Goal: Information Seeking & Learning: Learn about a topic

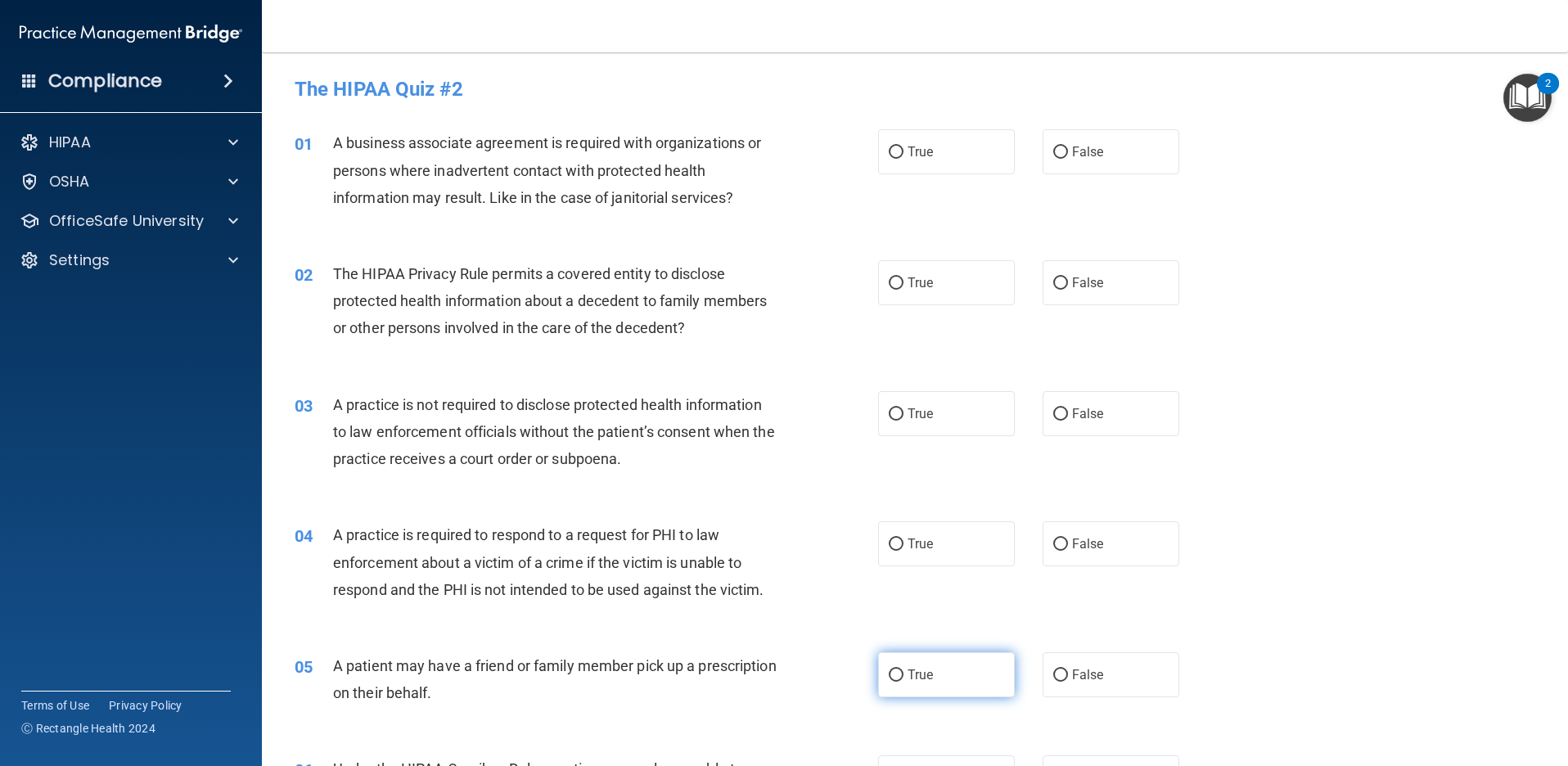
click at [920, 688] on label "True" at bounding box center [947, 675] width 137 height 45
click at [903, 682] on input "True" at bounding box center [896, 676] width 15 height 13
radio input "true"
click at [1124, 552] on label "False" at bounding box center [1111, 544] width 137 height 45
click at [1068, 551] on input "False" at bounding box center [1060, 545] width 15 height 13
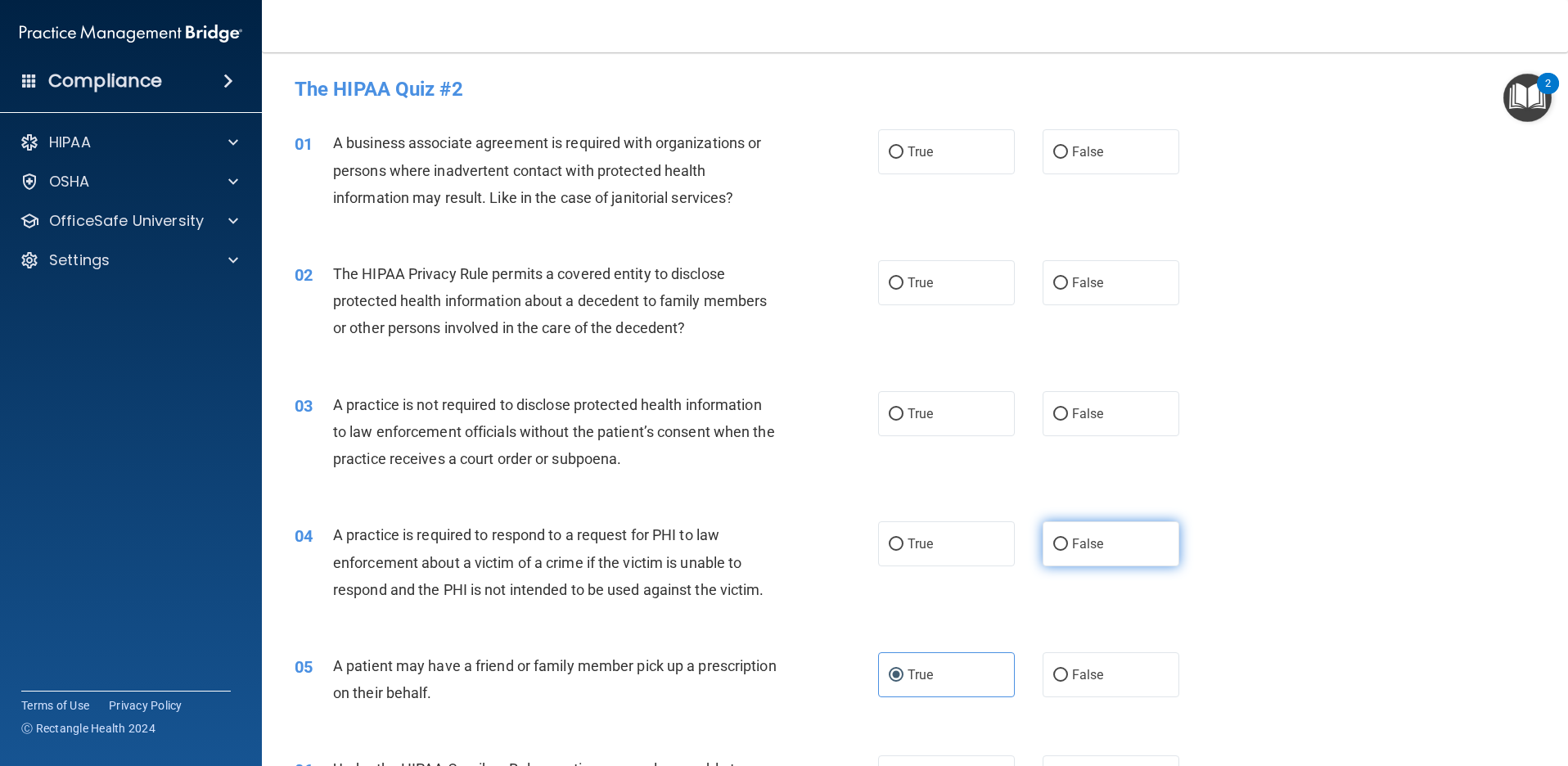
radio input "true"
click at [1104, 415] on label "False" at bounding box center [1111, 413] width 137 height 45
click at [1068, 415] on input "False" at bounding box center [1060, 414] width 15 height 13
radio input "true"
click at [933, 419] on label "True" at bounding box center [947, 413] width 137 height 45
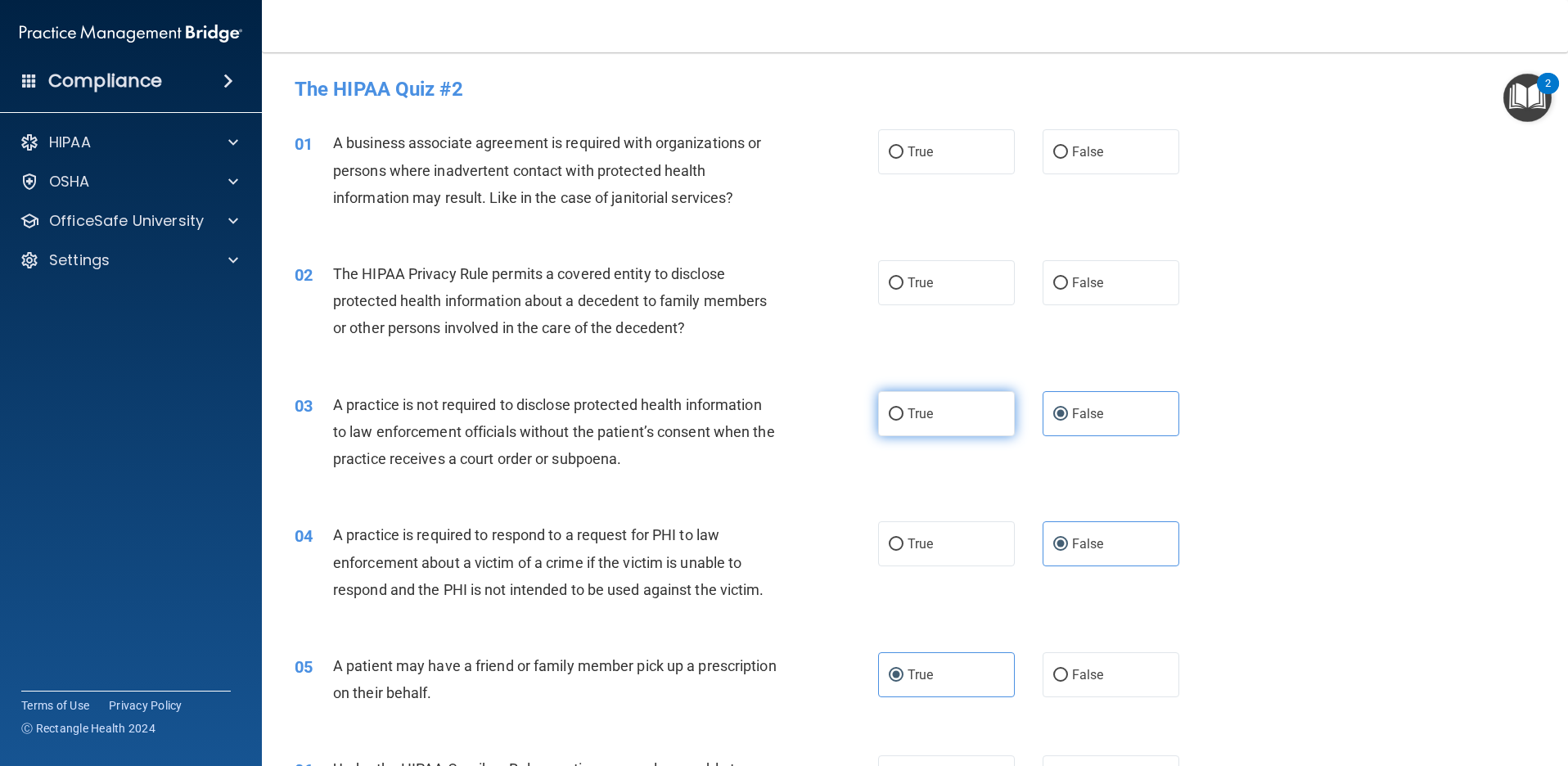
click at [903, 419] on input "True" at bounding box center [896, 414] width 15 height 13
radio input "true"
radio input "false"
click at [922, 155] on span "True" at bounding box center [920, 151] width 25 height 16
click at [903, 155] on input "True" at bounding box center [896, 152] width 15 height 13
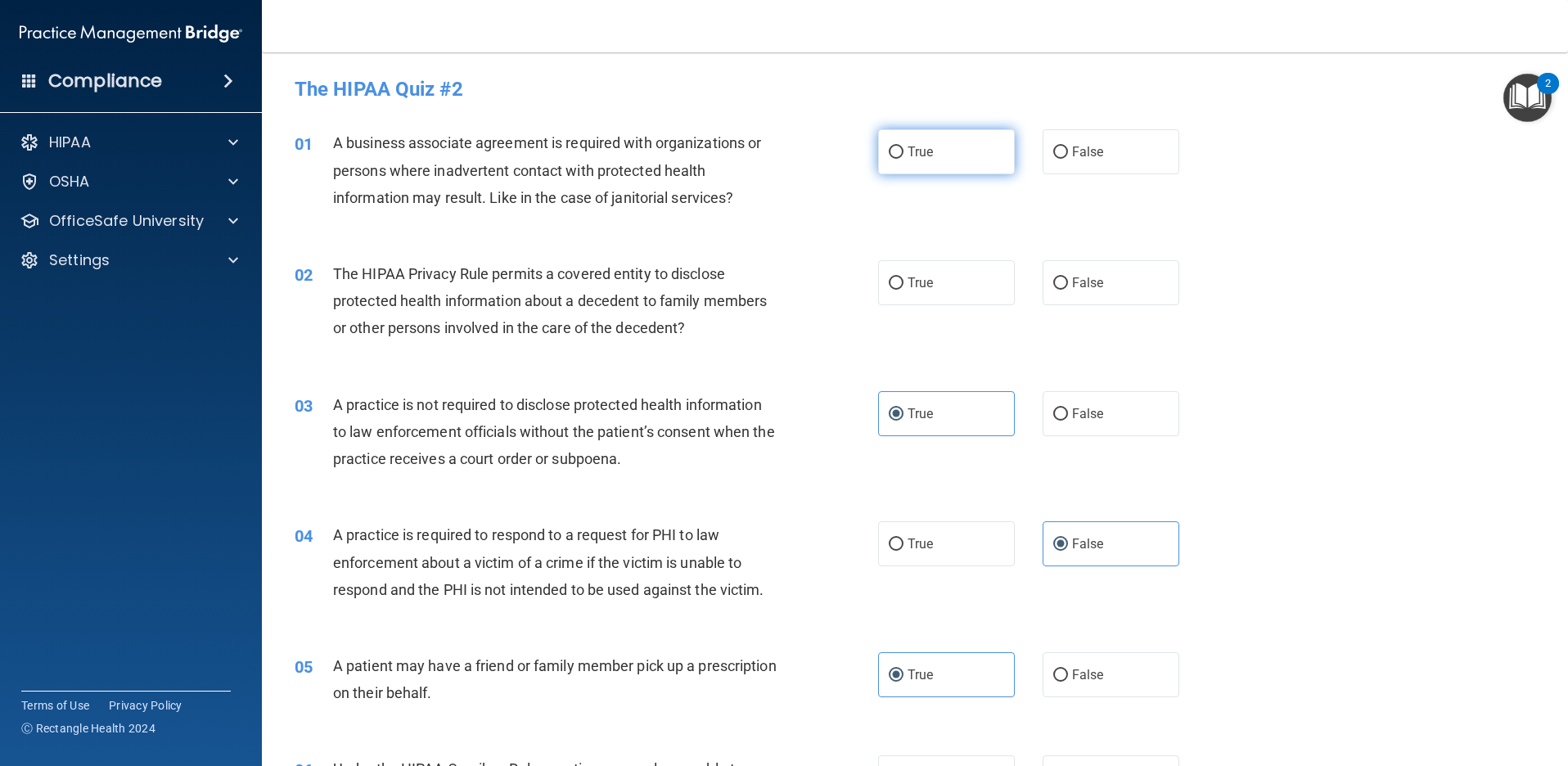
radio input "true"
click at [1118, 294] on label "False" at bounding box center [1111, 283] width 137 height 45
click at [1068, 290] on input "False" at bounding box center [1060, 283] width 15 height 13
radio input "true"
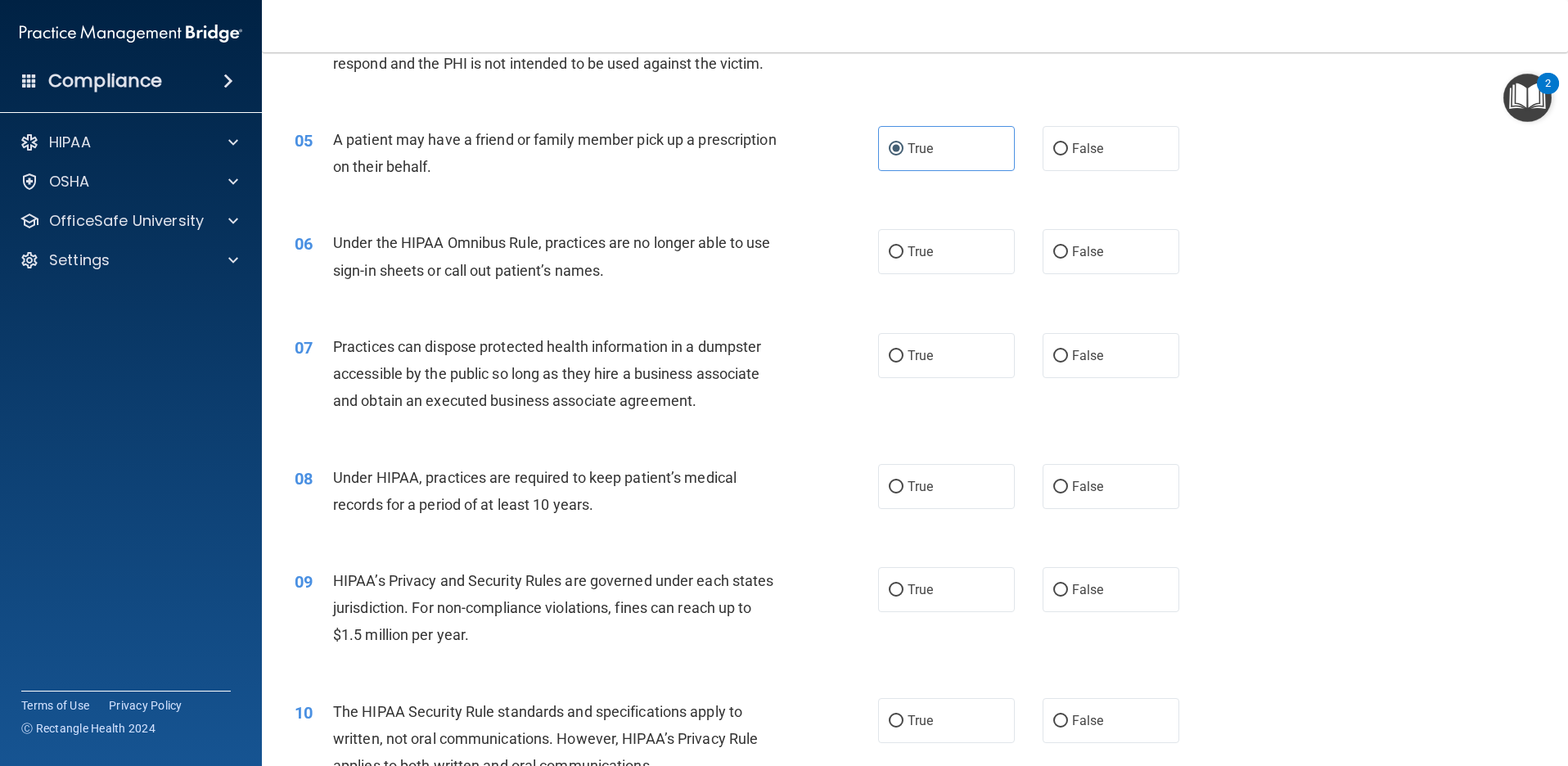
scroll to position [573, 0]
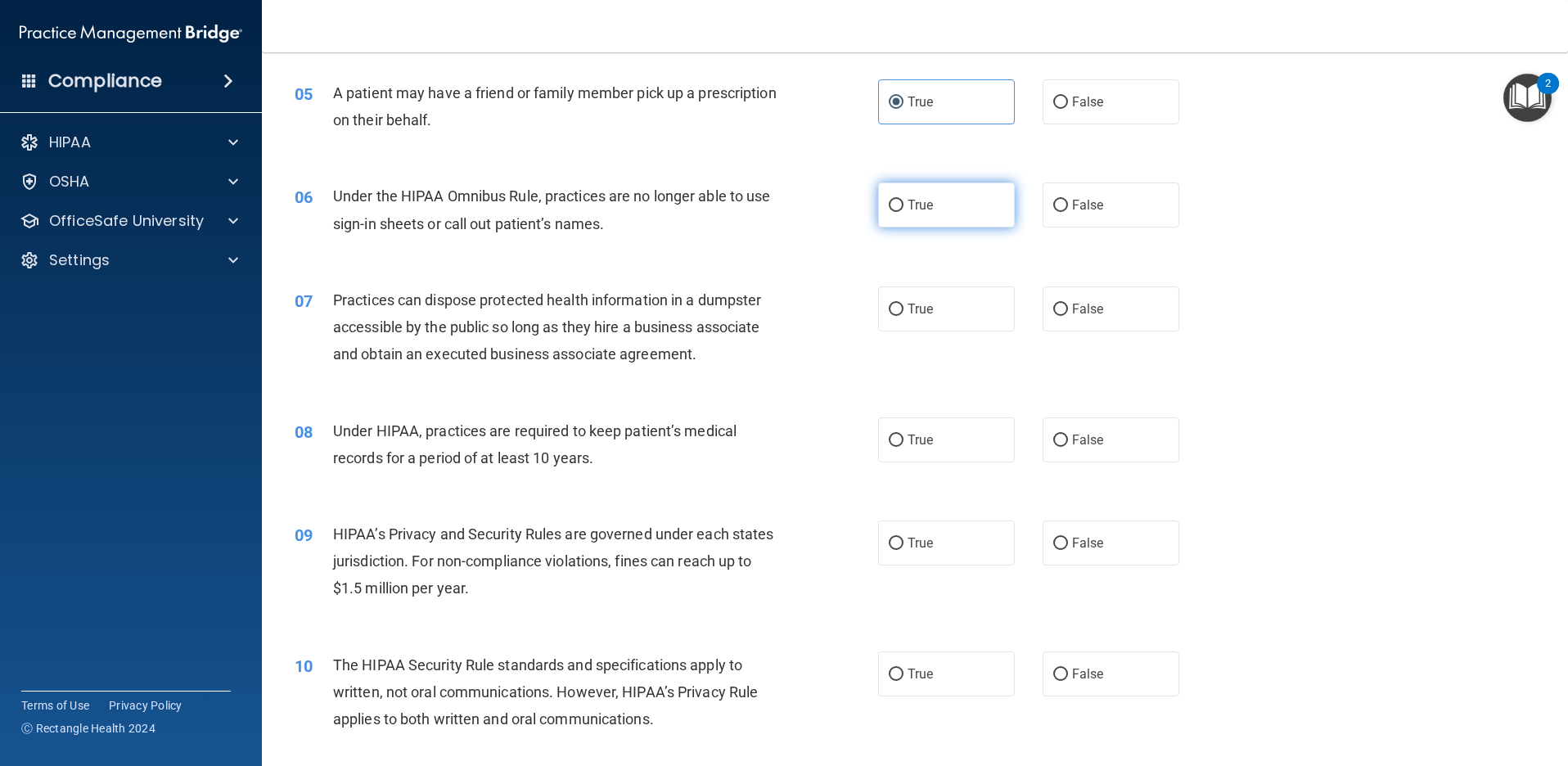
click at [941, 216] on label "True" at bounding box center [947, 205] width 137 height 45
click at [903, 212] on input "True" at bounding box center [896, 205] width 15 height 13
radio input "true"
click at [1084, 311] on span "False" at bounding box center [1088, 309] width 32 height 16
click at [1068, 311] on input "False" at bounding box center [1060, 310] width 15 height 13
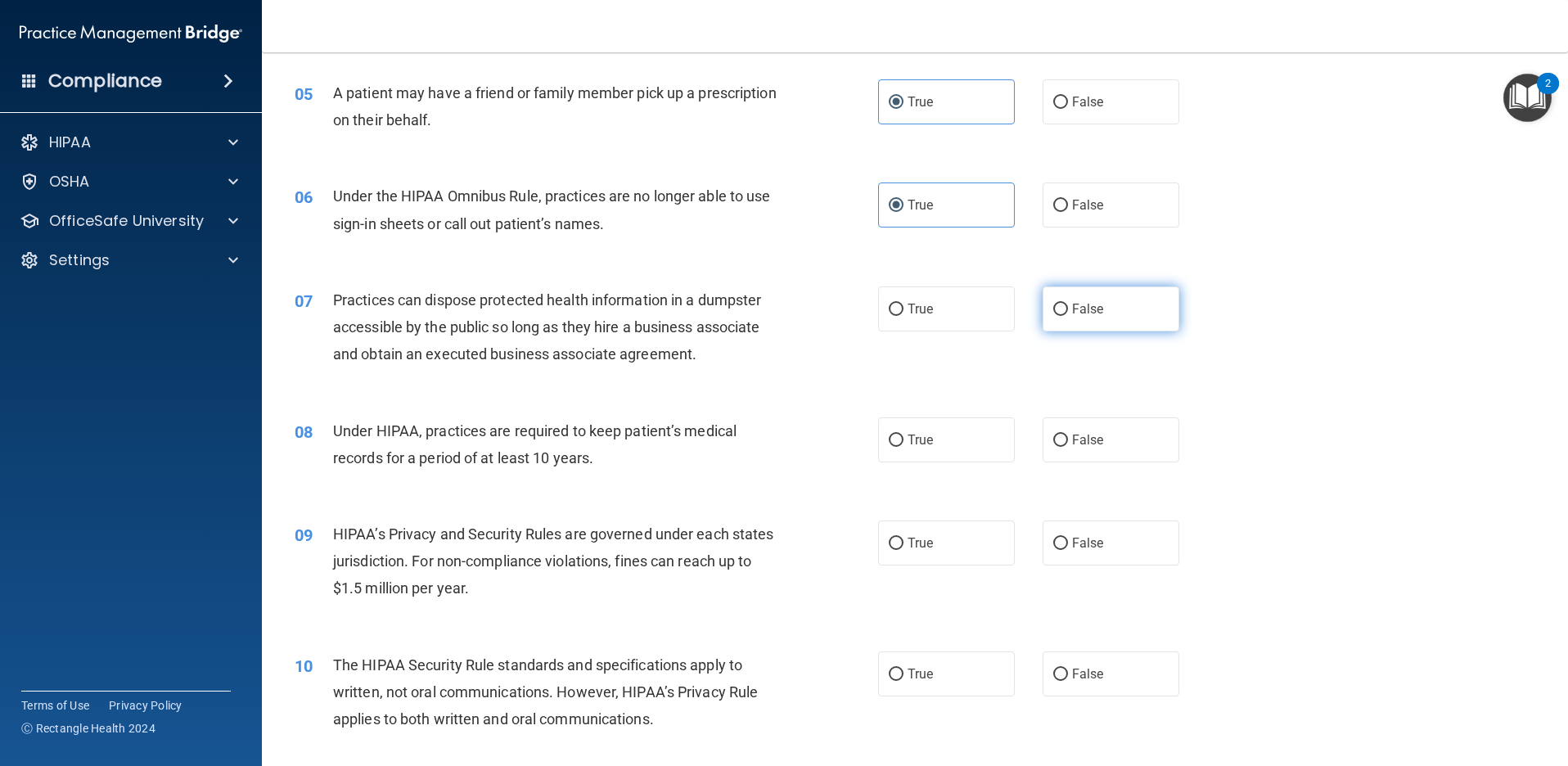
radio input "true"
click at [939, 453] on label "True" at bounding box center [947, 440] width 137 height 45
click at [903, 447] on input "True" at bounding box center [896, 440] width 15 height 13
radio input "true"
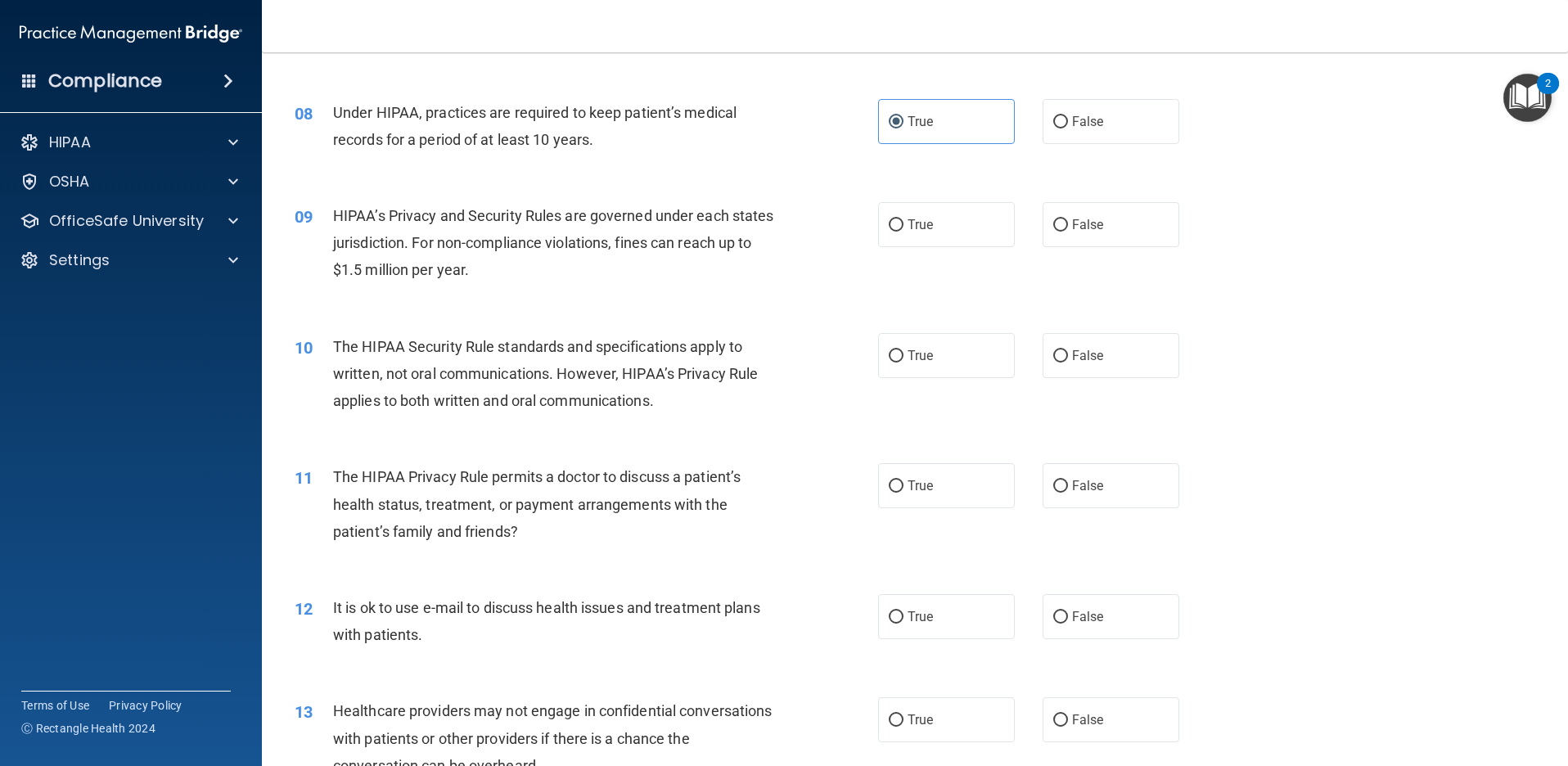
scroll to position [900, 0]
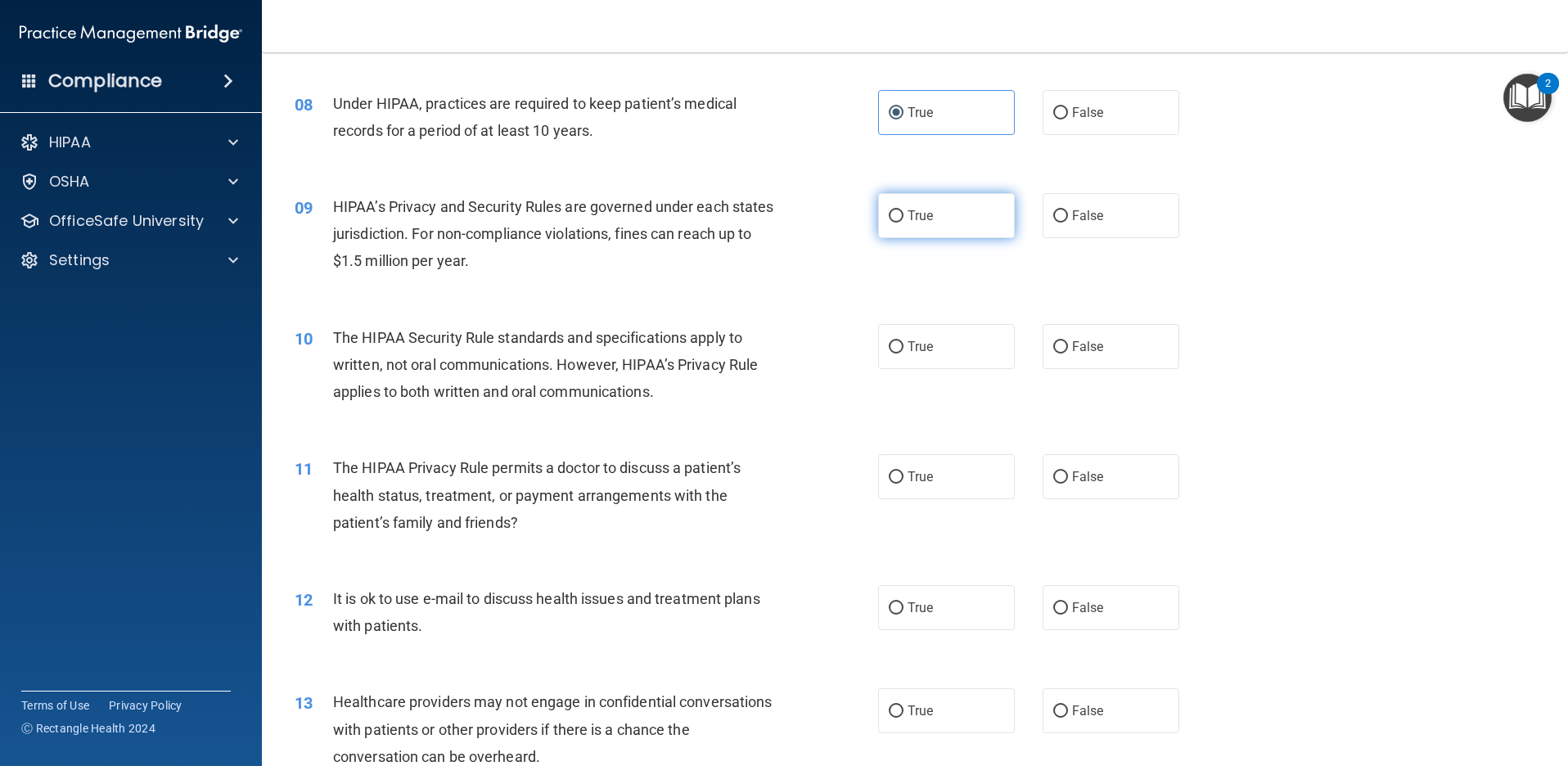
click at [928, 211] on label "True" at bounding box center [947, 216] width 137 height 45
click at [903, 211] on input "True" at bounding box center [896, 216] width 15 height 13
radio input "true"
click at [919, 353] on span "True" at bounding box center [920, 347] width 25 height 16
click at [903, 353] on input "True" at bounding box center [896, 347] width 15 height 13
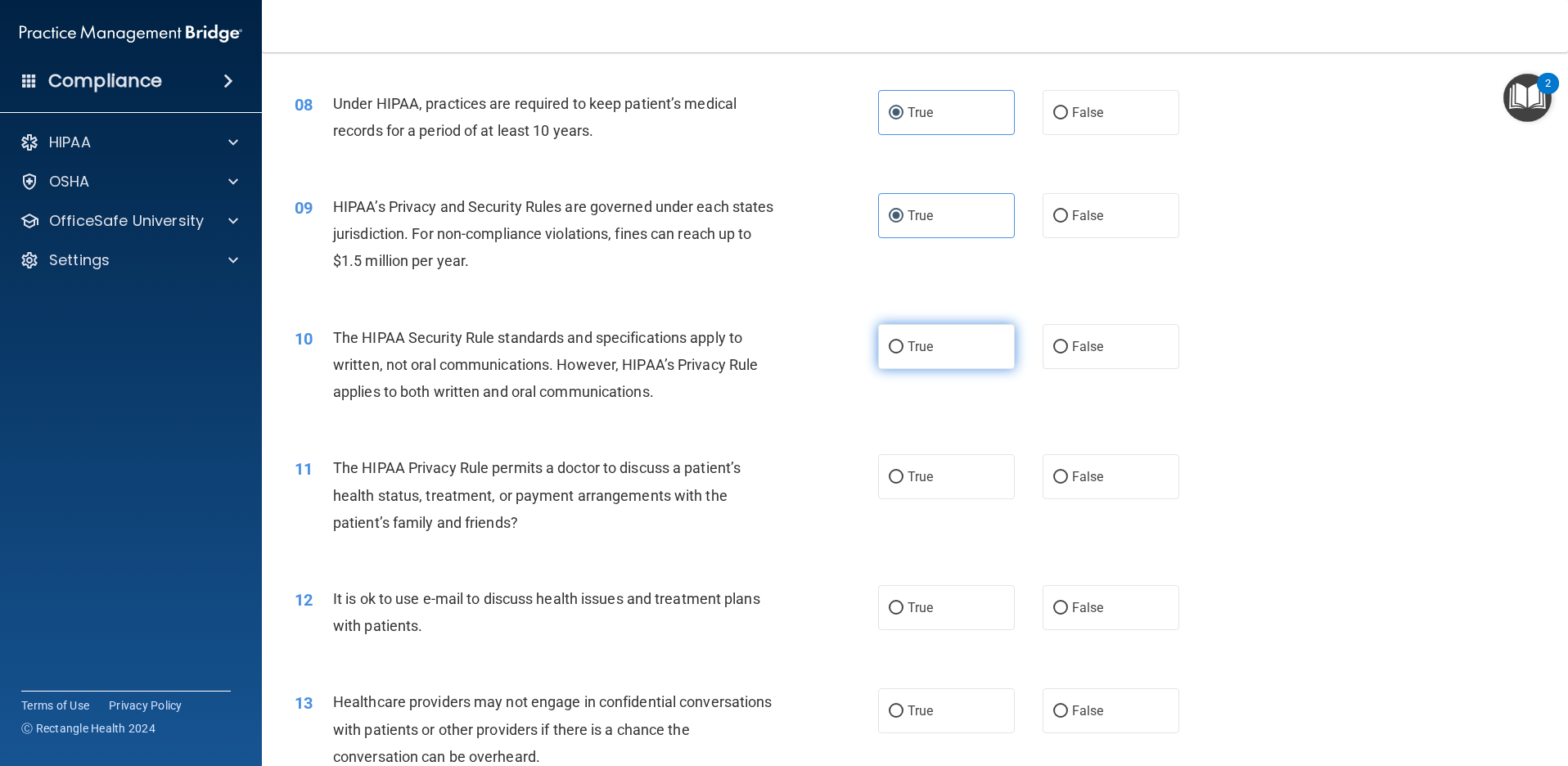
radio input "true"
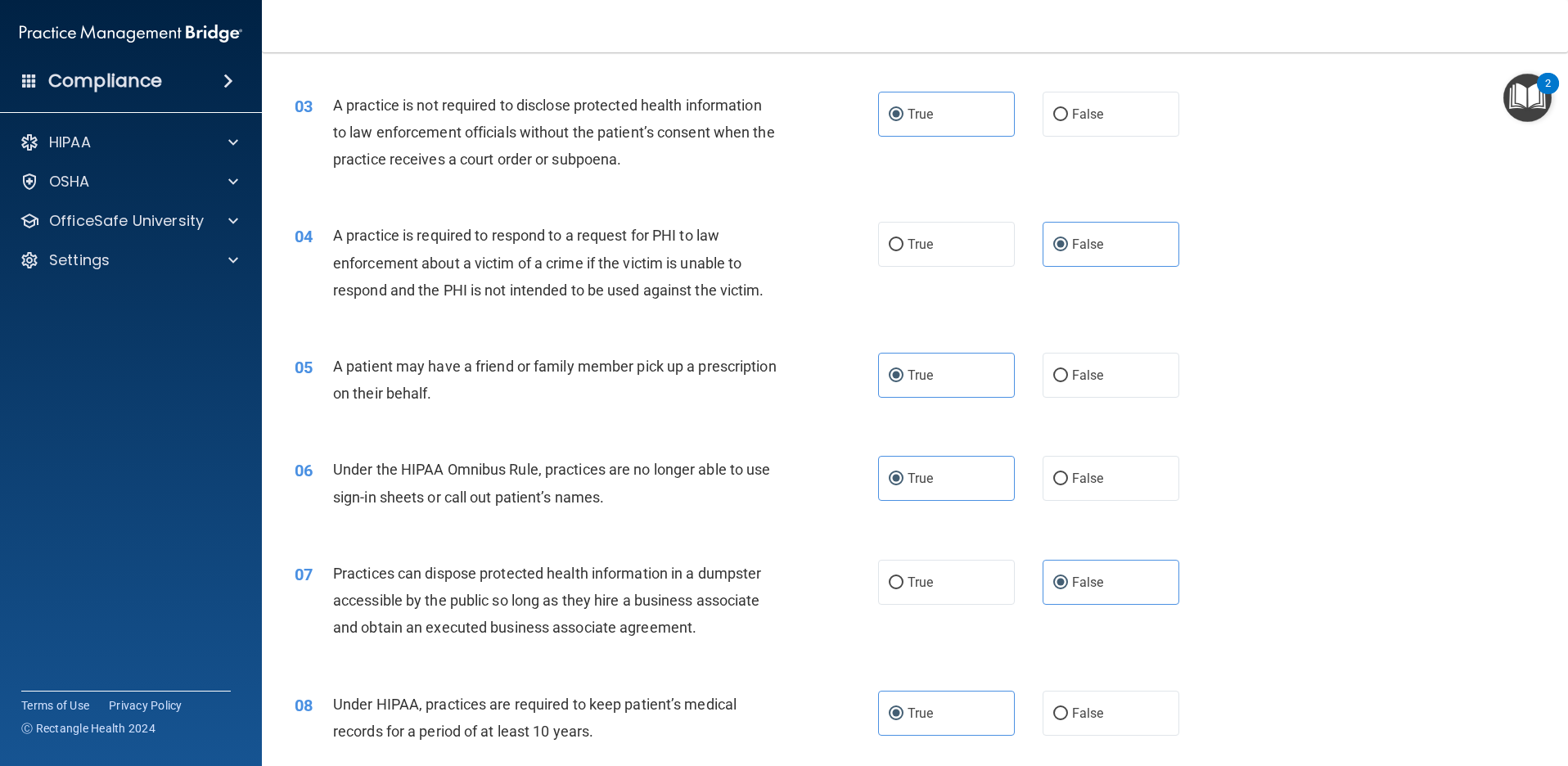
scroll to position [246, 0]
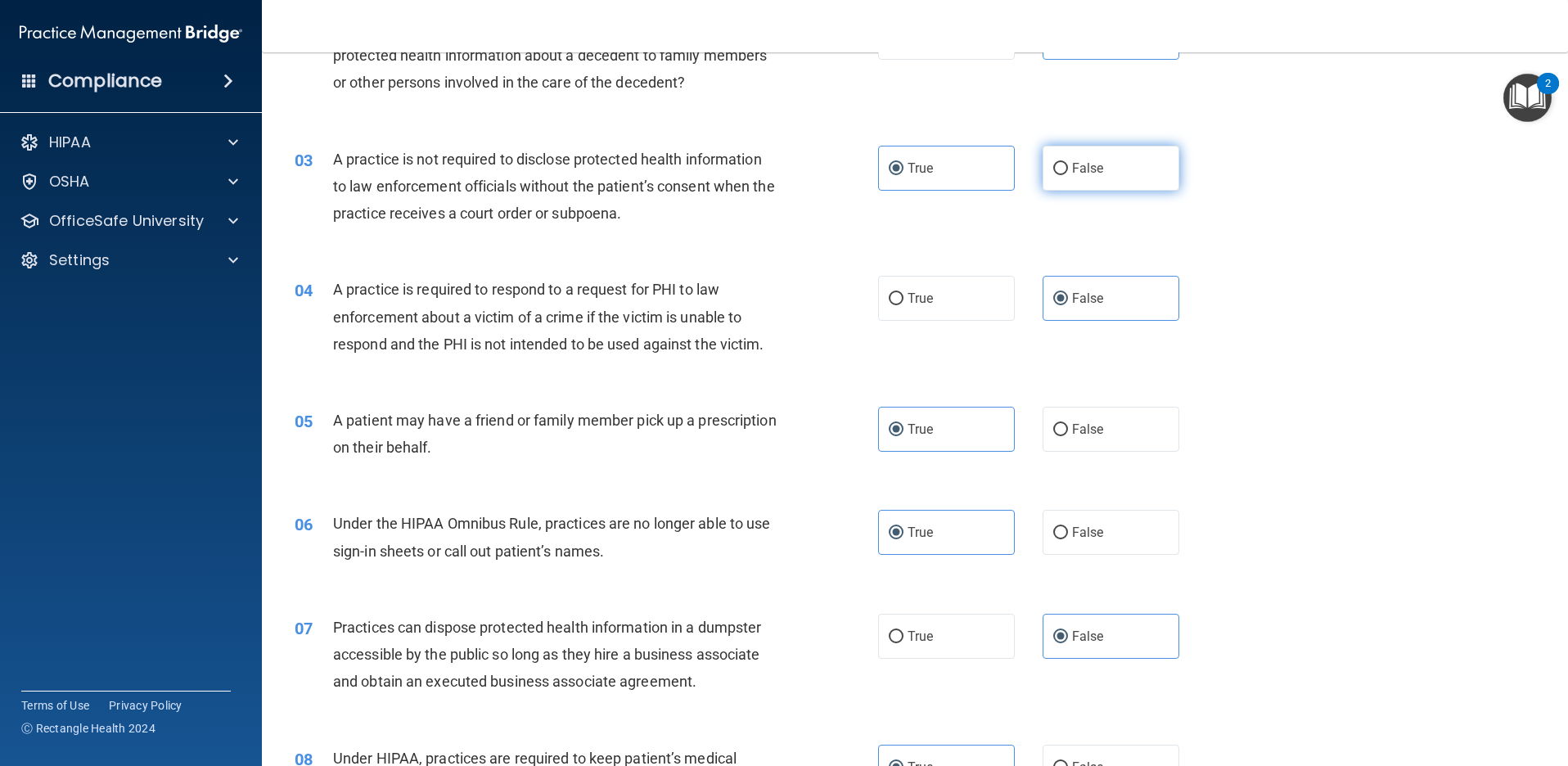
click at [1072, 163] on span "False" at bounding box center [1088, 168] width 32 height 16
click at [1068, 163] on input "False" at bounding box center [1060, 169] width 15 height 13
radio input "true"
radio input "false"
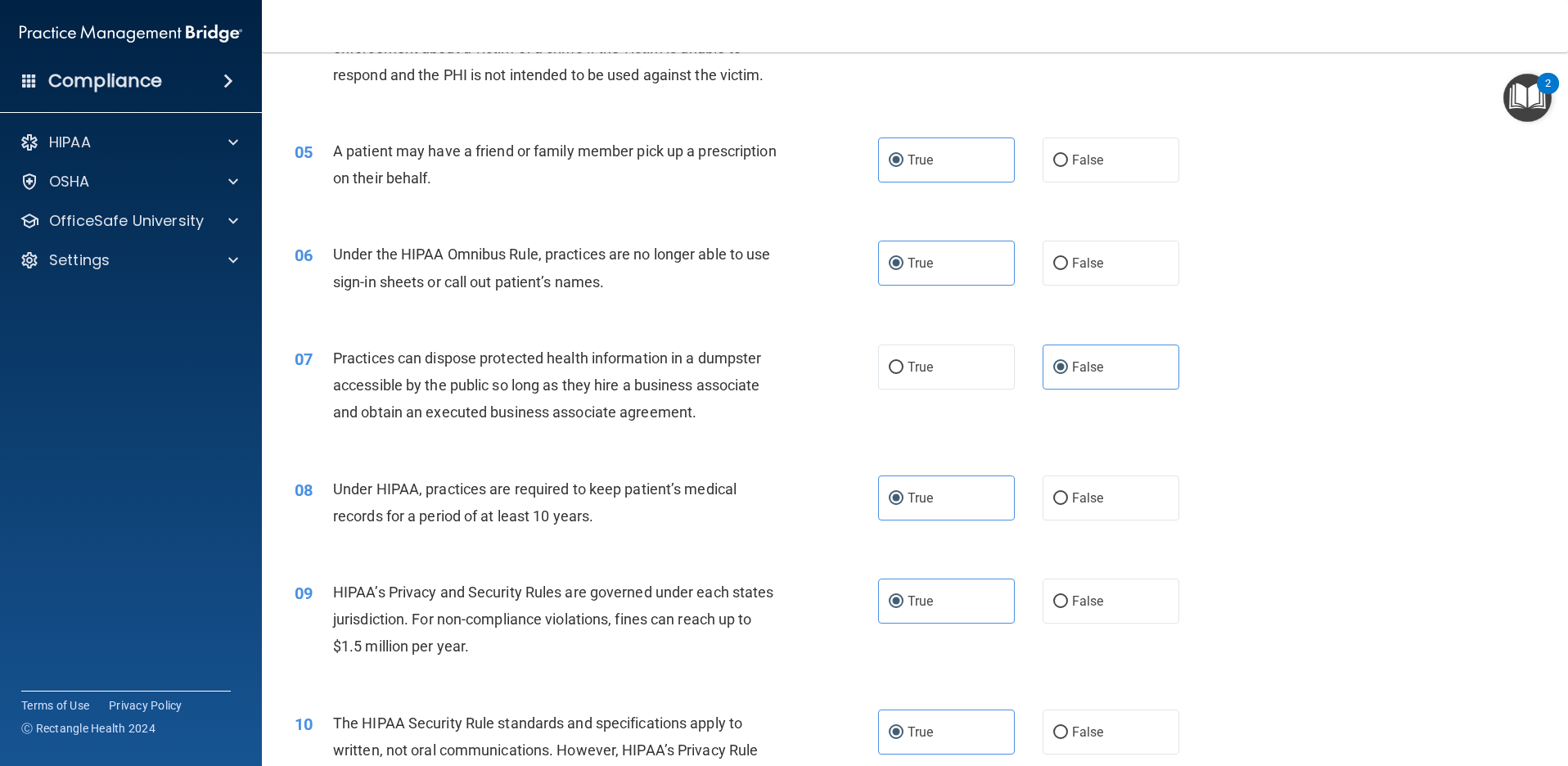
scroll to position [573, 0]
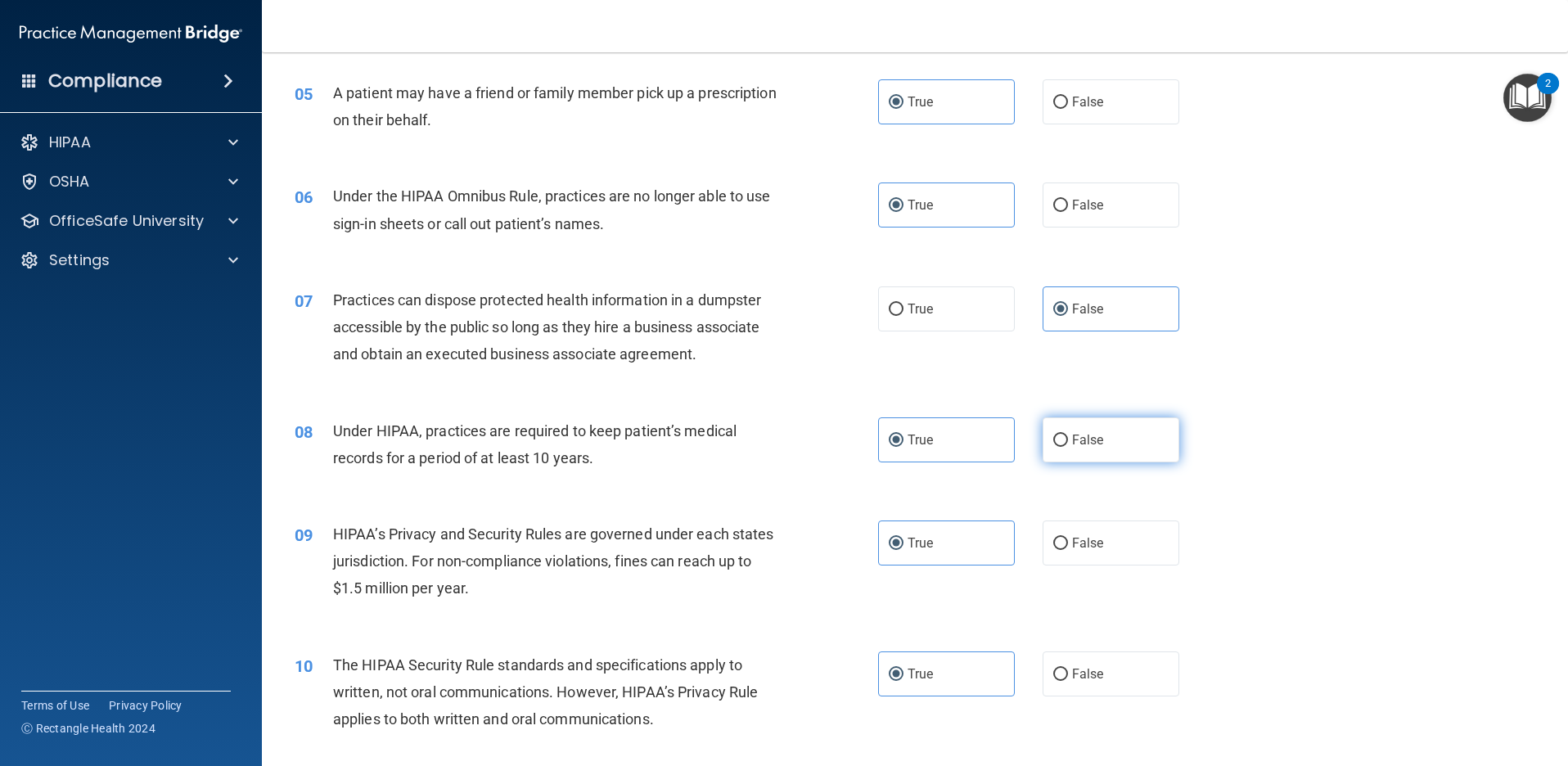
click at [1072, 440] on span "False" at bounding box center [1088, 439] width 32 height 16
click at [1068, 440] on input "False" at bounding box center [1060, 440] width 15 height 13
radio input "true"
radio input "false"
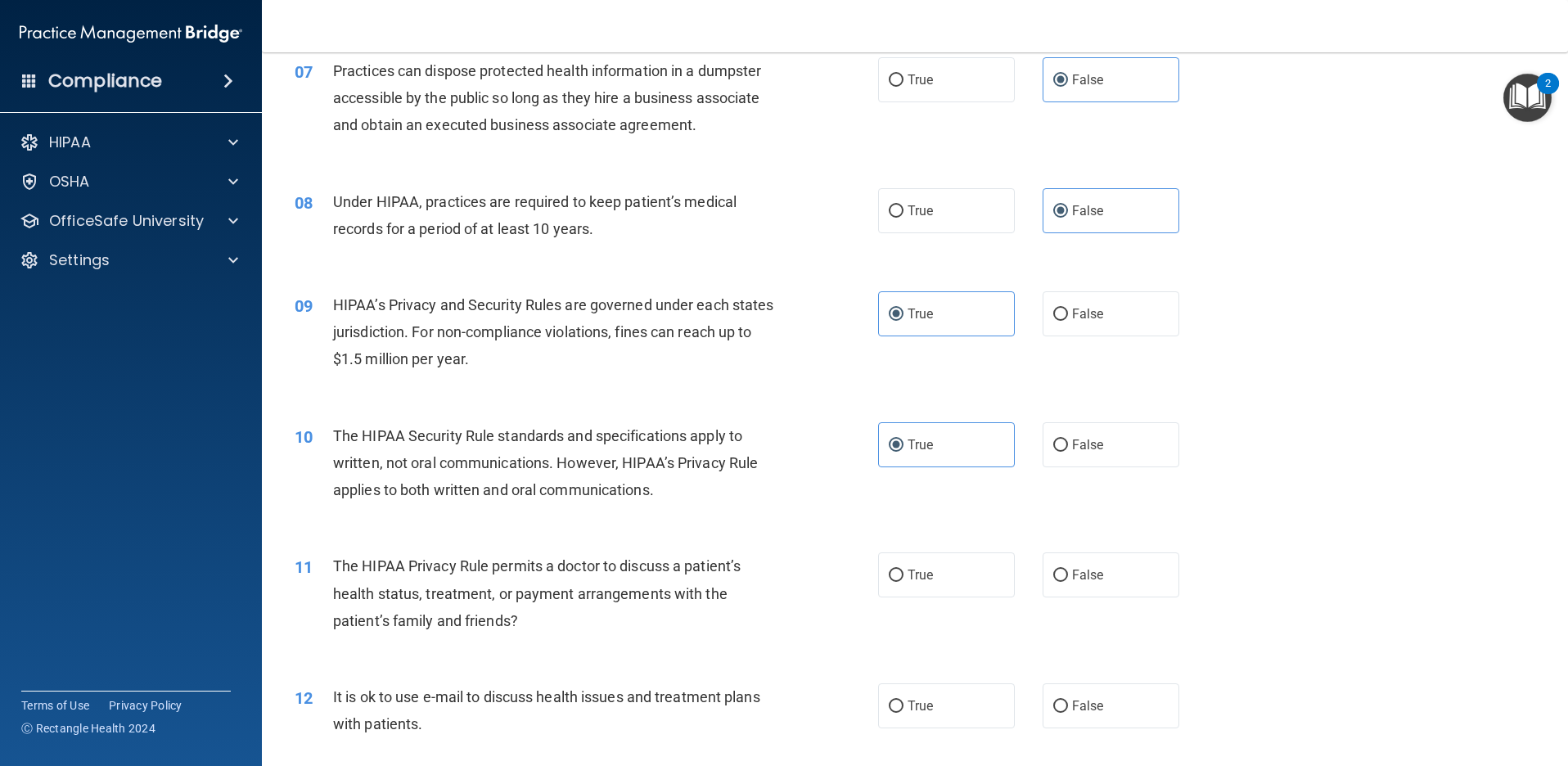
scroll to position [819, 0]
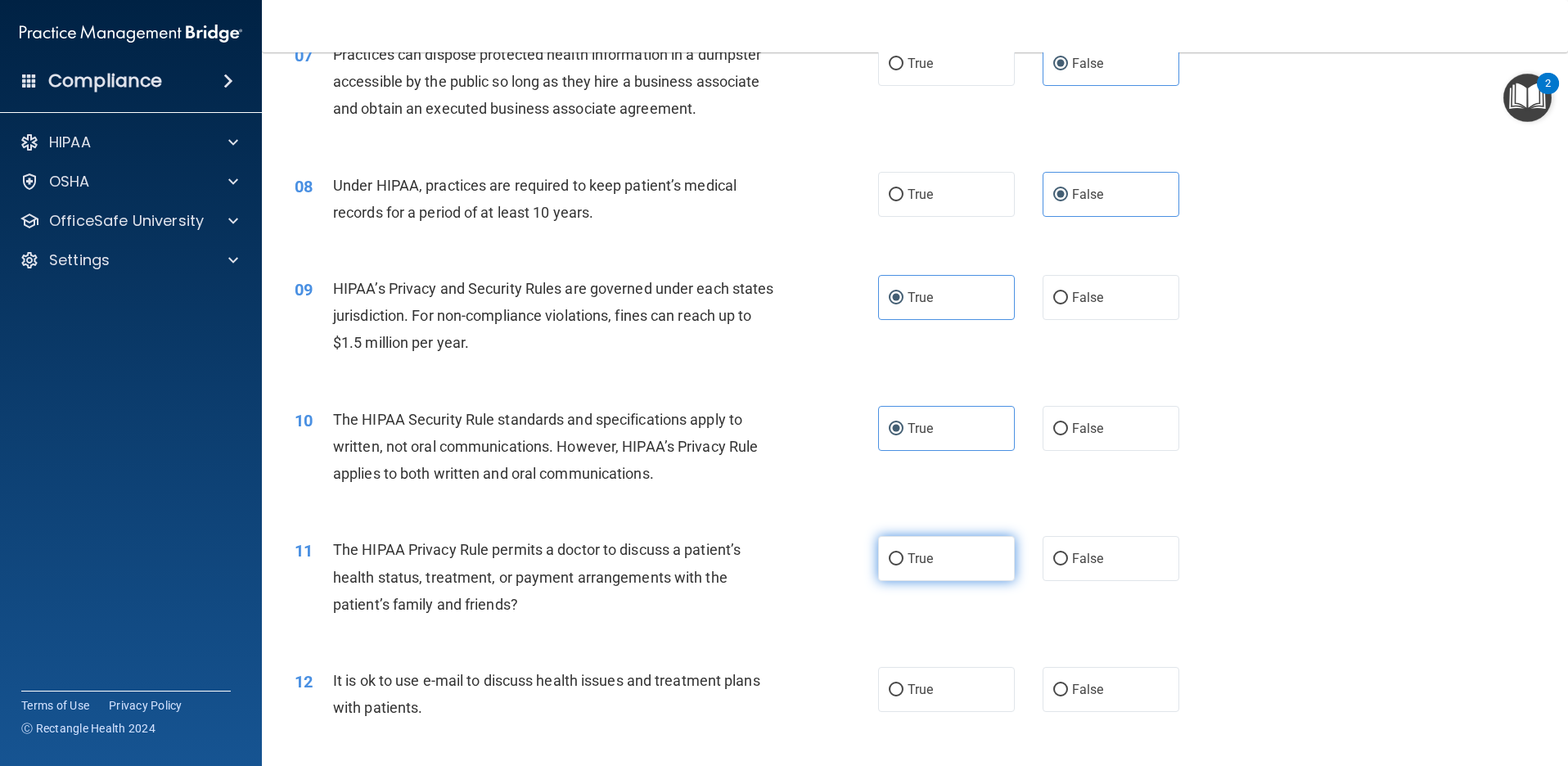
click at [908, 560] on span "True" at bounding box center [920, 559] width 25 height 16
click at [903, 560] on input "True" at bounding box center [896, 559] width 15 height 13
radio input "true"
click at [1085, 305] on span "False" at bounding box center [1088, 297] width 32 height 16
click at [1068, 305] on input "False" at bounding box center [1060, 298] width 15 height 13
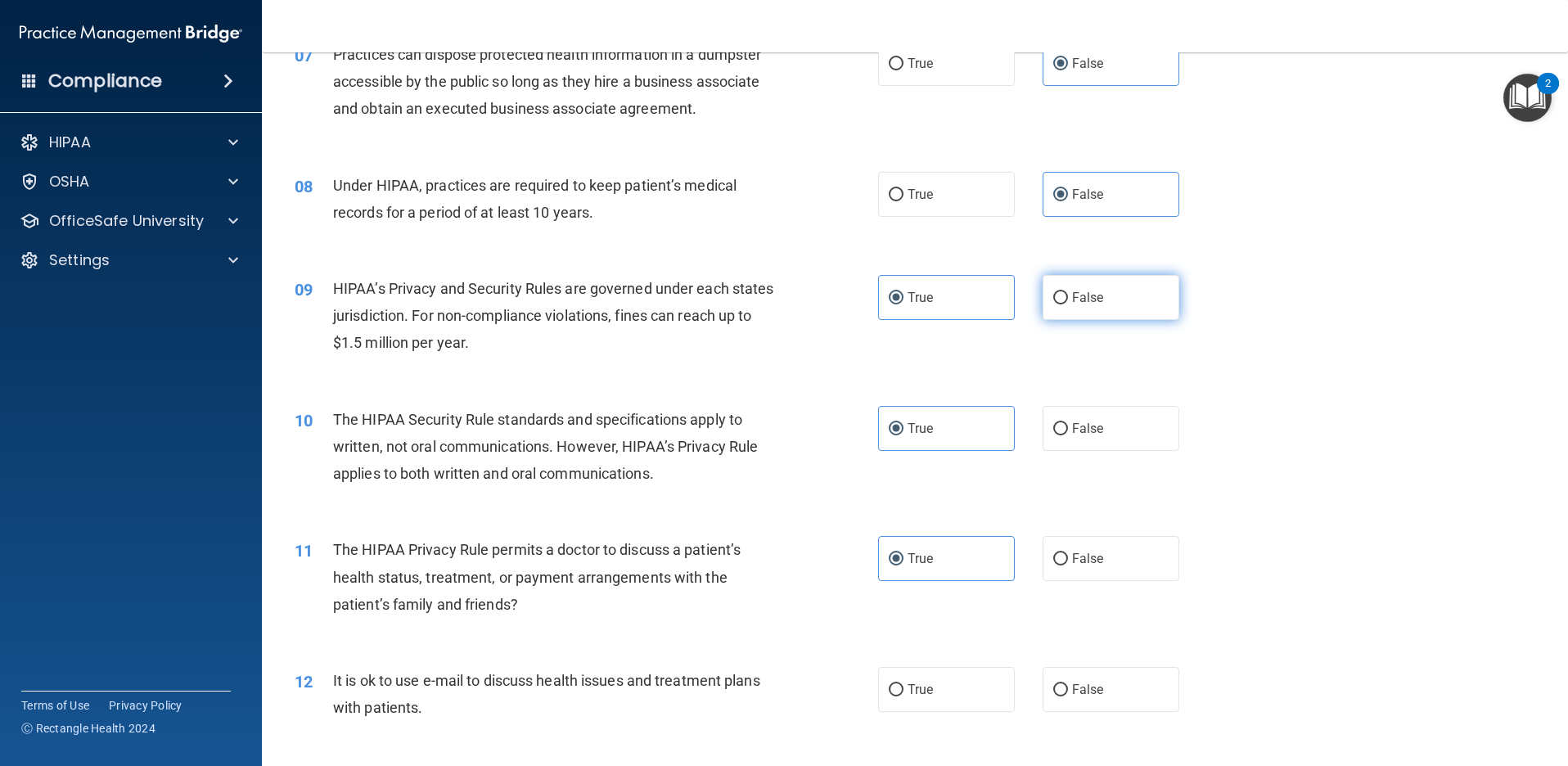
radio input "true"
radio input "false"
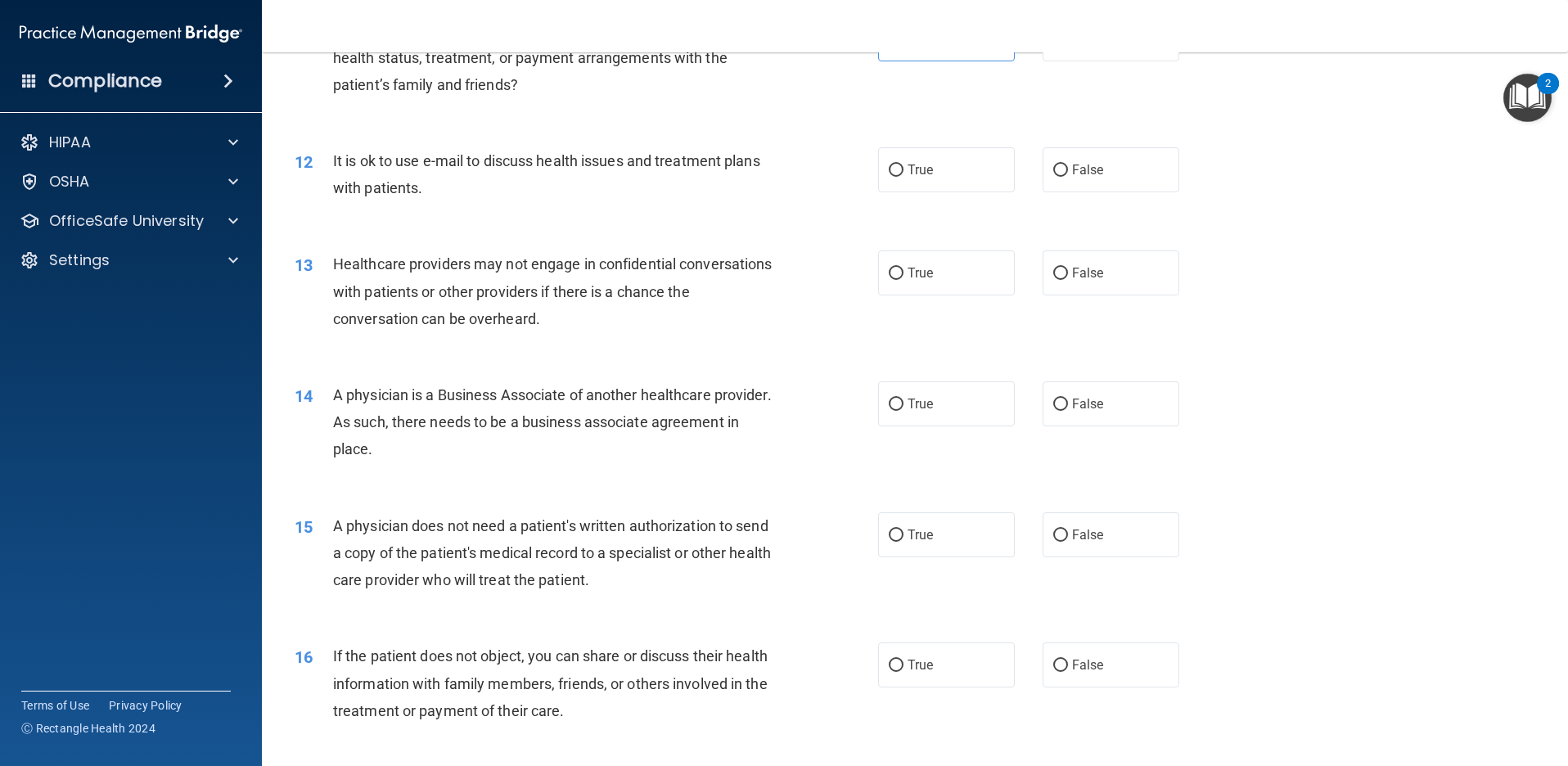
scroll to position [1392, 0]
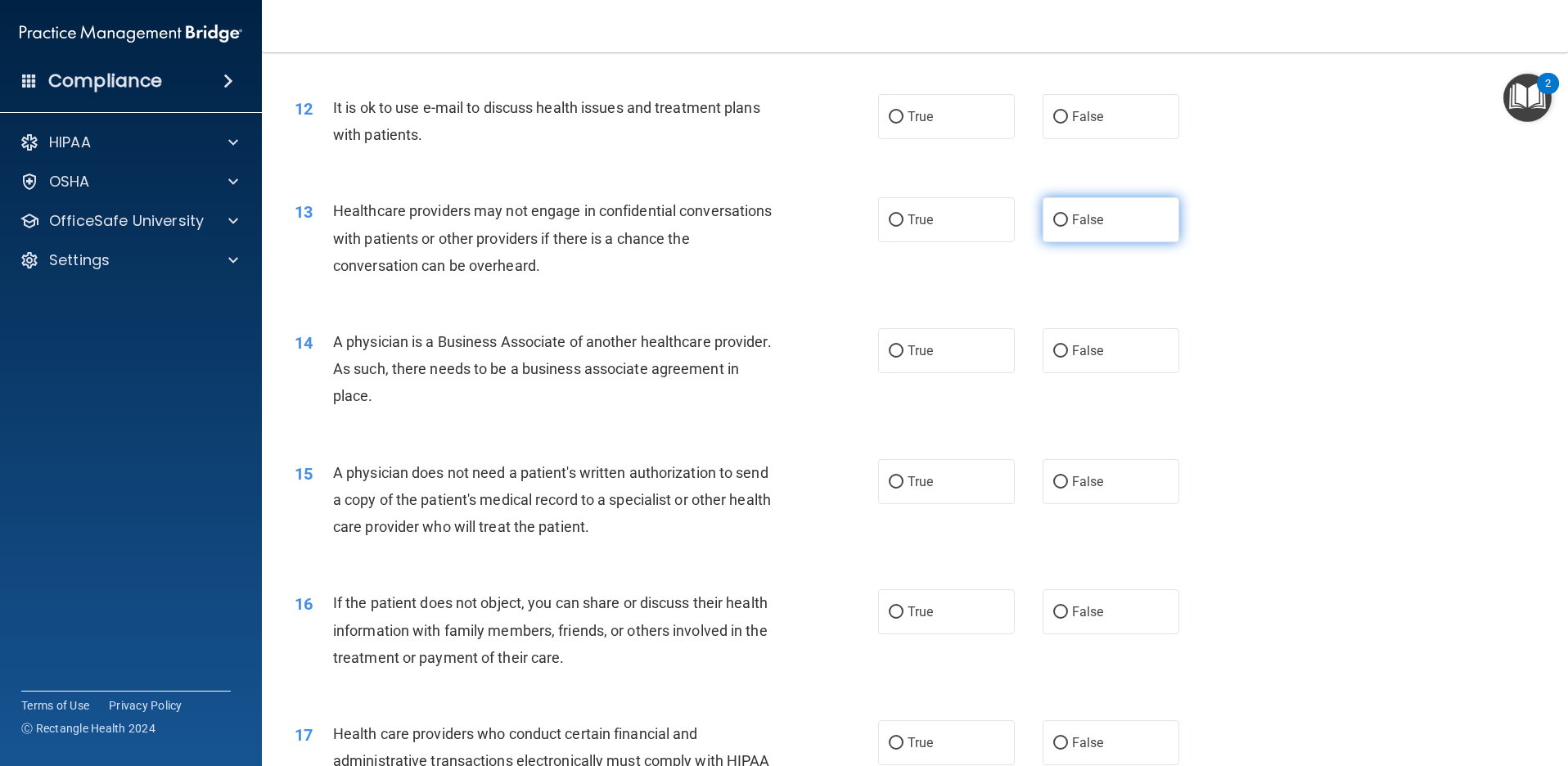
click at [1116, 235] on label "False" at bounding box center [1111, 220] width 137 height 45
click at [1068, 226] on input "False" at bounding box center [1060, 221] width 15 height 13
radio input "true"
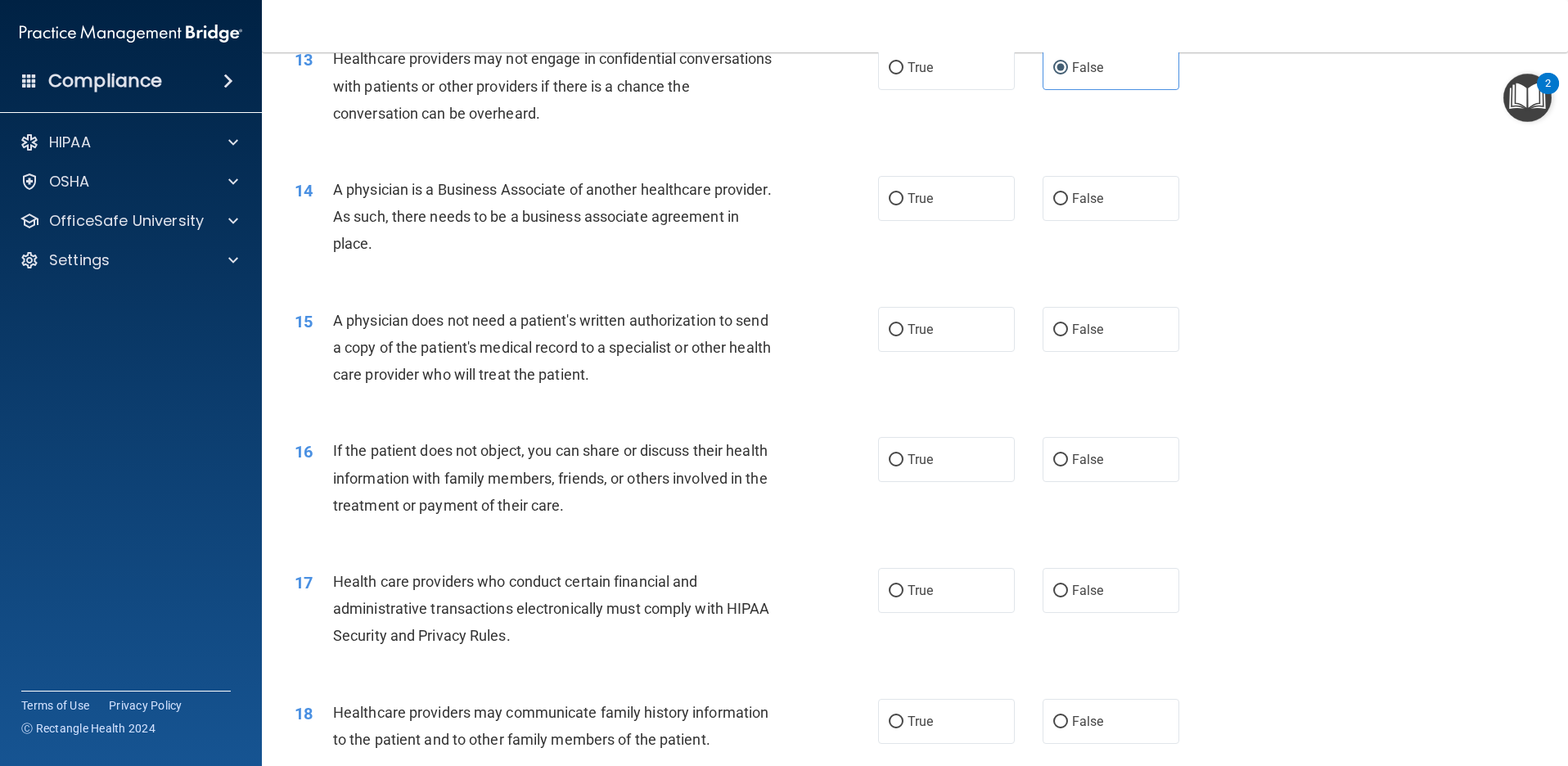
scroll to position [1637, 0]
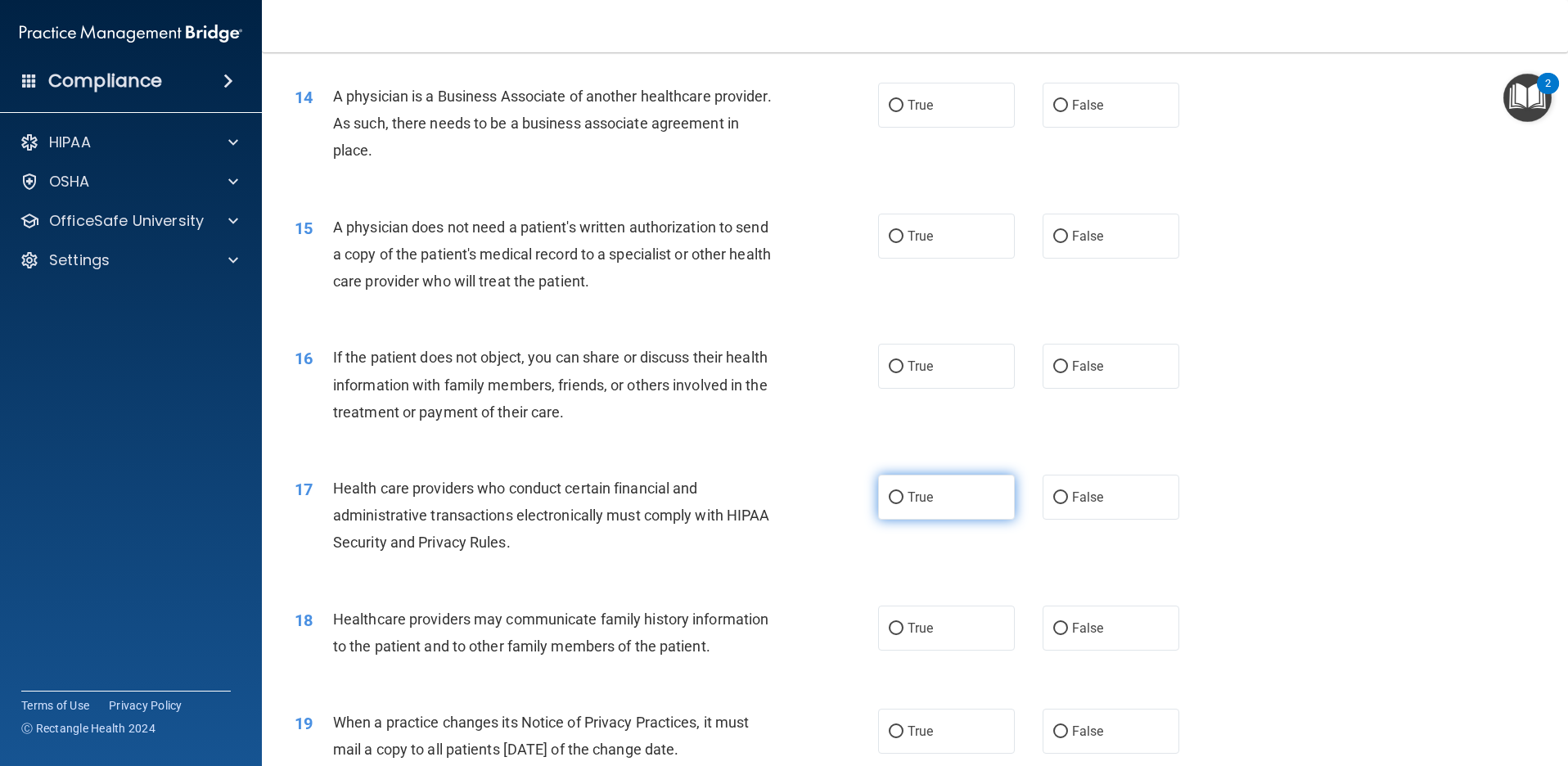
click at [908, 499] on span "True" at bounding box center [920, 497] width 25 height 16
click at [903, 499] on input "True" at bounding box center [896, 498] width 15 height 13
radio input "true"
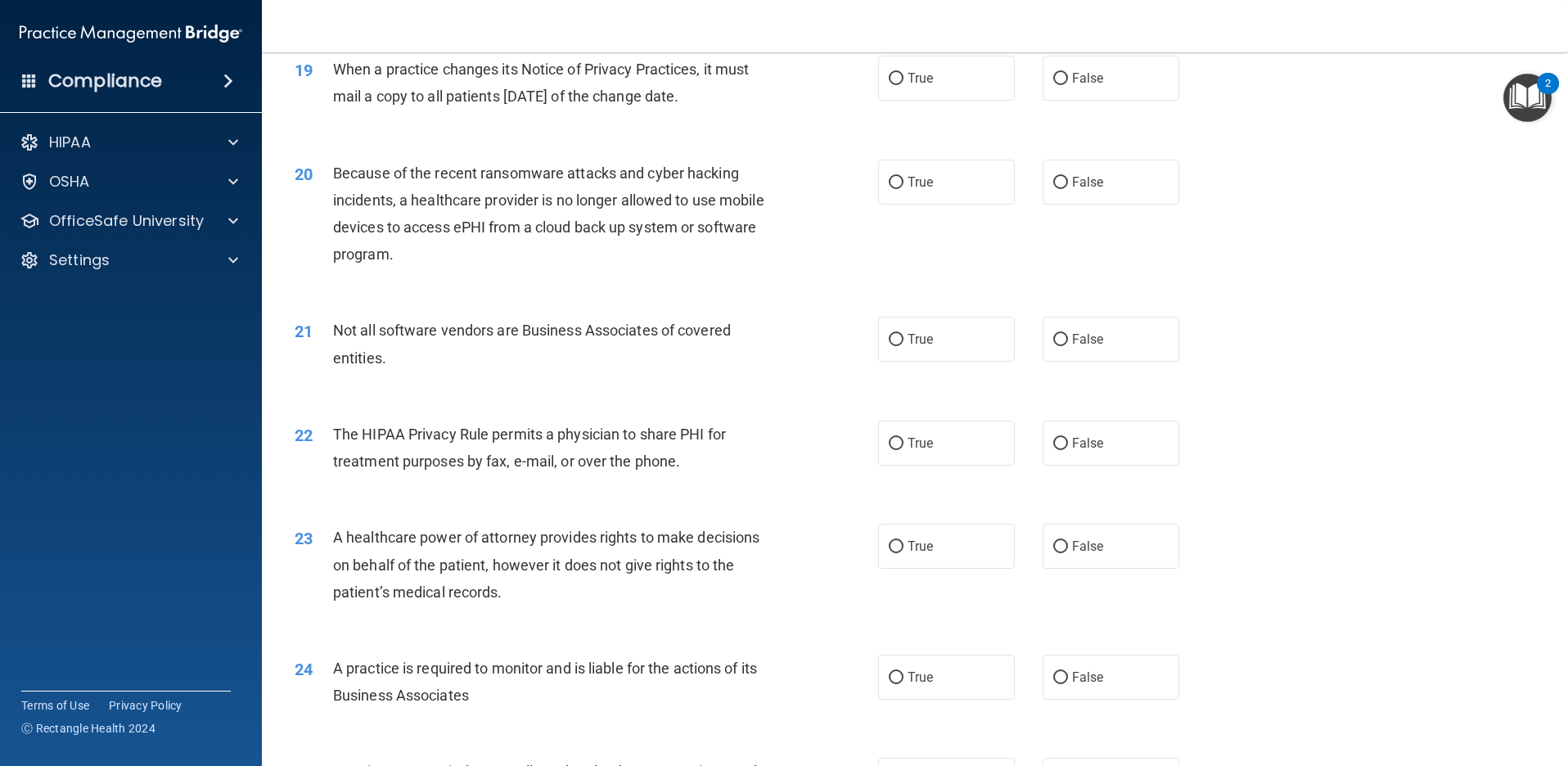
scroll to position [2292, 0]
click at [1079, 541] on span "False" at bounding box center [1088, 545] width 32 height 16
click at [1068, 541] on input "False" at bounding box center [1060, 545] width 15 height 13
radio input "true"
click at [1090, 673] on span "False" at bounding box center [1088, 676] width 32 height 16
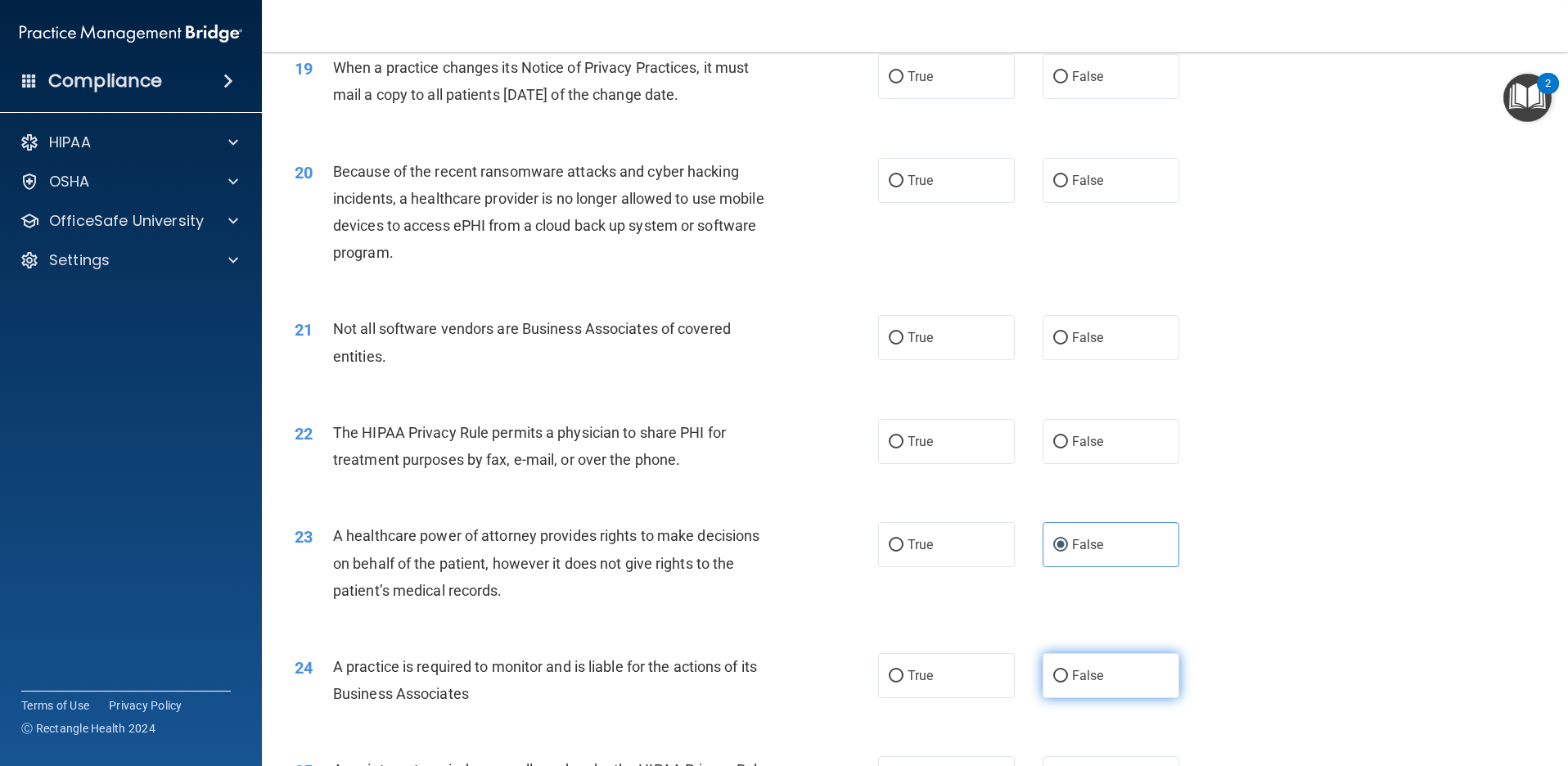
click at [1068, 673] on input "False" at bounding box center [1060, 677] width 15 height 13
radio input "true"
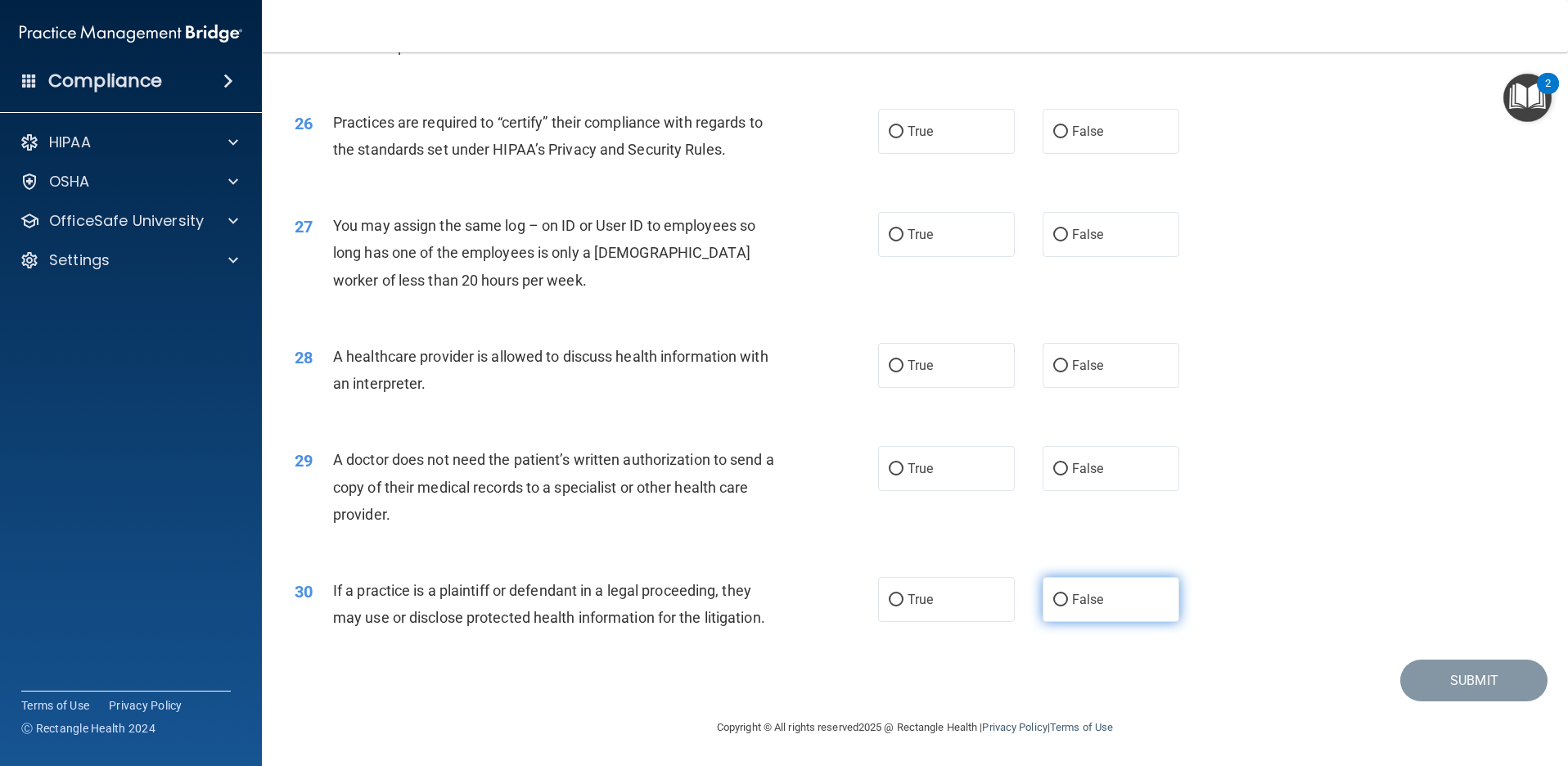
scroll to position [3045, 0]
click at [893, 601] on input "True" at bounding box center [896, 599] width 15 height 13
radio input "true"
click at [903, 477] on label "True" at bounding box center [947, 468] width 137 height 45
click at [903, 474] on input "True" at bounding box center [896, 469] width 15 height 13
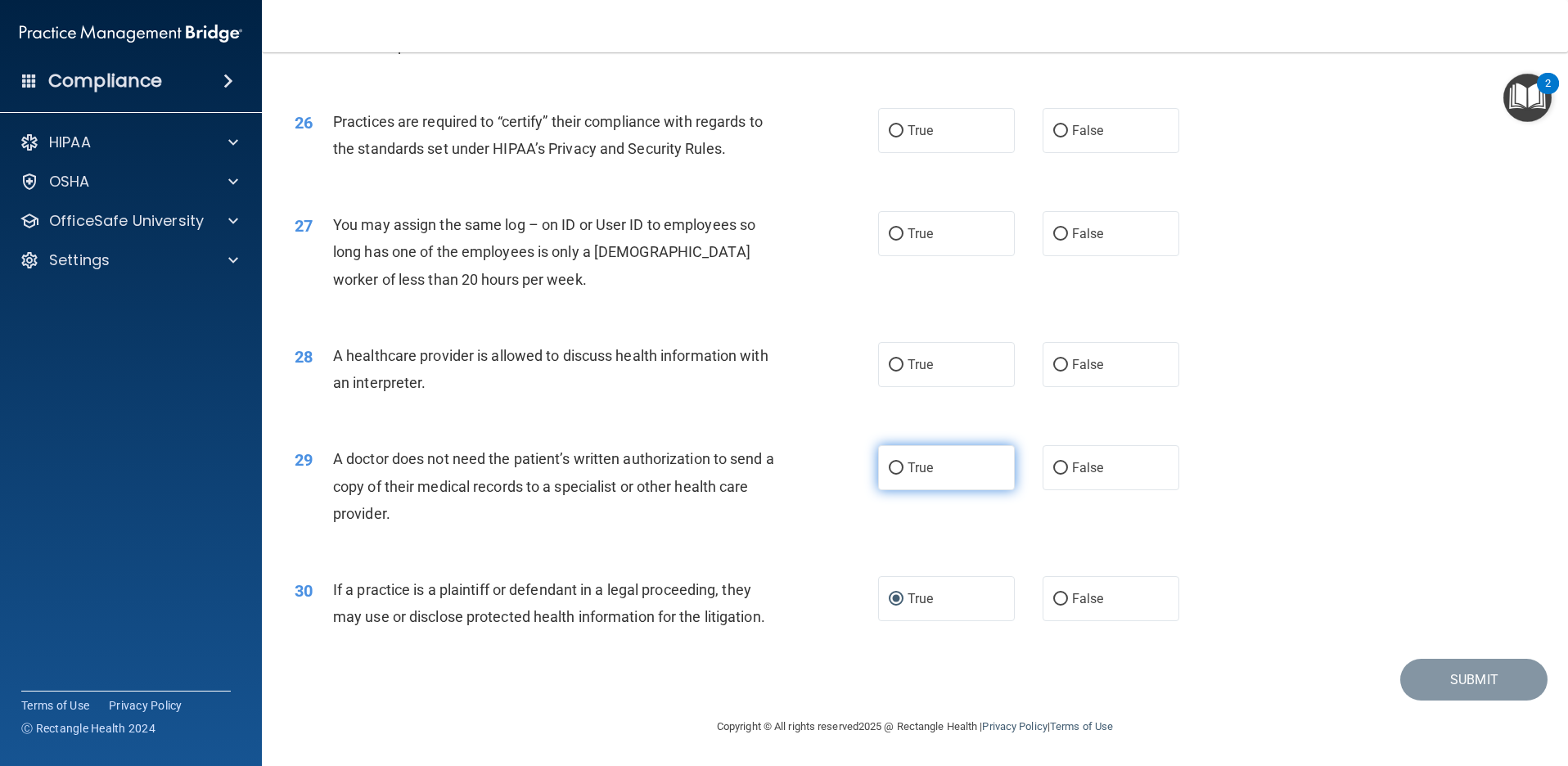
radio input "true"
click at [943, 353] on label "True" at bounding box center [947, 365] width 137 height 45
click at [903, 359] on input "True" at bounding box center [896, 365] width 15 height 13
radio input "true"
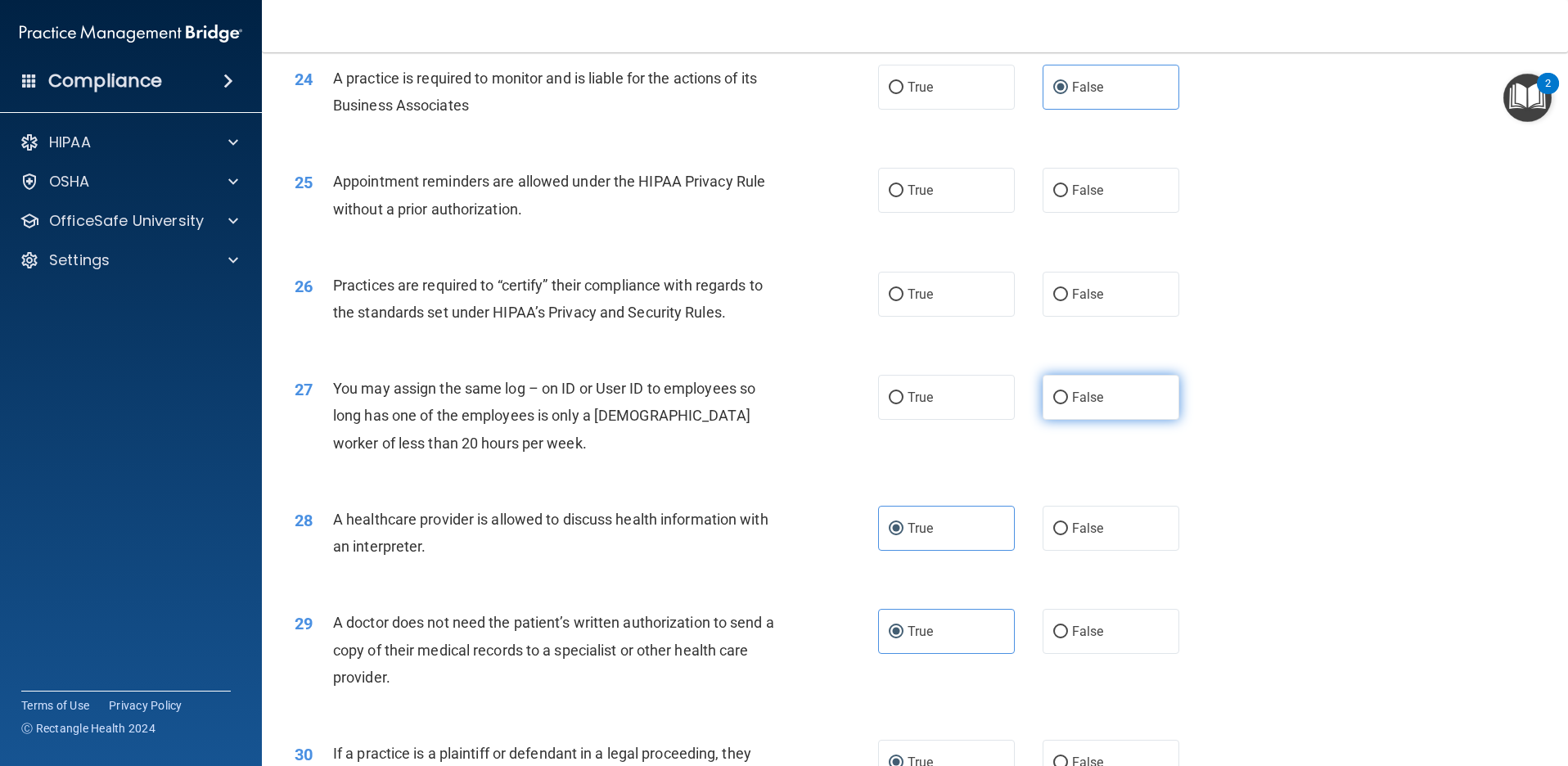
click at [1103, 403] on label "False" at bounding box center [1111, 398] width 137 height 45
click at [1068, 403] on input "False" at bounding box center [1060, 398] width 15 height 13
radio input "true"
click at [1057, 292] on input "False" at bounding box center [1060, 295] width 15 height 13
radio input "true"
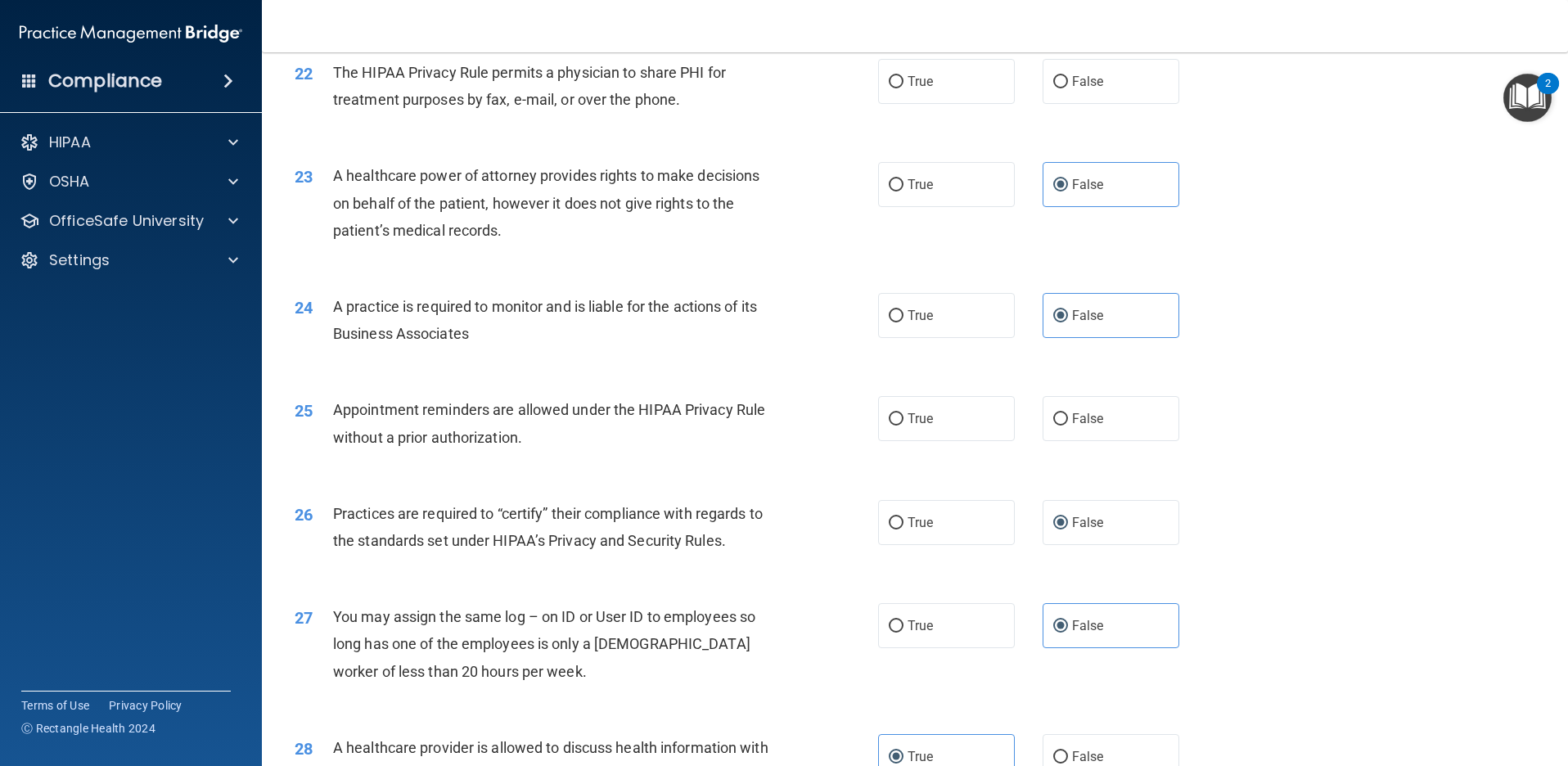
scroll to position [2635, 0]
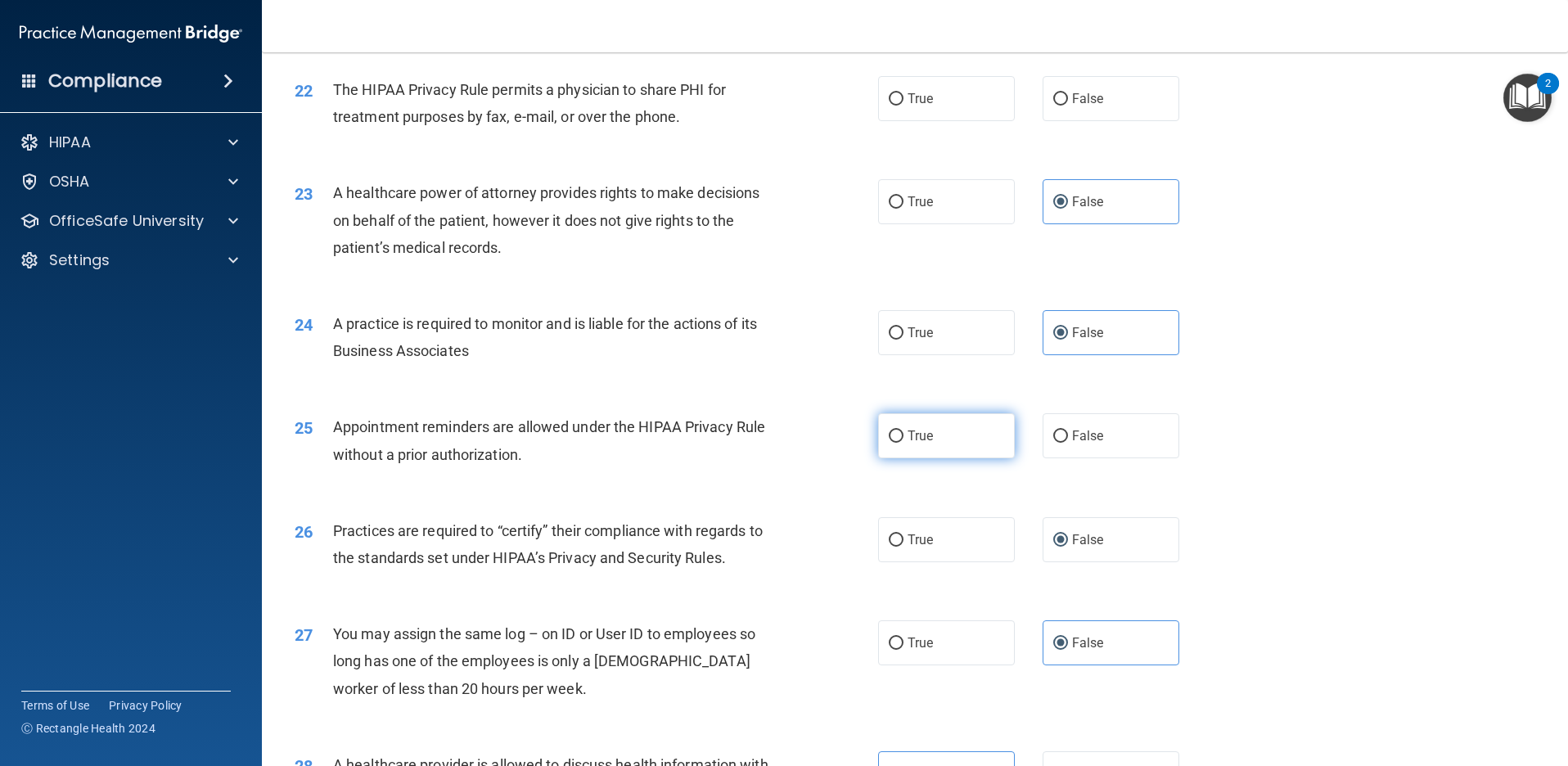
click at [959, 435] on label "True" at bounding box center [947, 436] width 137 height 45
click at [903, 435] on input "True" at bounding box center [896, 436] width 15 height 13
radio input "true"
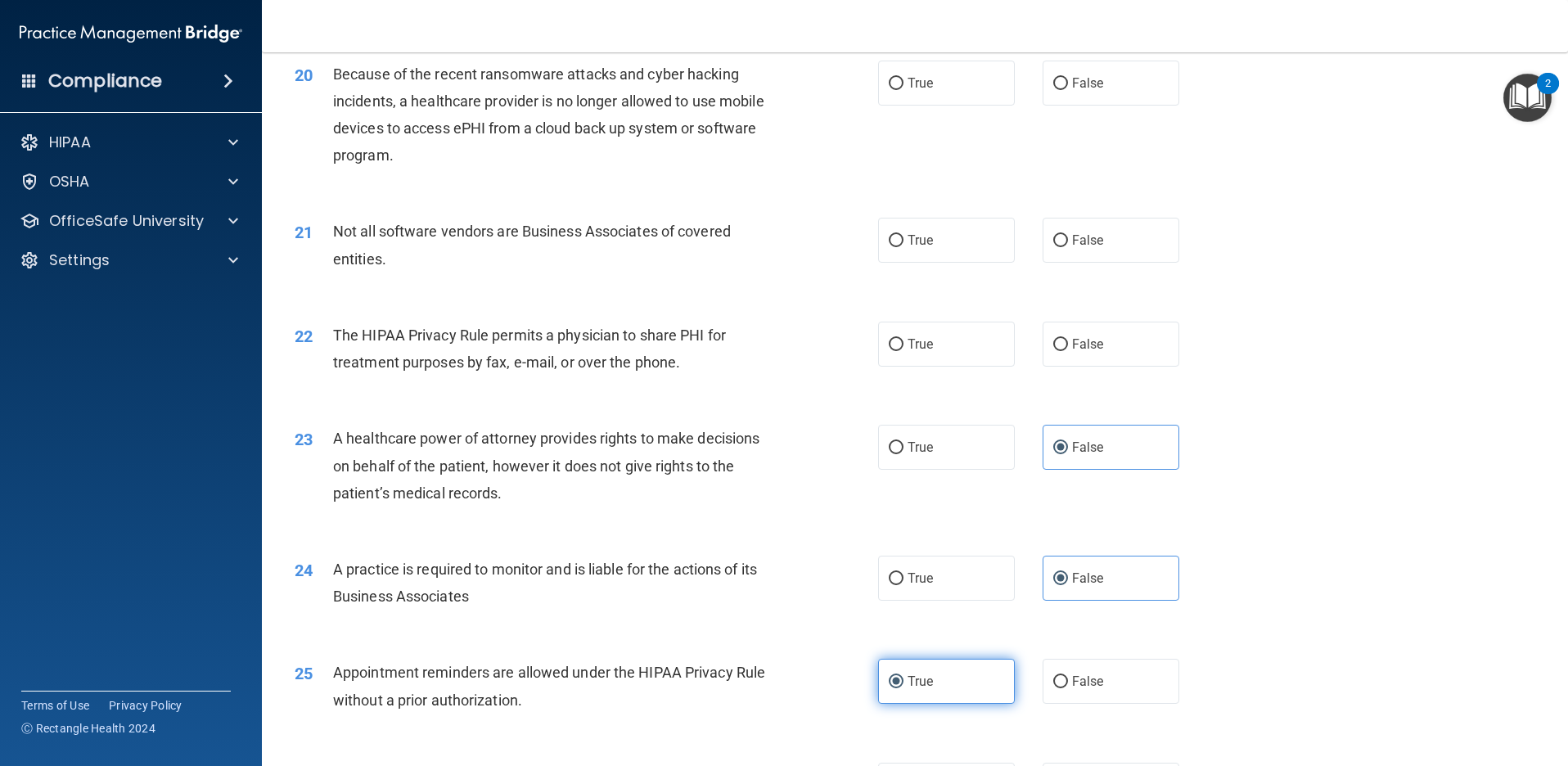
scroll to position [2308, 0]
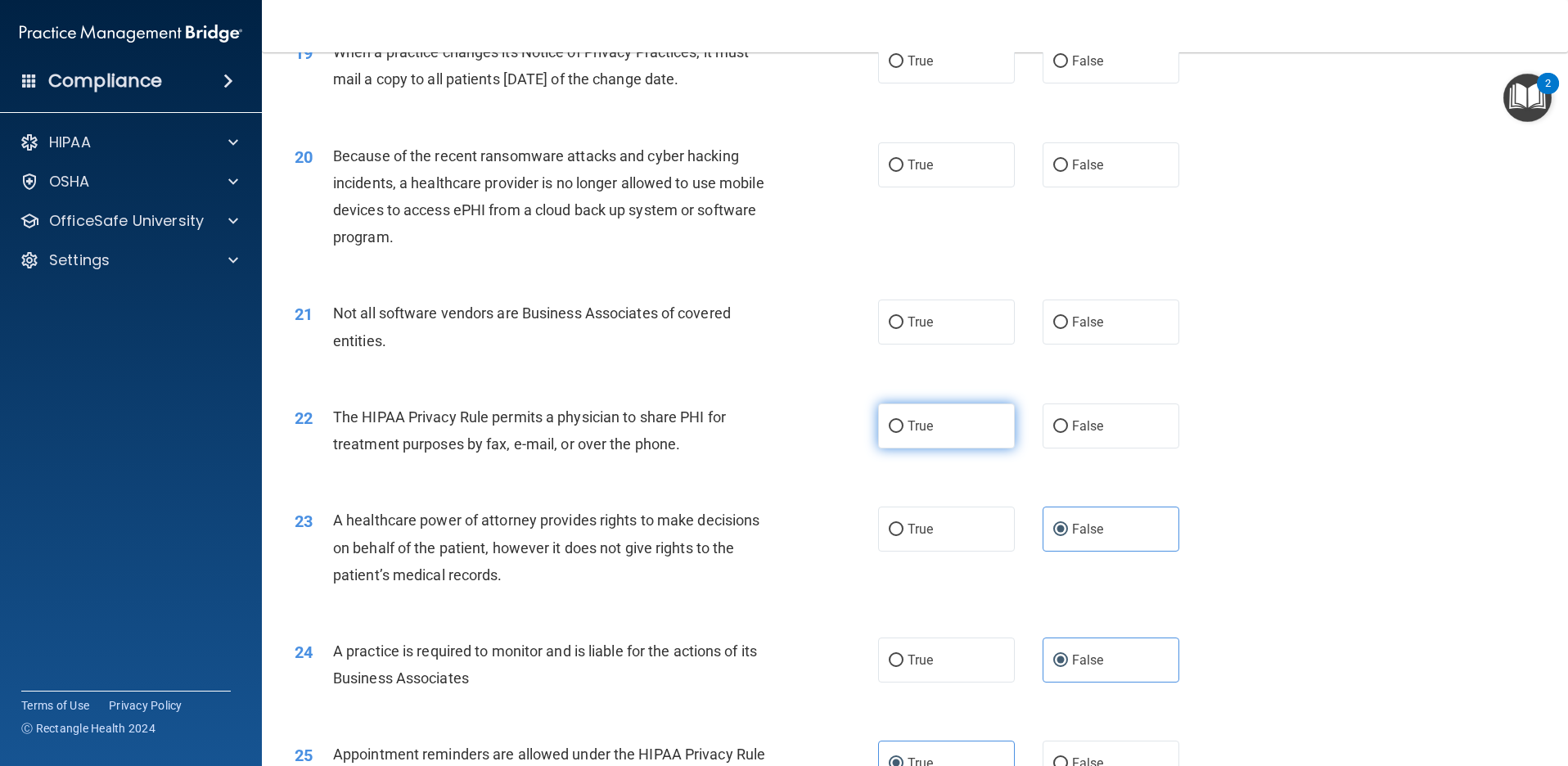
click at [897, 431] on label "True" at bounding box center [947, 426] width 137 height 45
click at [897, 431] on input "True" at bounding box center [896, 427] width 15 height 13
radio input "true"
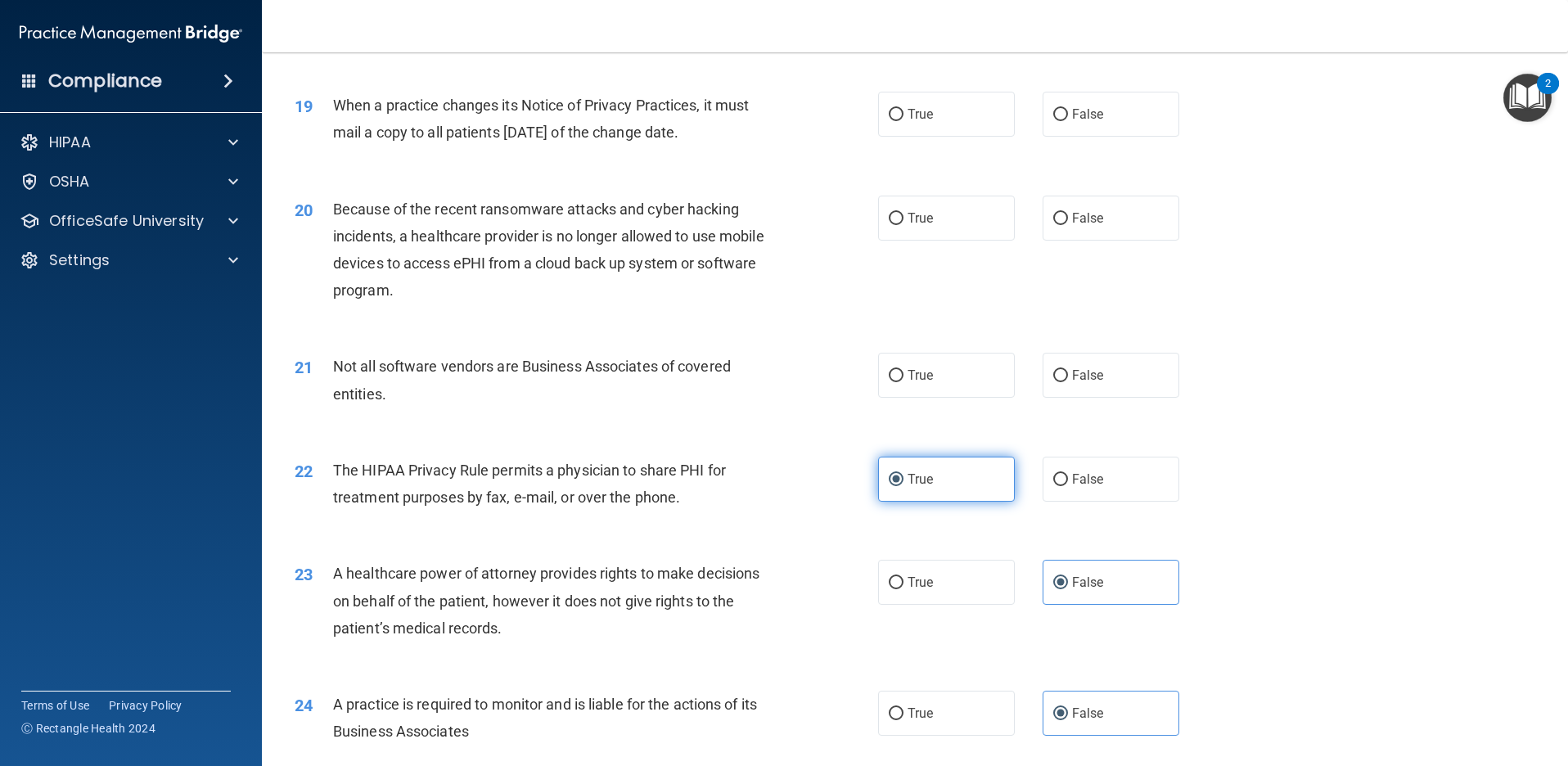
scroll to position [2226, 0]
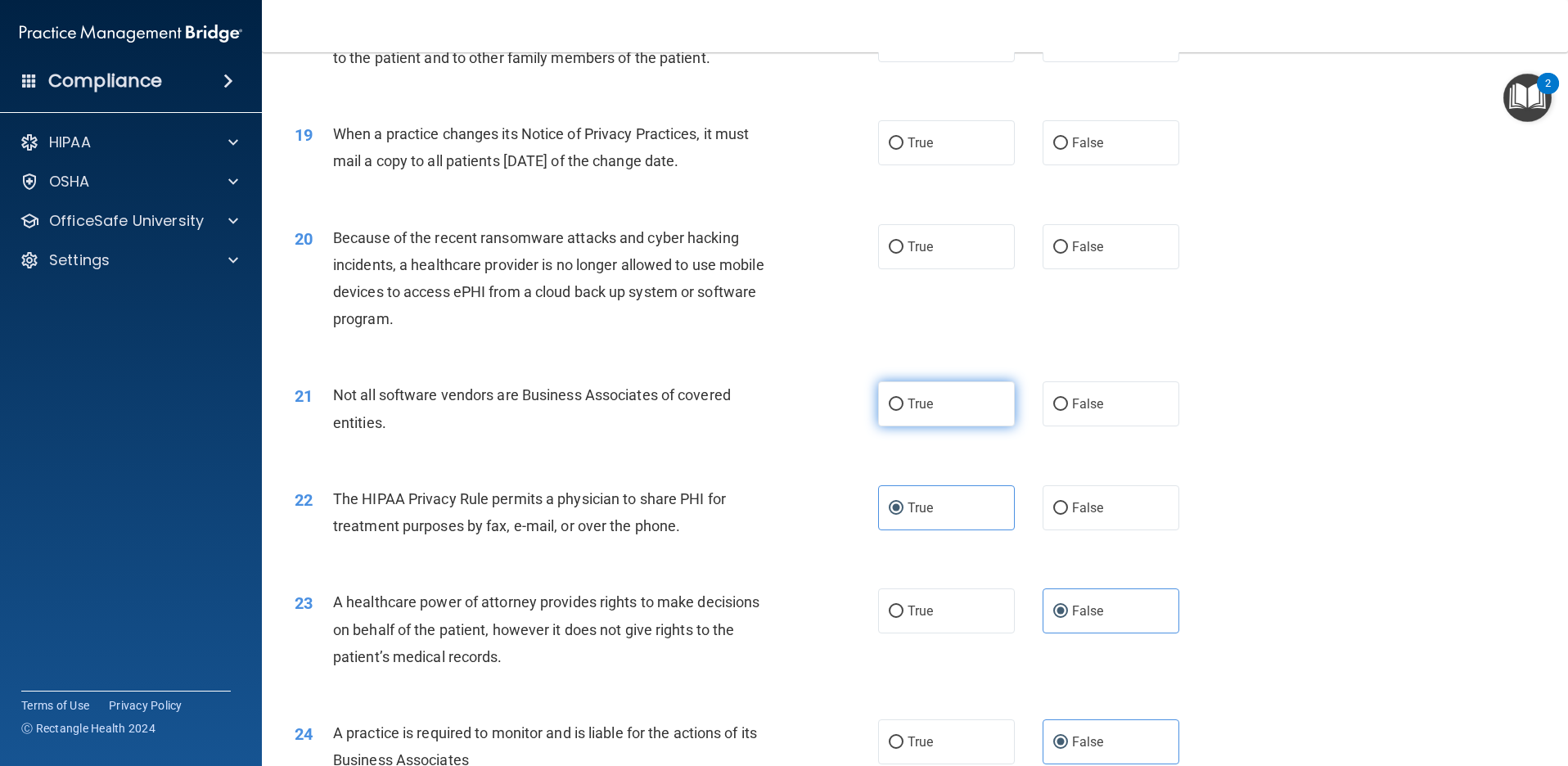
click at [917, 421] on label "True" at bounding box center [947, 404] width 137 height 45
click at [903, 411] on input "True" at bounding box center [896, 404] width 15 height 13
radio input "true"
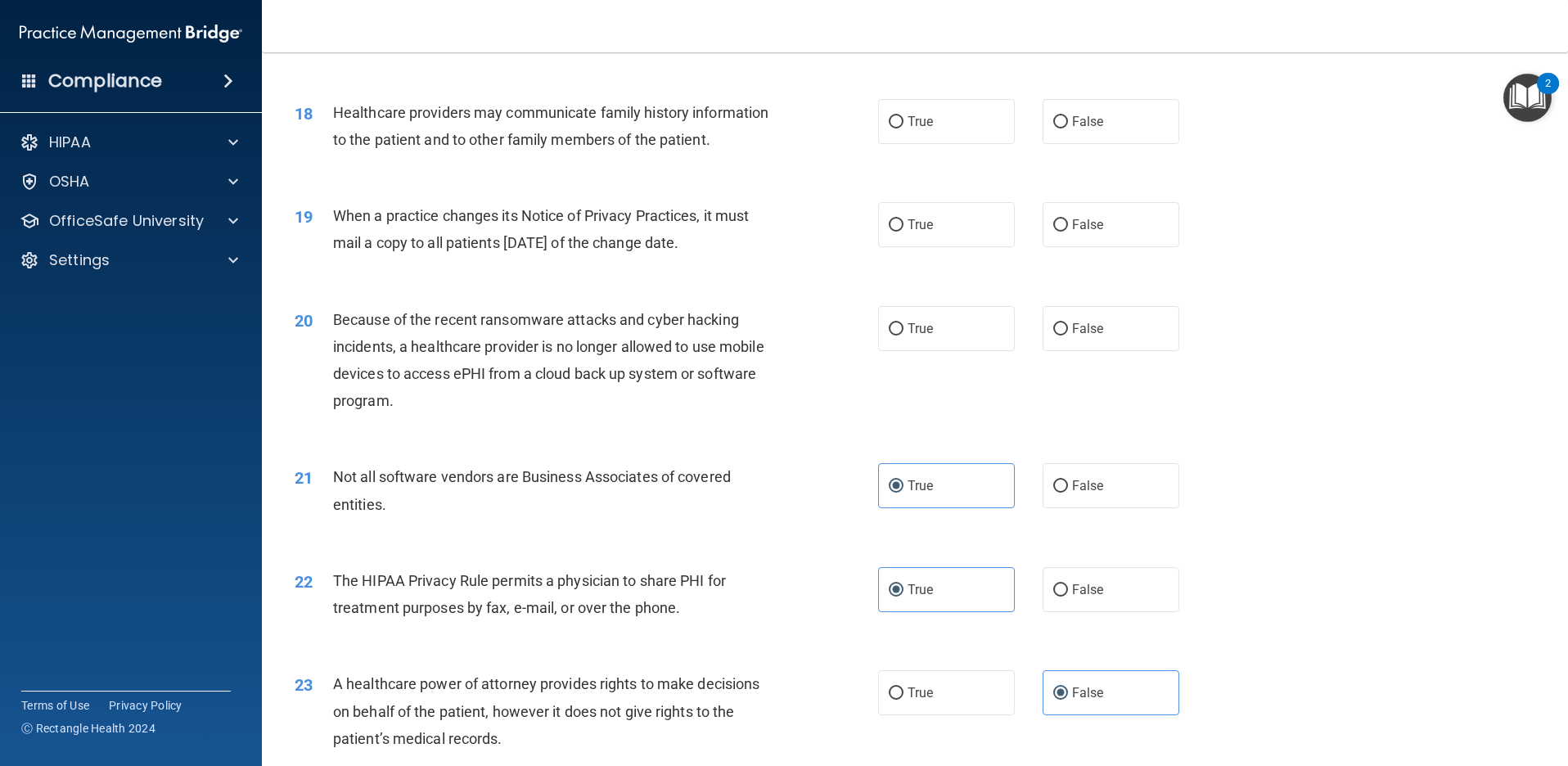
scroll to position [2062, 0]
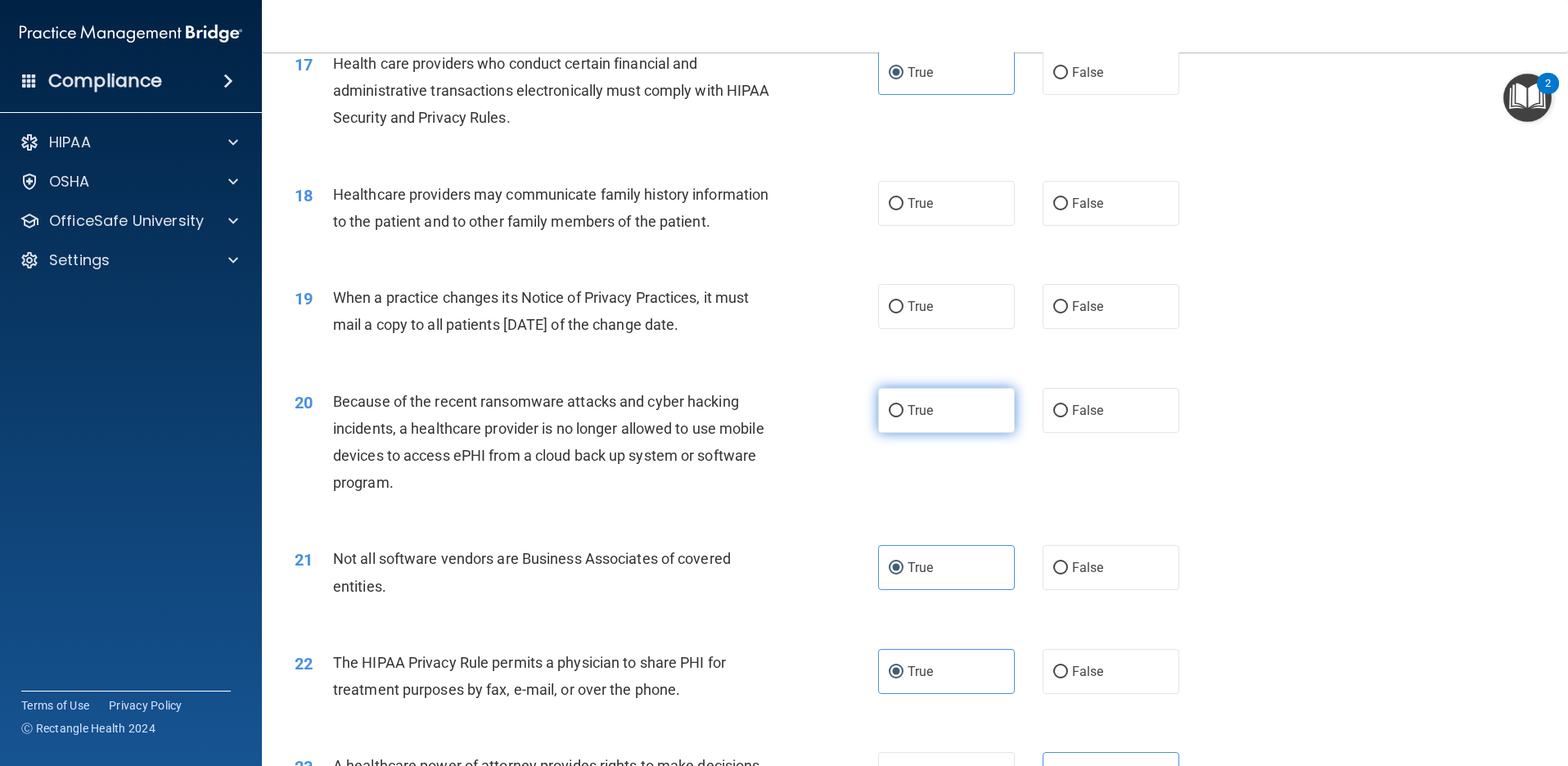
click at [908, 412] on span "True" at bounding box center [920, 410] width 25 height 16
click at [903, 412] on input "True" at bounding box center [896, 411] width 15 height 13
radio input "true"
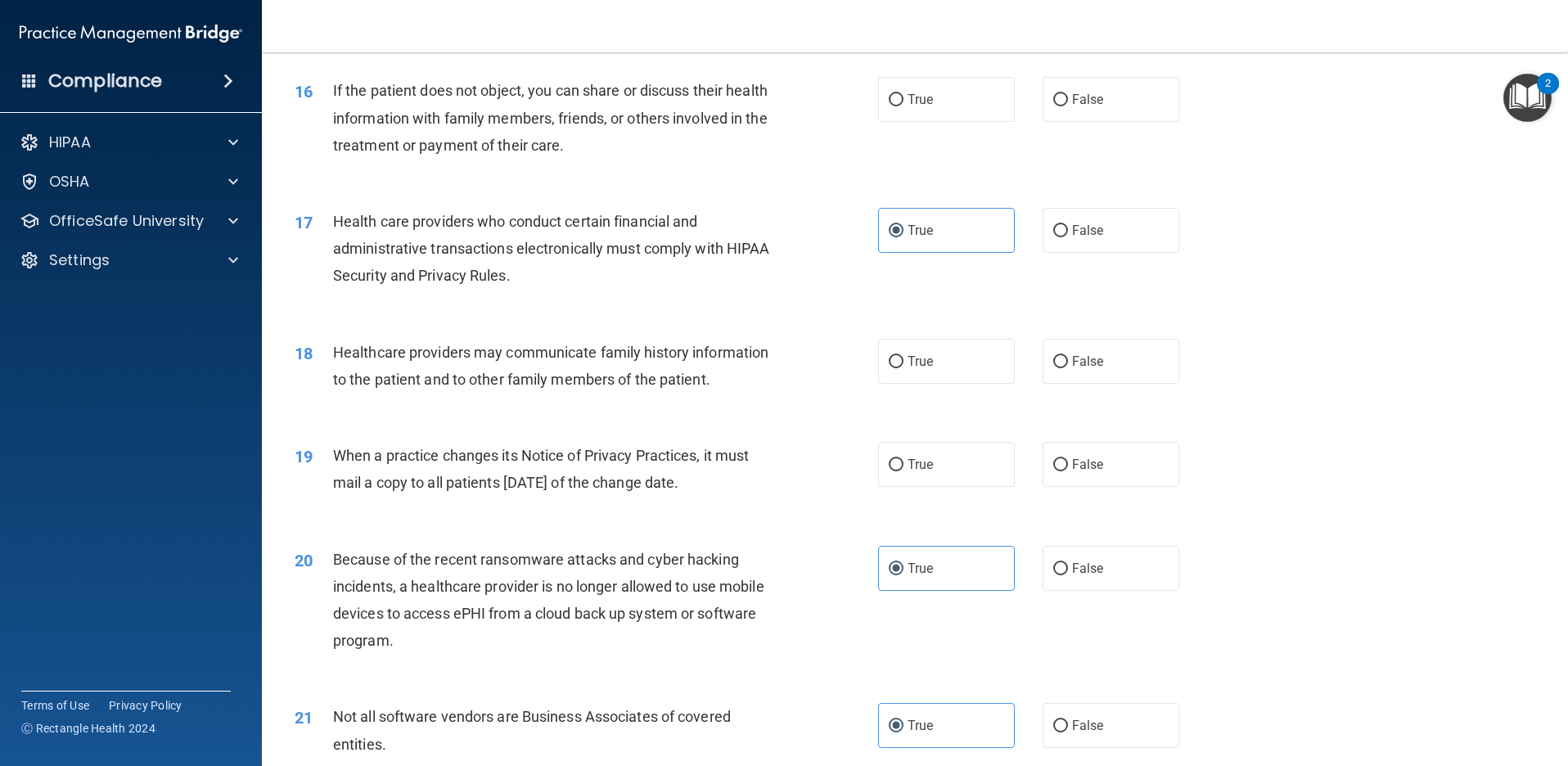
scroll to position [1899, 0]
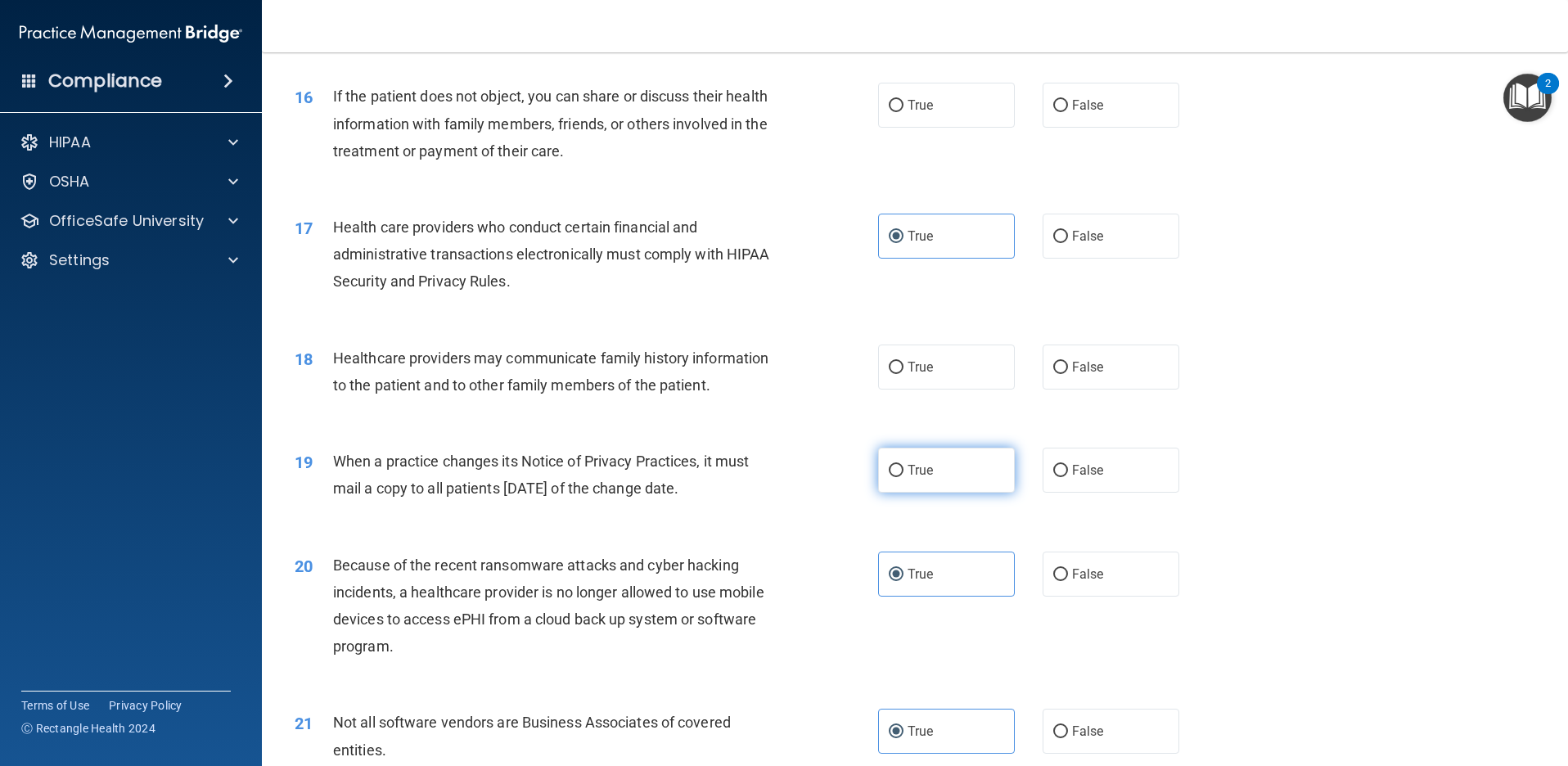
click at [922, 466] on span "True" at bounding box center [920, 470] width 25 height 16
click at [903, 466] on input "True" at bounding box center [896, 471] width 15 height 13
radio input "true"
click at [912, 361] on span "True" at bounding box center [920, 367] width 25 height 16
click at [903, 362] on input "True" at bounding box center [896, 368] width 15 height 13
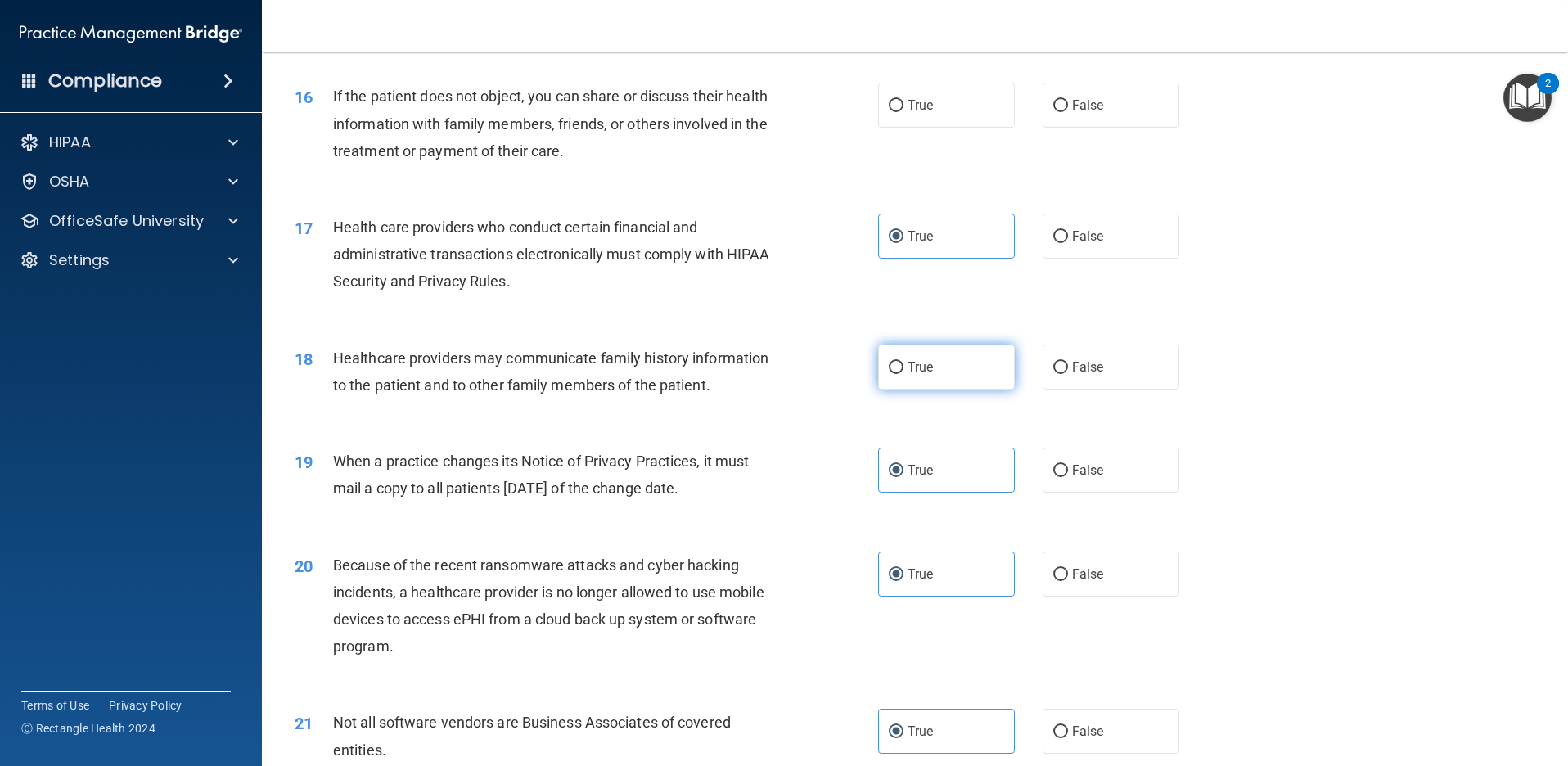
radio input "true"
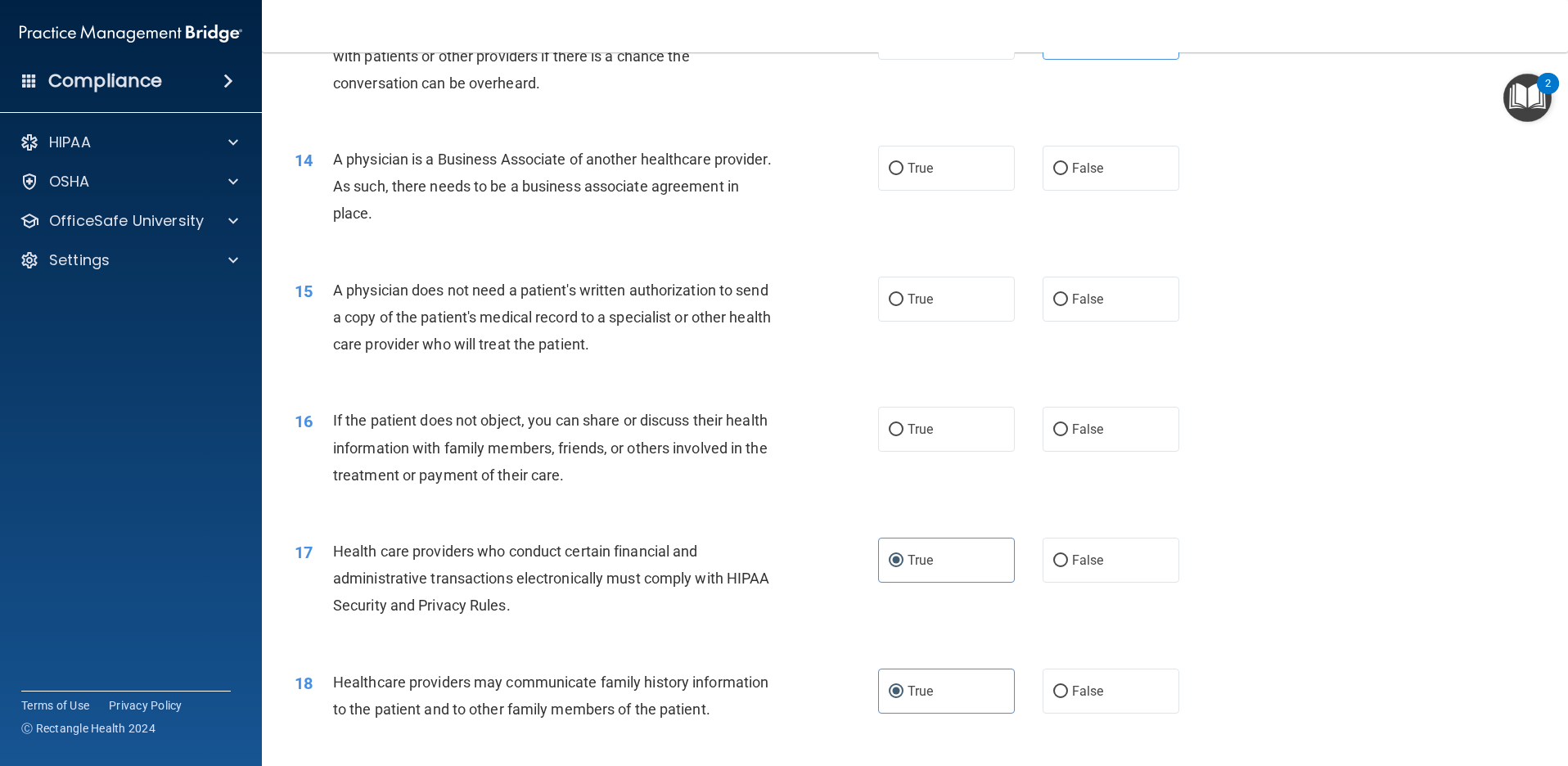
scroll to position [1571, 0]
click at [891, 432] on input "True" at bounding box center [896, 434] width 15 height 13
radio input "true"
click at [965, 312] on label "True" at bounding box center [947, 302] width 137 height 45
click at [903, 309] on input "True" at bounding box center [896, 303] width 15 height 13
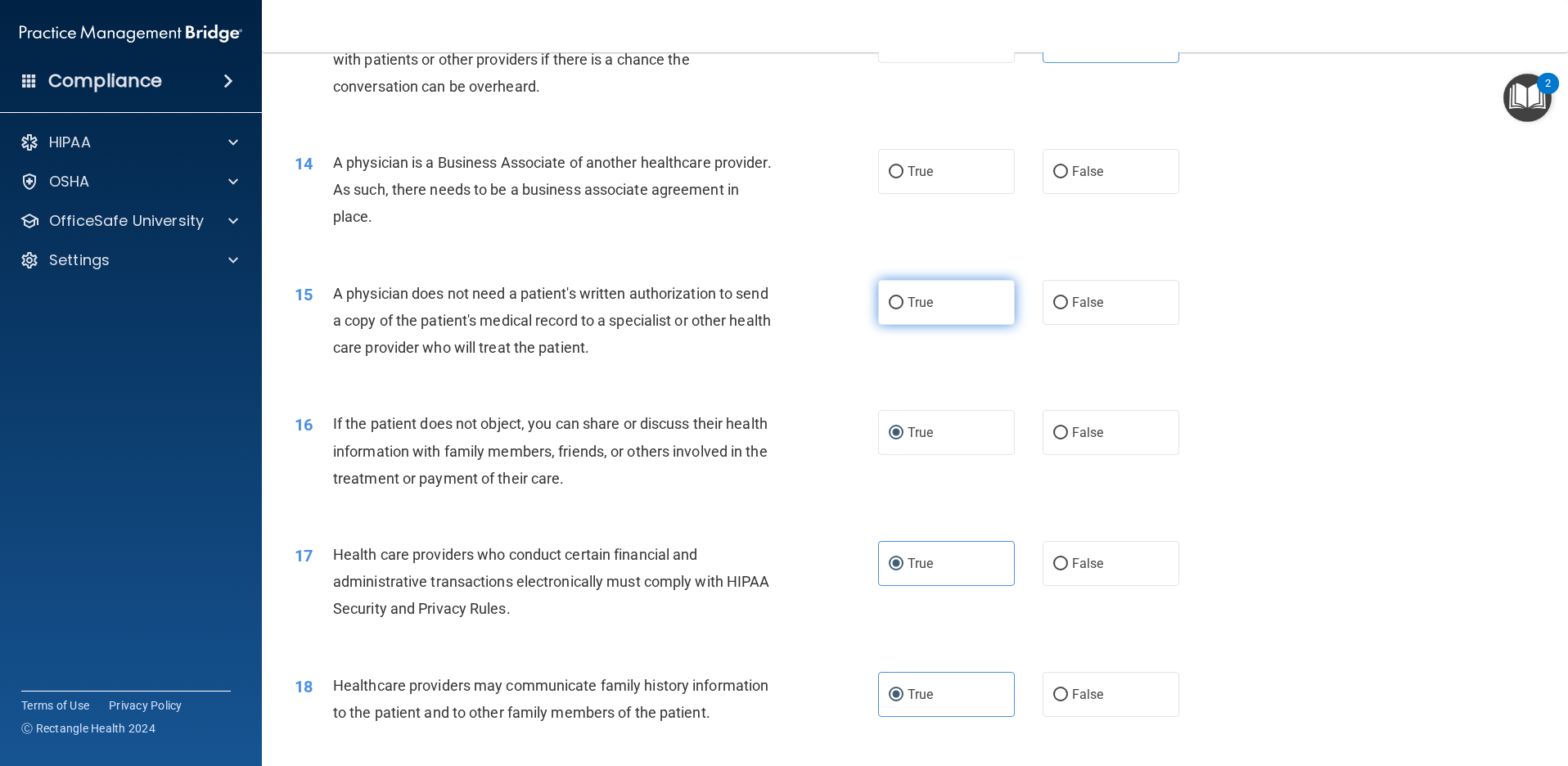
radio input "true"
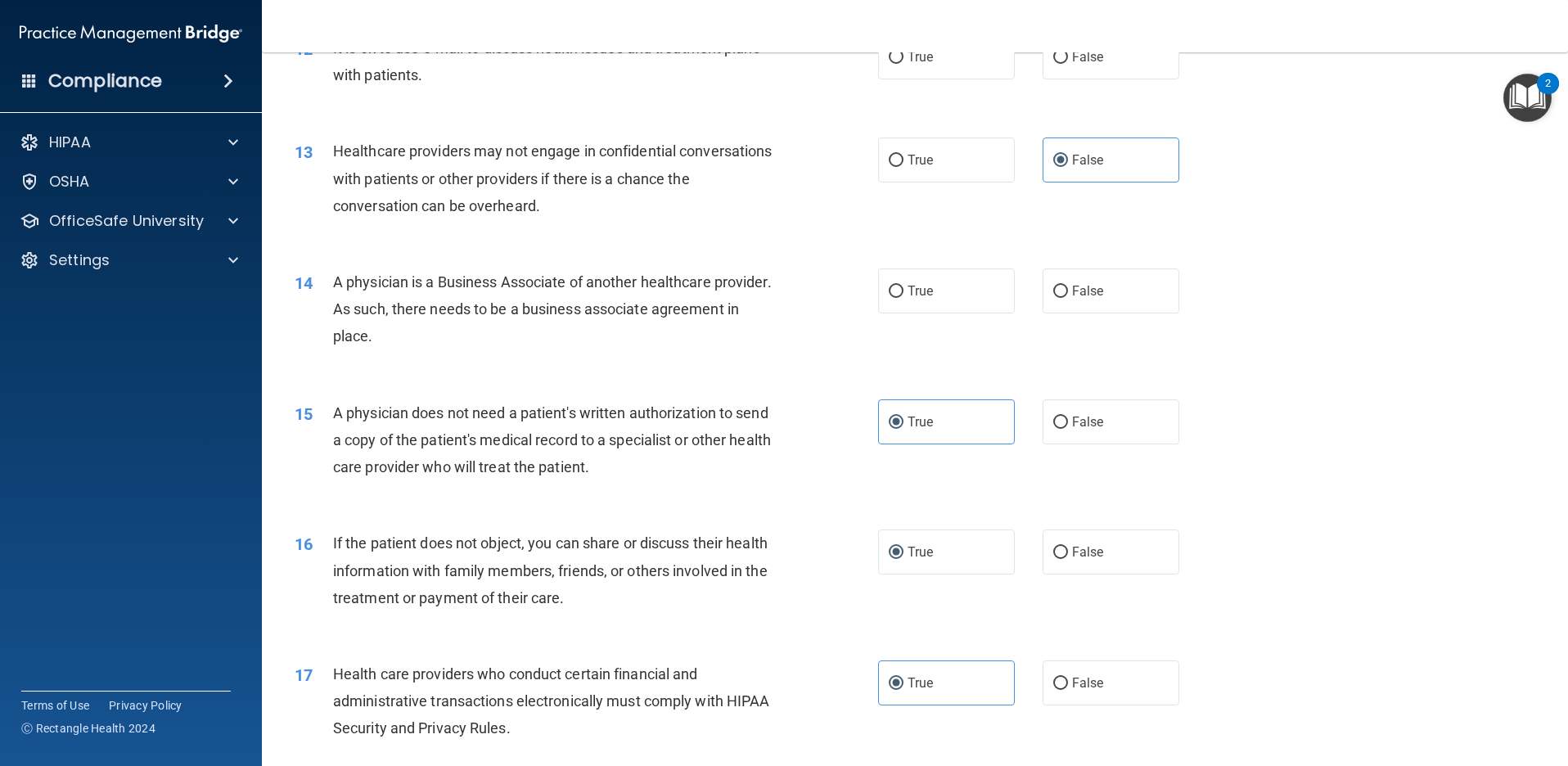
scroll to position [1408, 0]
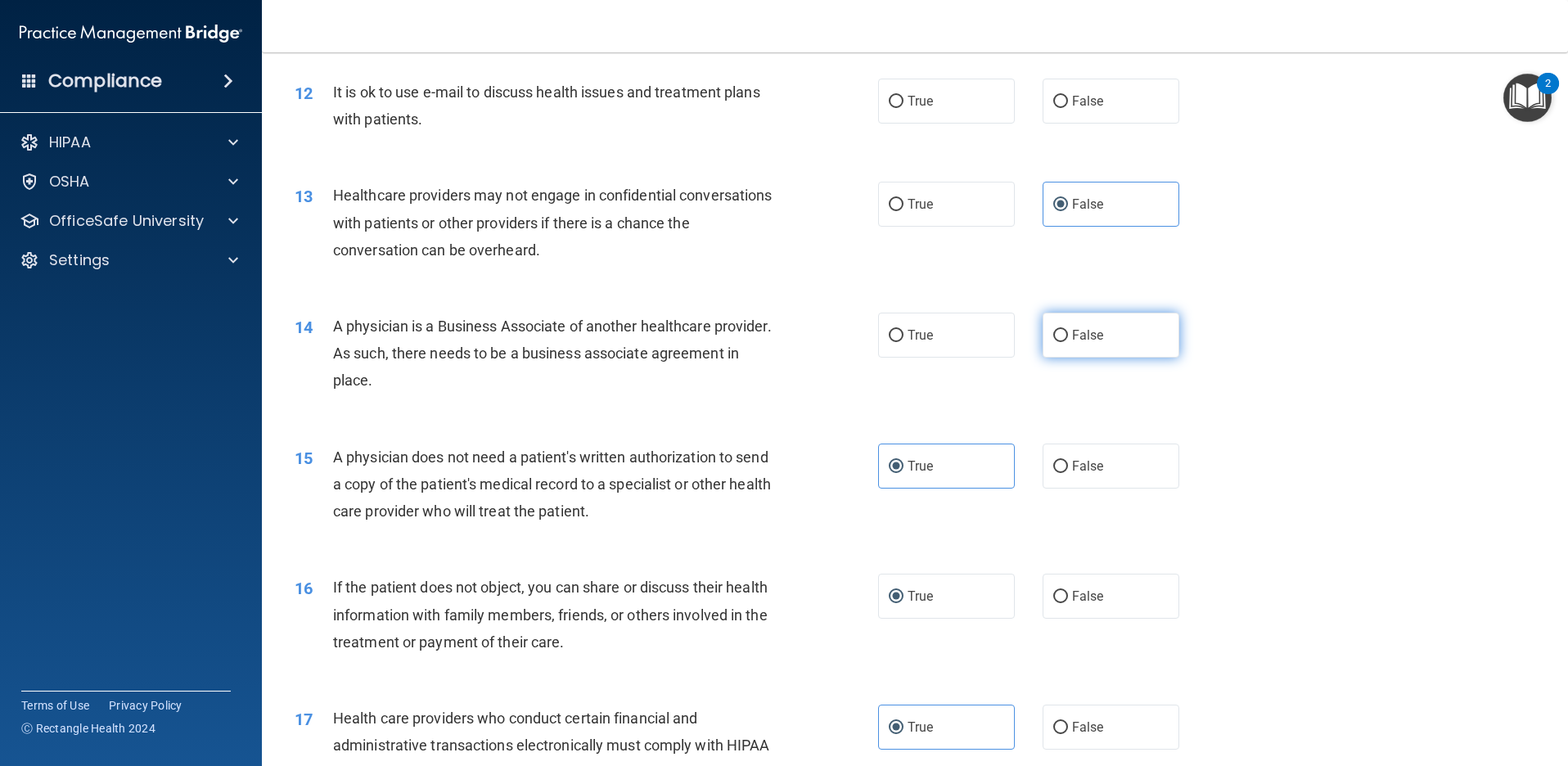
click at [1112, 322] on label "False" at bounding box center [1111, 335] width 137 height 45
click at [1068, 330] on input "False" at bounding box center [1060, 336] width 15 height 13
radio input "true"
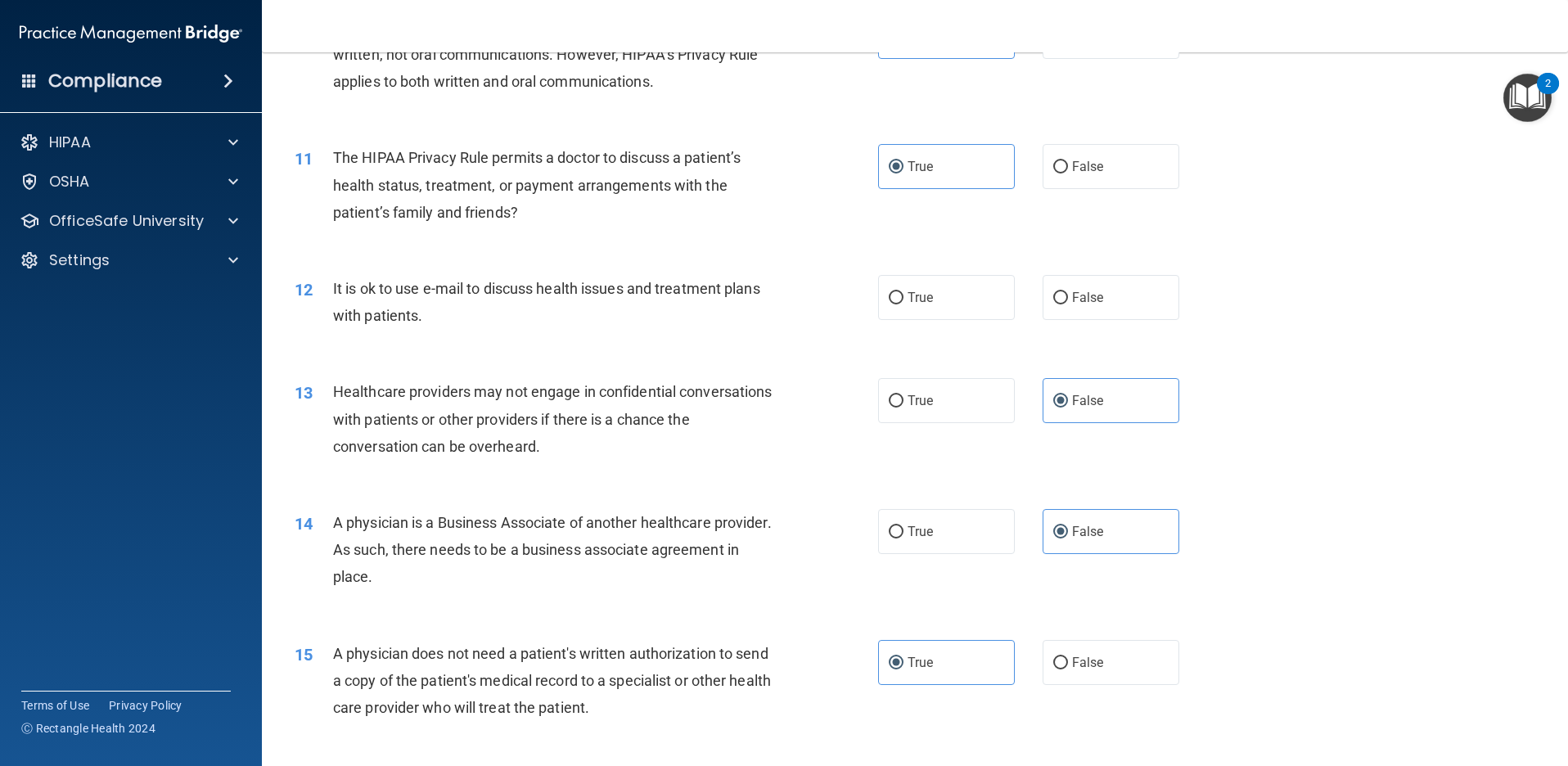
scroll to position [1162, 0]
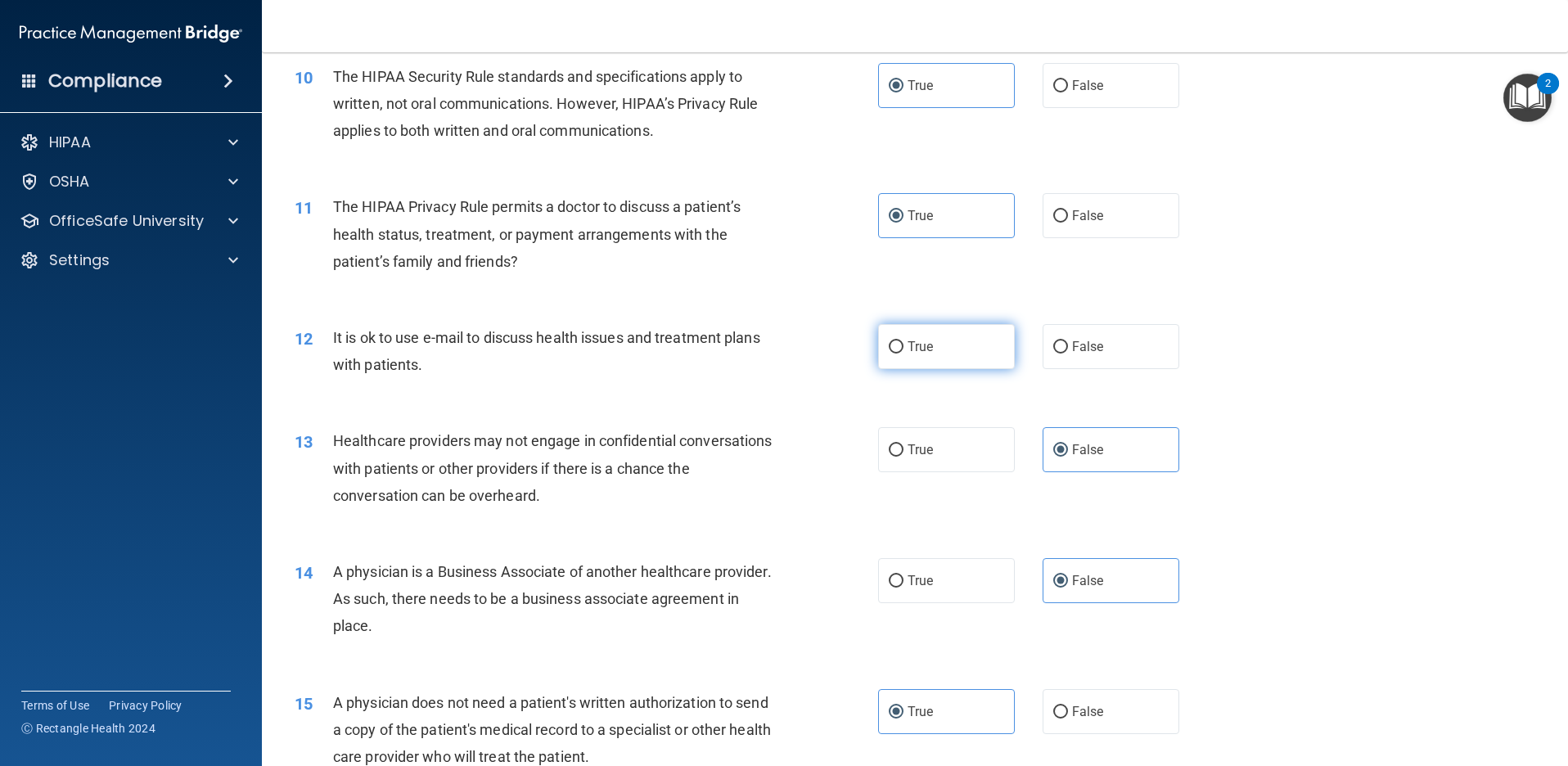
click at [966, 347] on label "True" at bounding box center [947, 347] width 137 height 45
click at [903, 347] on input "True" at bounding box center [896, 347] width 15 height 13
radio input "true"
click at [966, 347] on label "True" at bounding box center [947, 347] width 137 height 45
click at [903, 347] on input "True" at bounding box center [896, 347] width 15 height 13
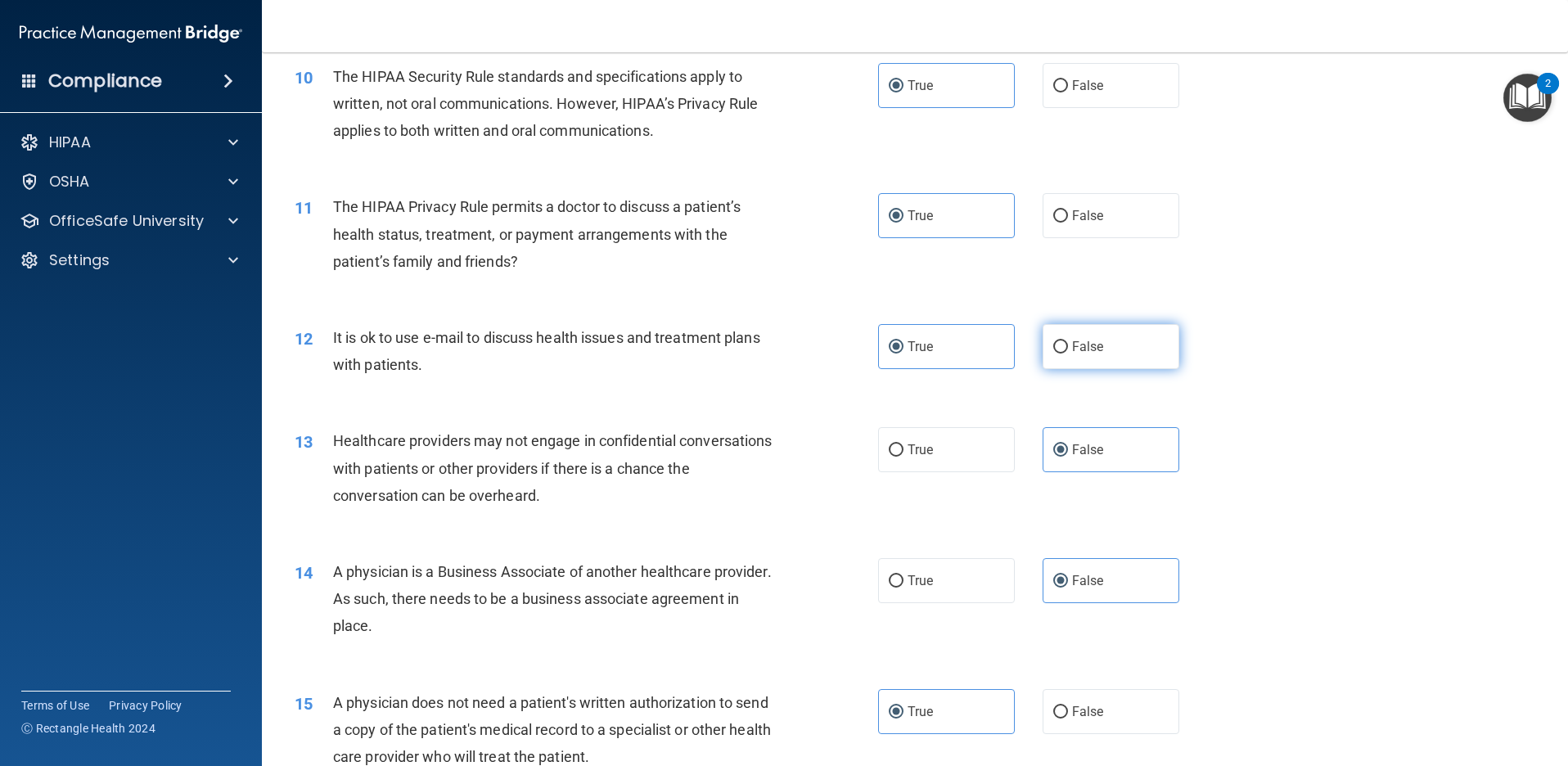
click at [1072, 345] on span "False" at bounding box center [1088, 347] width 32 height 16
click at [1066, 345] on input "False" at bounding box center [1060, 347] width 15 height 13
radio input "true"
radio input "false"
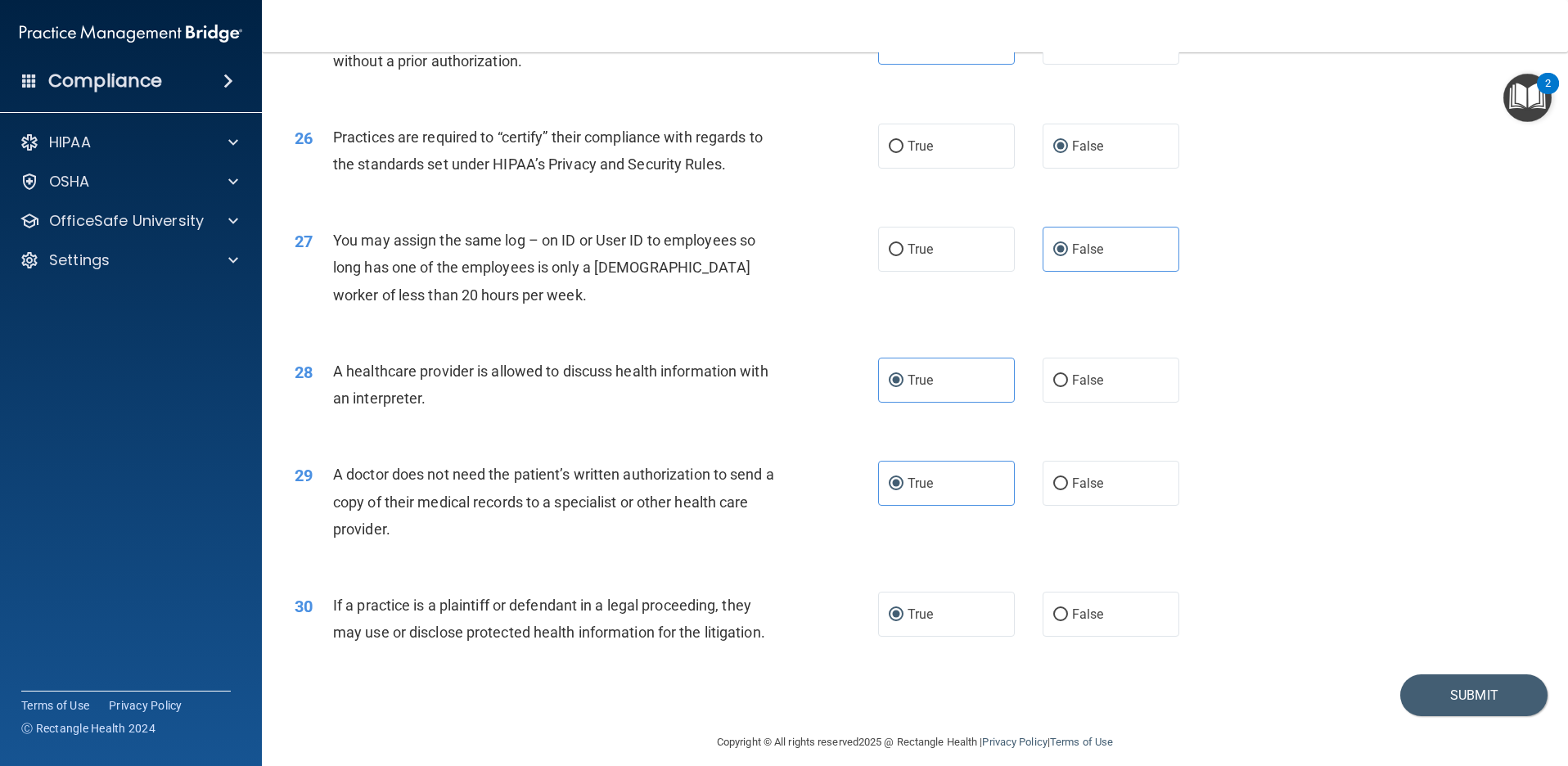
scroll to position [3045, 0]
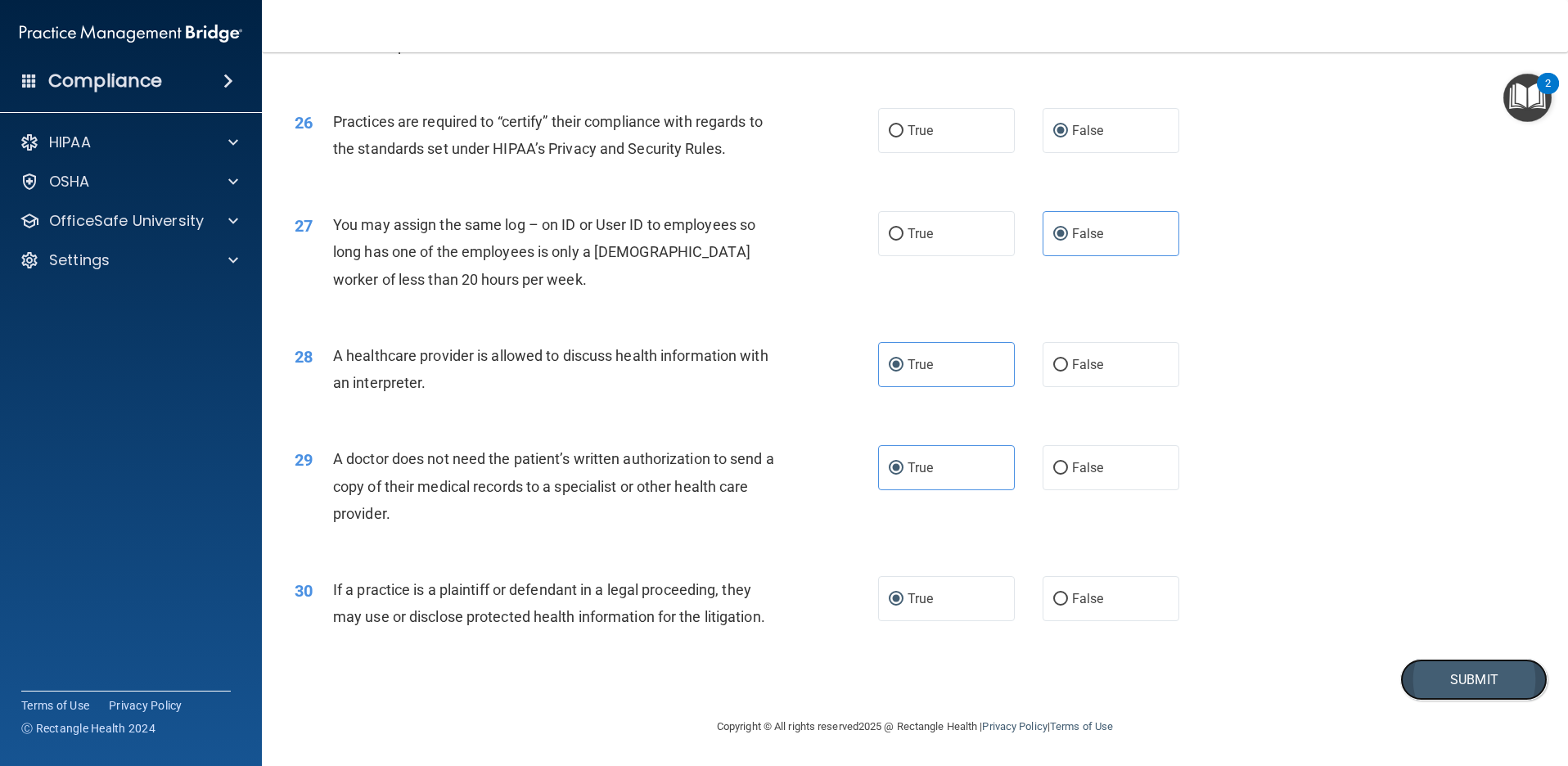
click at [1465, 680] on button "Submit" at bounding box center [1474, 680] width 147 height 42
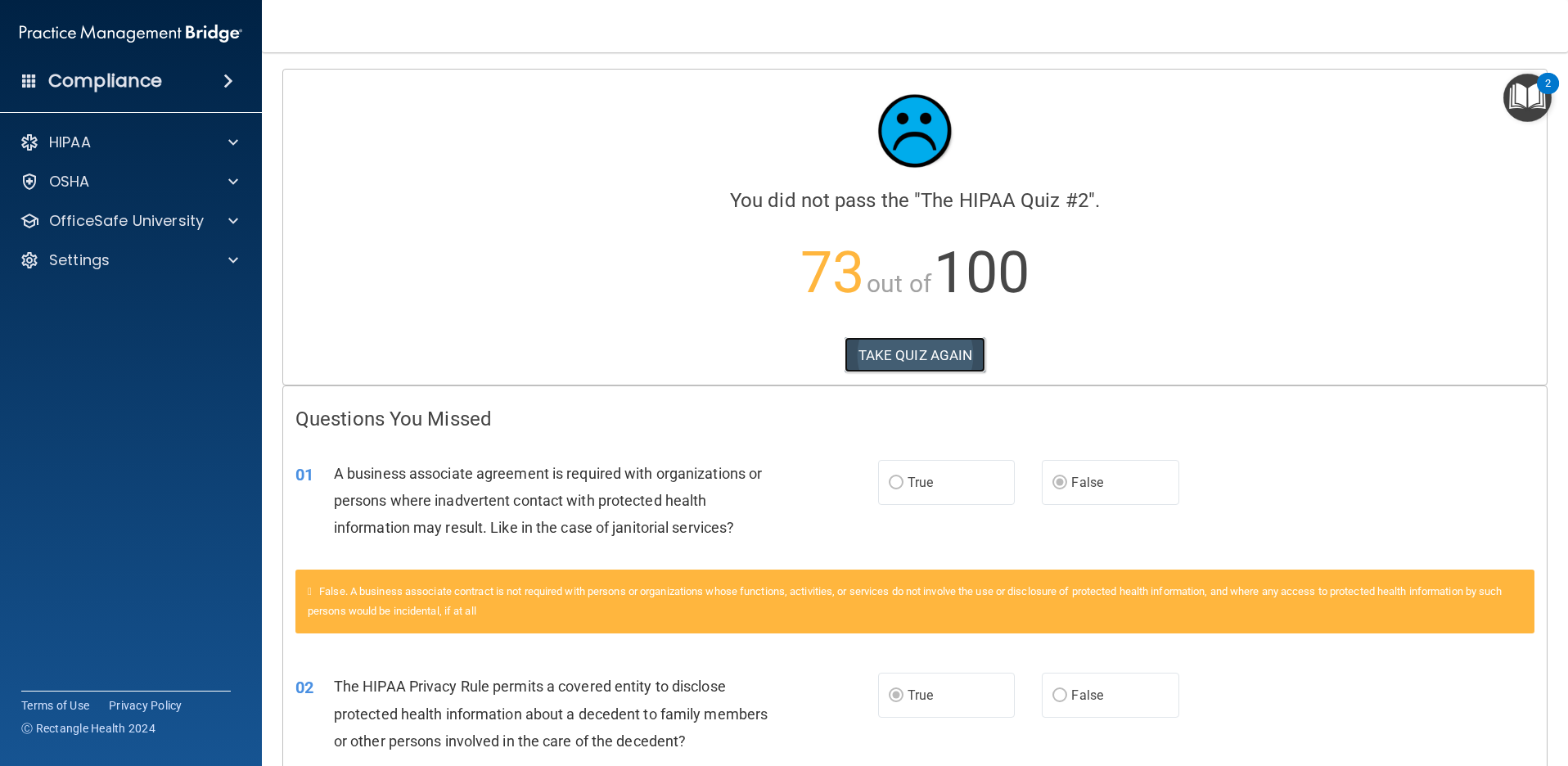
click at [923, 350] on button "TAKE QUIZ AGAIN" at bounding box center [915, 355] width 142 height 36
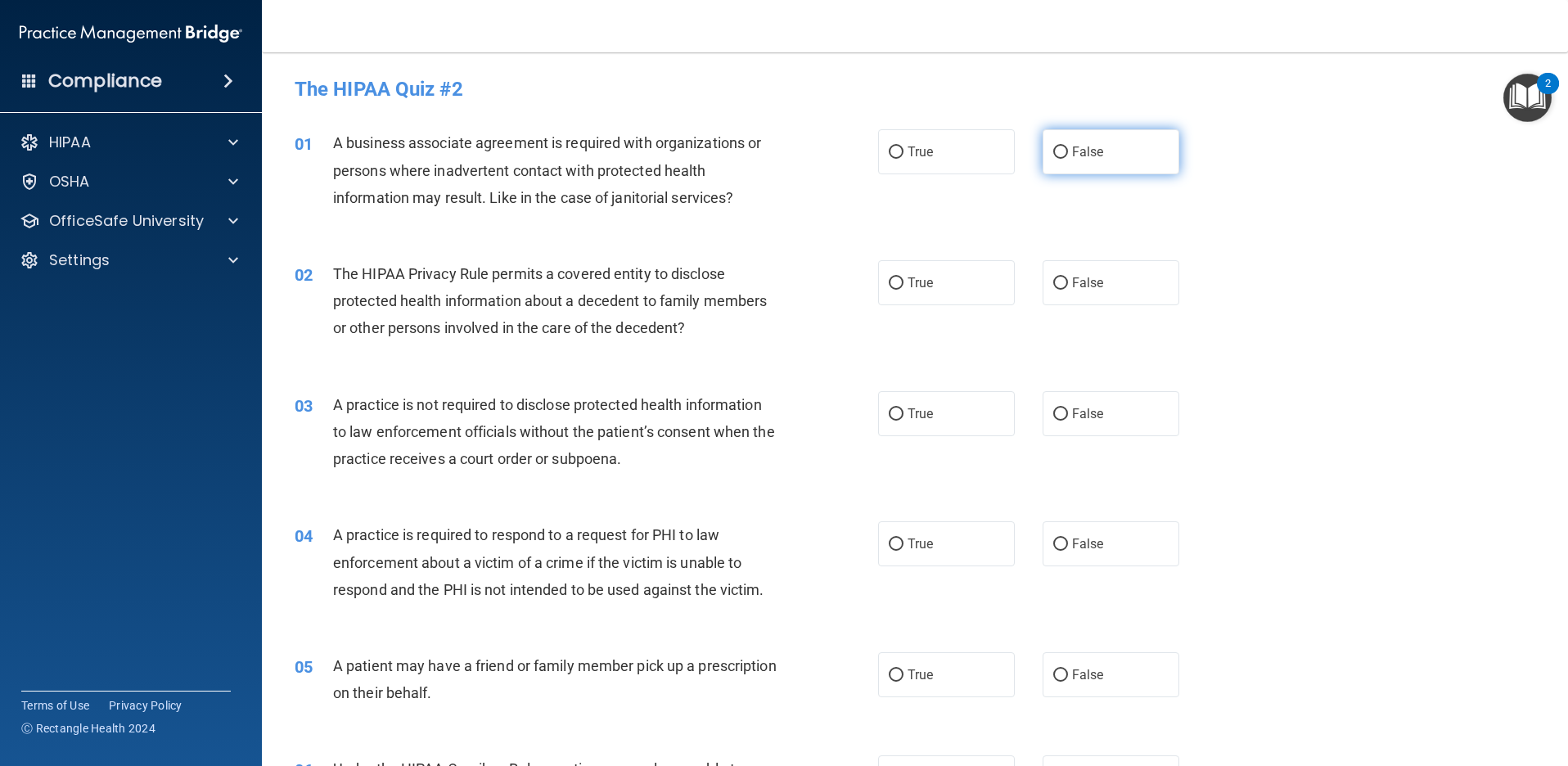
click at [1081, 146] on span "False" at bounding box center [1088, 151] width 32 height 16
click at [1068, 146] on input "False" at bounding box center [1060, 152] width 15 height 13
radio input "true"
click at [899, 275] on label "True" at bounding box center [947, 283] width 137 height 45
click at [899, 277] on input "True" at bounding box center [896, 283] width 15 height 13
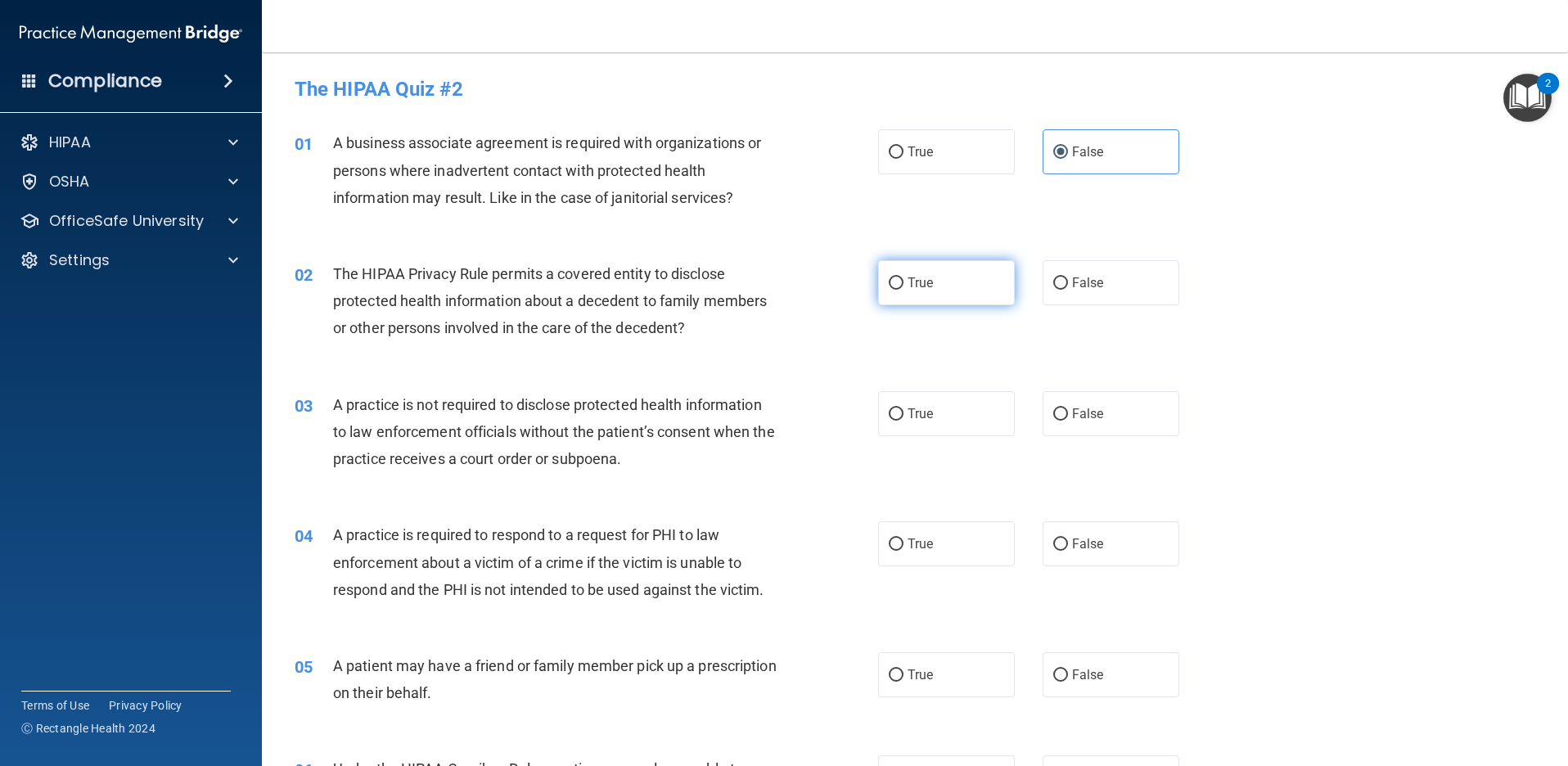
radio input "true"
click at [1080, 402] on label "False" at bounding box center [1111, 413] width 137 height 45
click at [1068, 408] on input "False" at bounding box center [1060, 414] width 15 height 13
radio input "true"
click at [920, 550] on span "True" at bounding box center [920, 544] width 25 height 16
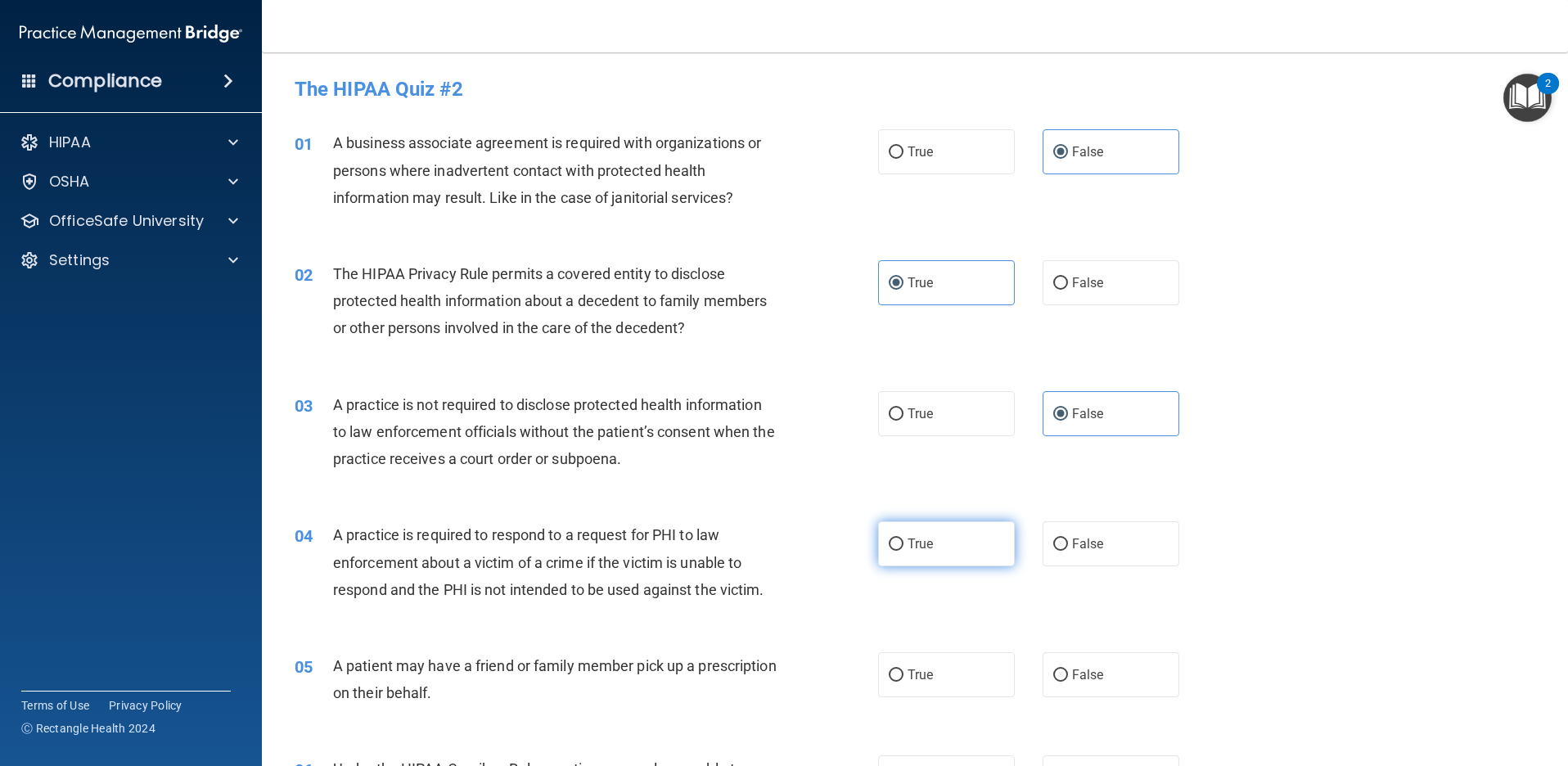
click at [903, 550] on input "True" at bounding box center [896, 545] width 15 height 13
radio input "true"
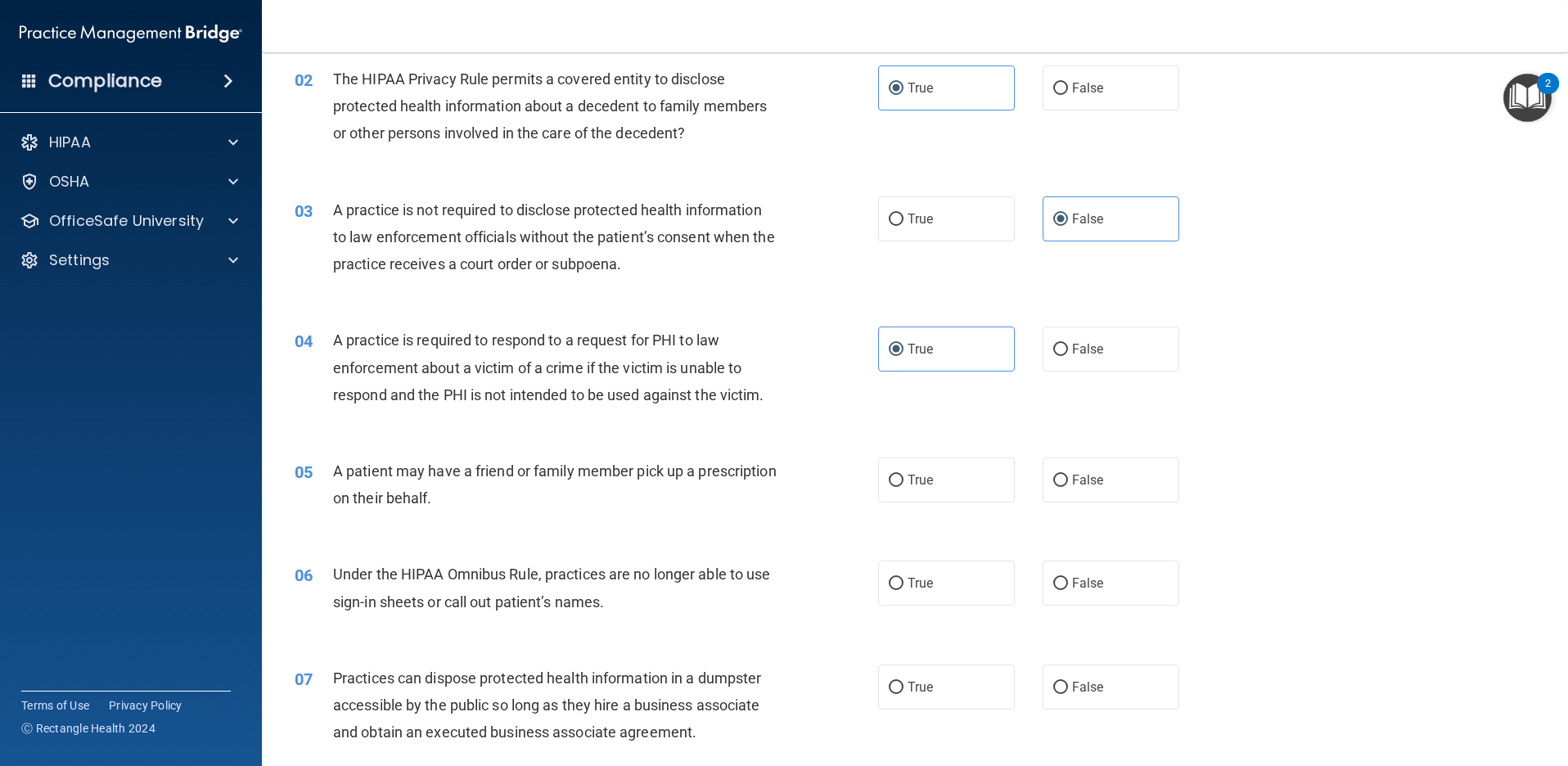
scroll to position [246, 0]
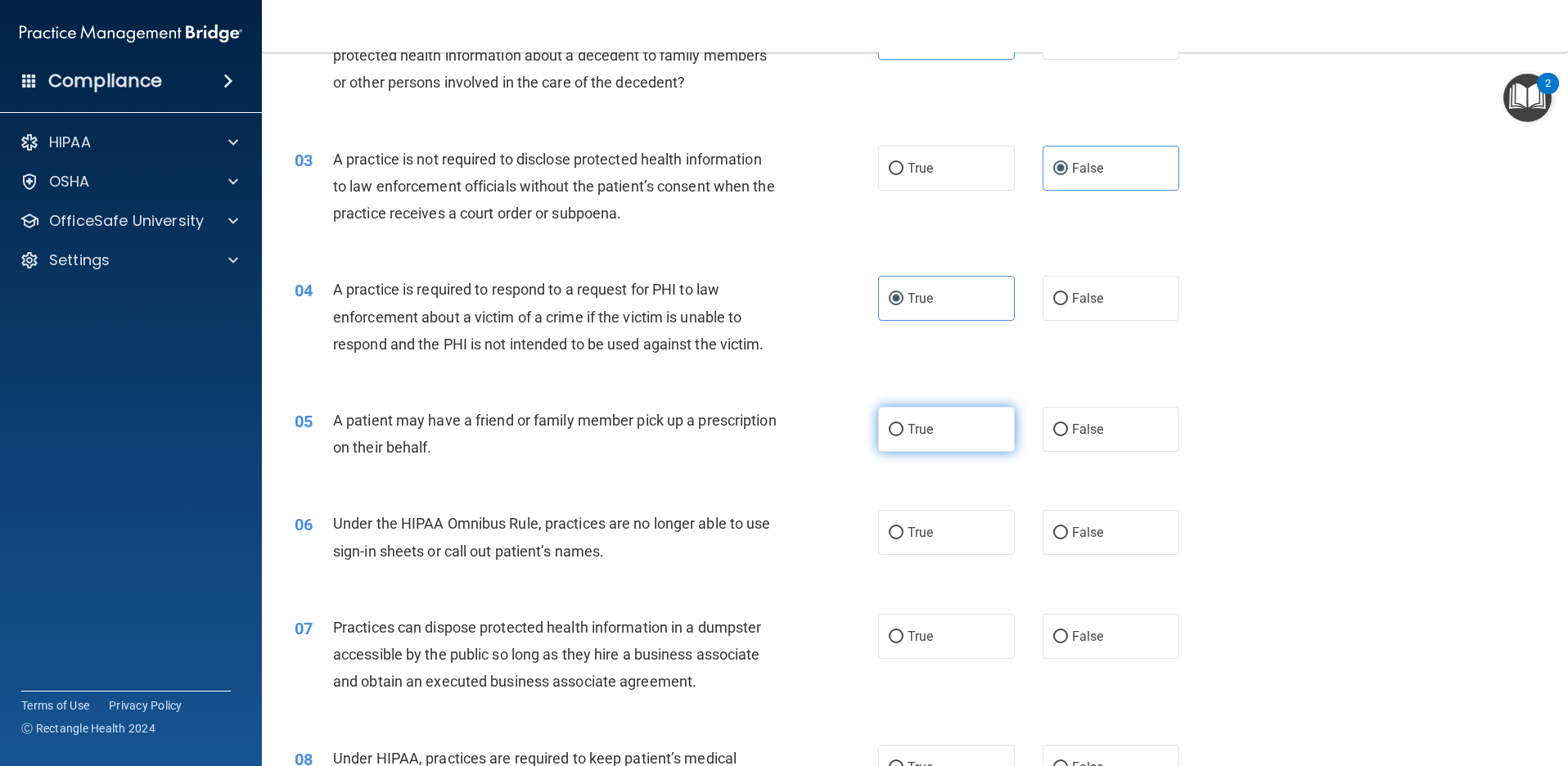
click at [933, 432] on label "True" at bounding box center [947, 429] width 137 height 45
click at [903, 432] on input "True" at bounding box center [896, 430] width 15 height 13
radio input "true"
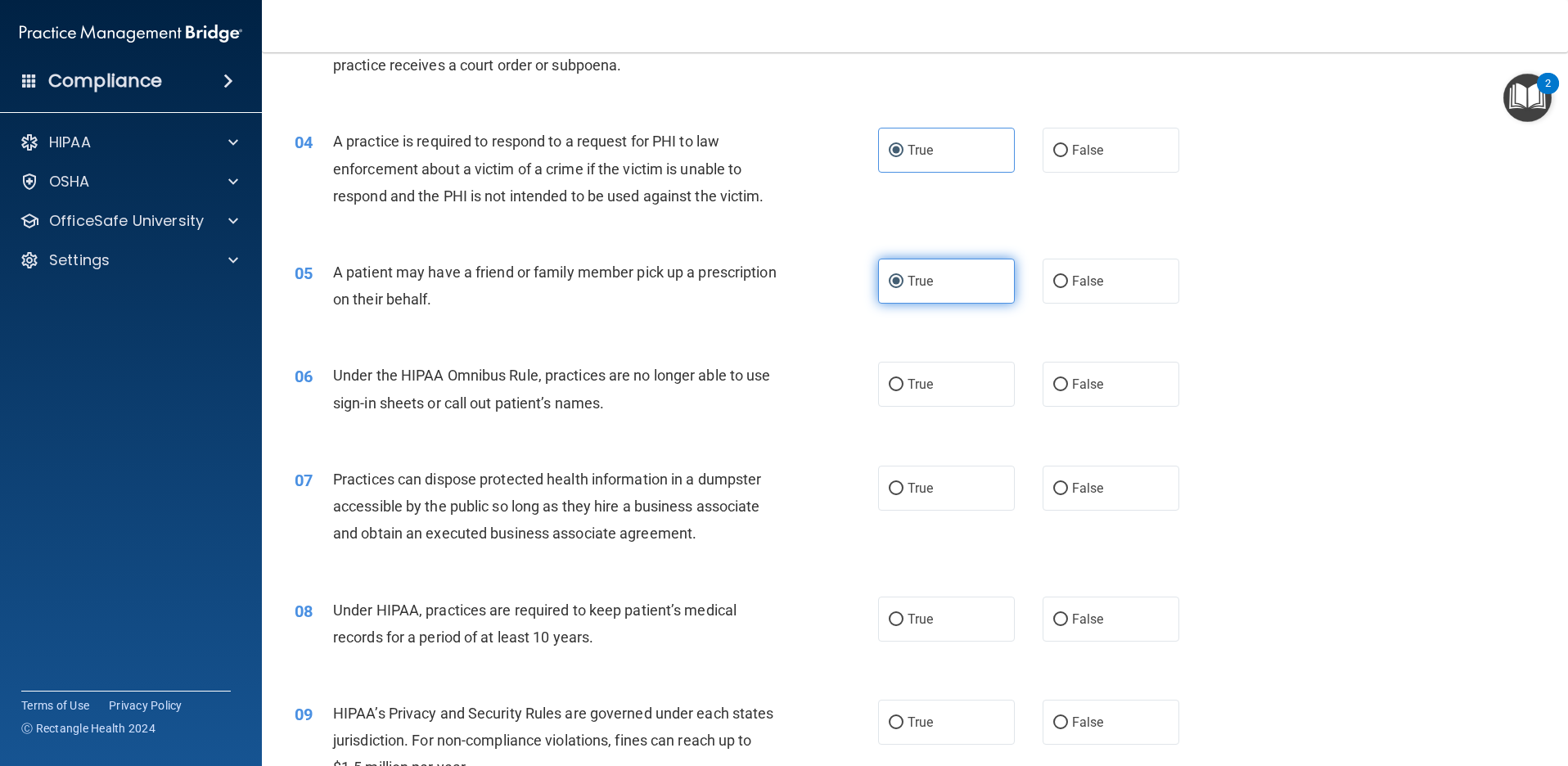
scroll to position [409, 0]
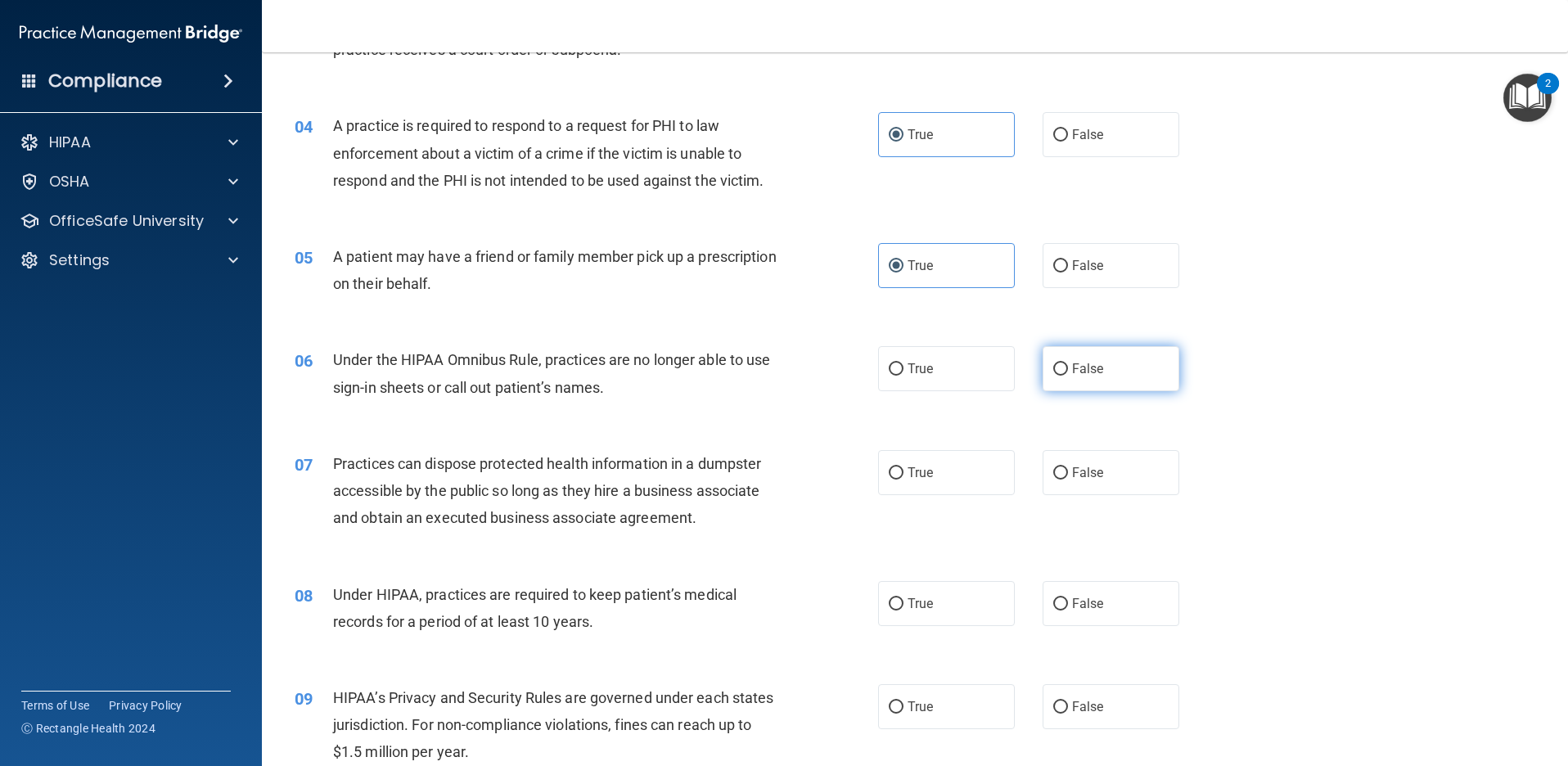
click at [1139, 369] on label "False" at bounding box center [1111, 369] width 137 height 45
click at [1068, 369] on input "False" at bounding box center [1060, 369] width 15 height 13
radio input "true"
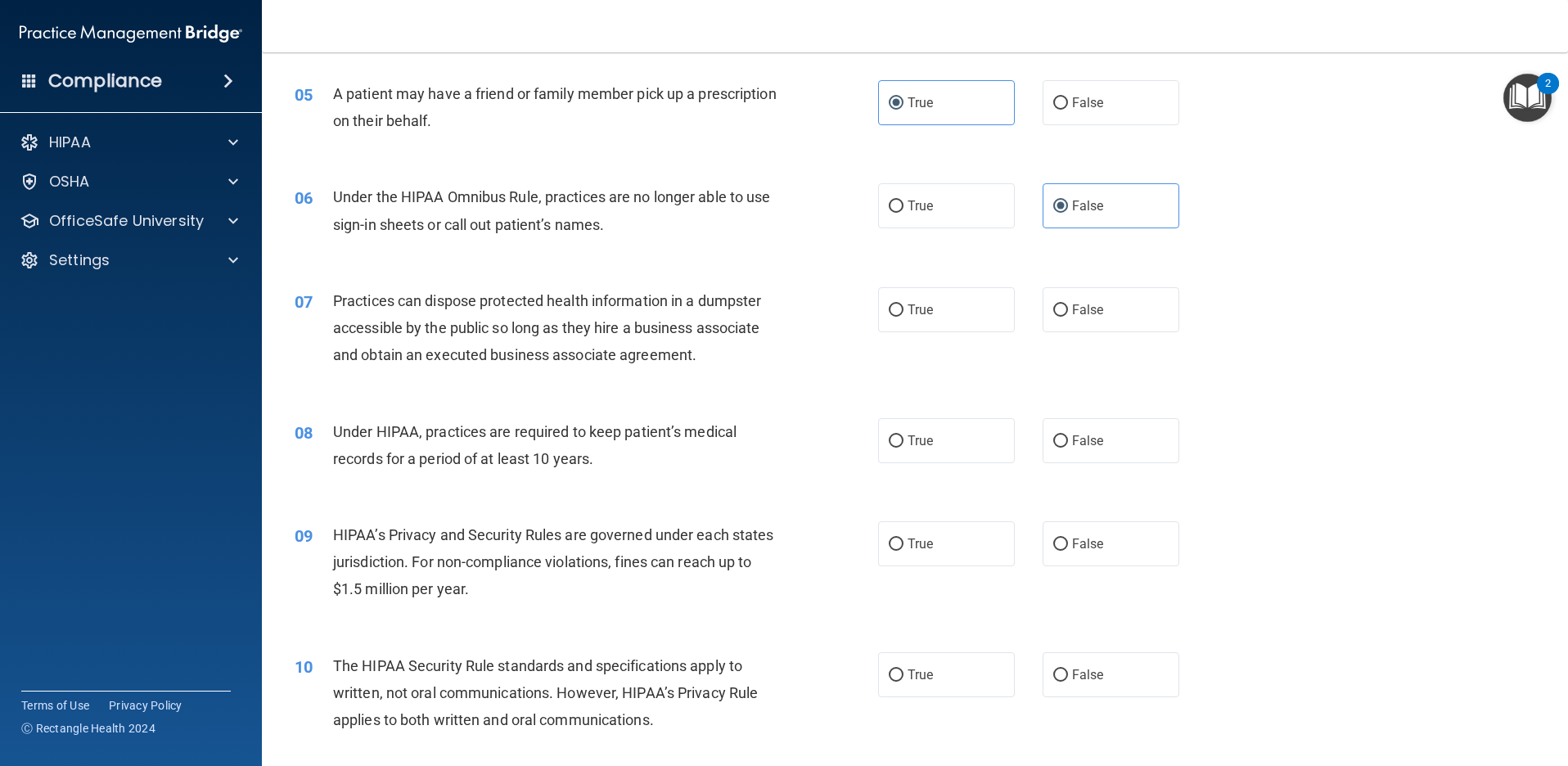
scroll to position [573, 0]
click at [928, 312] on label "True" at bounding box center [947, 309] width 137 height 45
click at [903, 312] on input "True" at bounding box center [896, 310] width 15 height 13
radio input "true"
click at [1092, 435] on span "False" at bounding box center [1088, 439] width 32 height 16
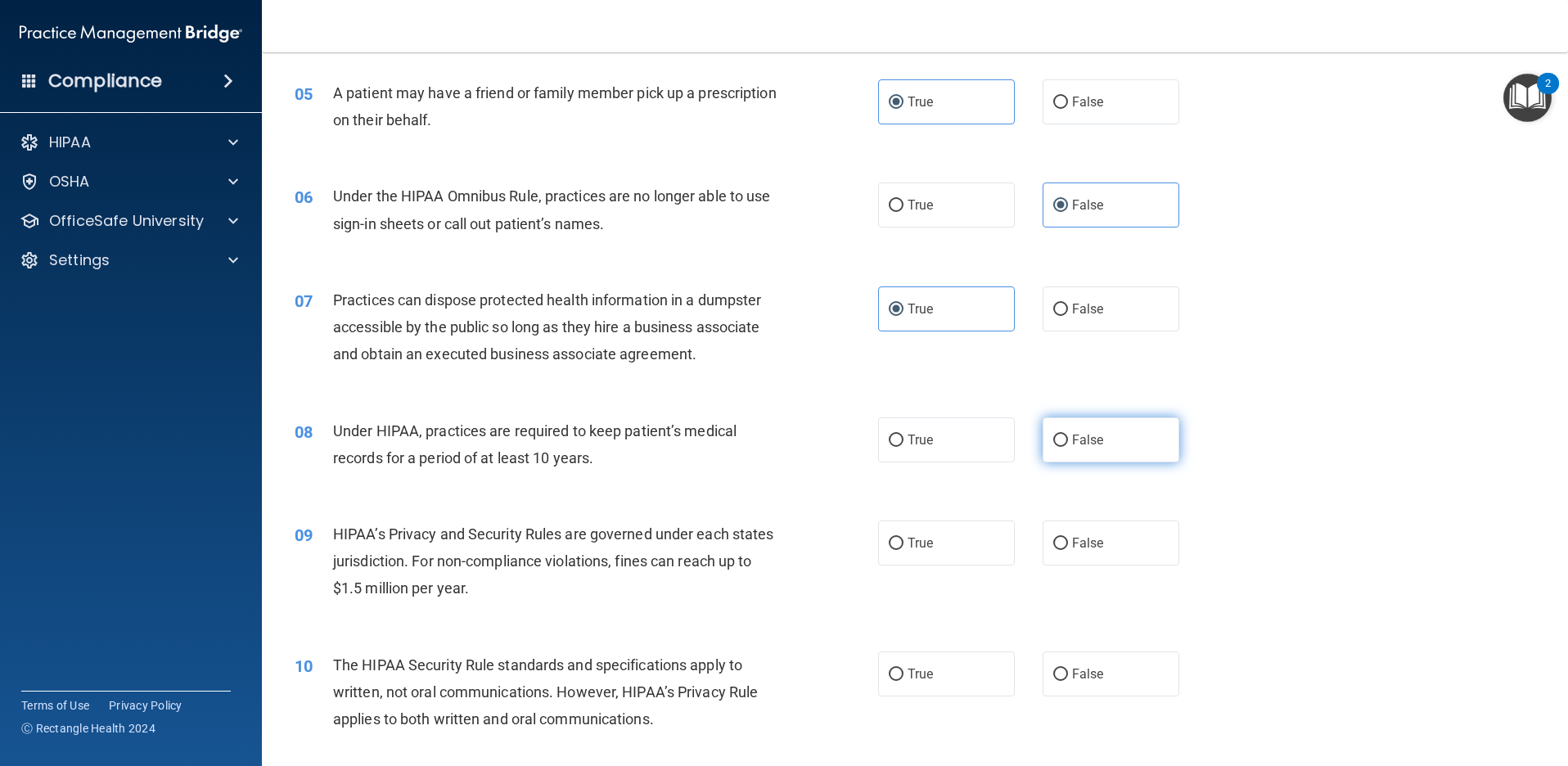
click at [1068, 435] on input "False" at bounding box center [1060, 440] width 15 height 13
radio input "true"
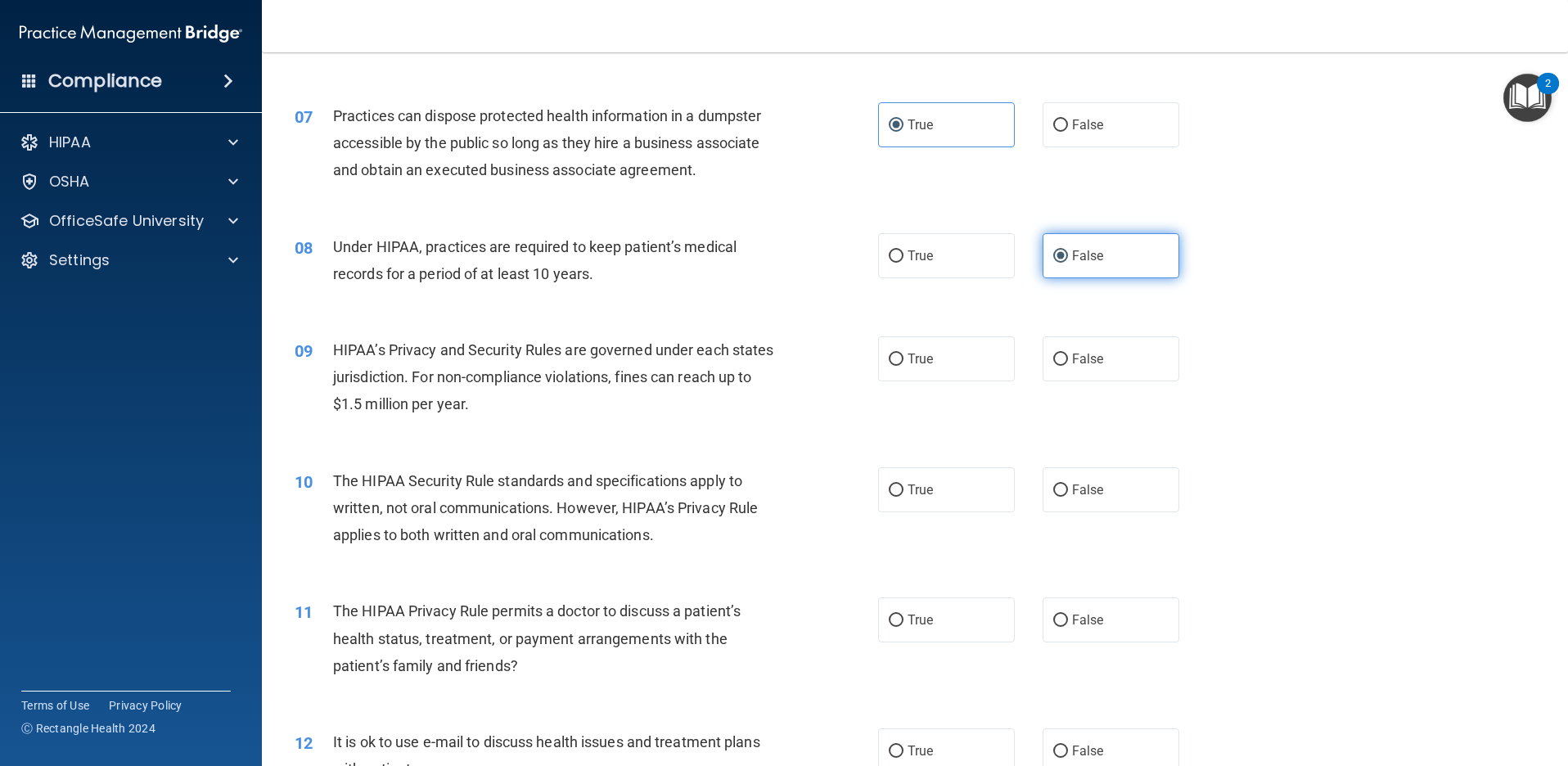
scroll to position [819, 0]
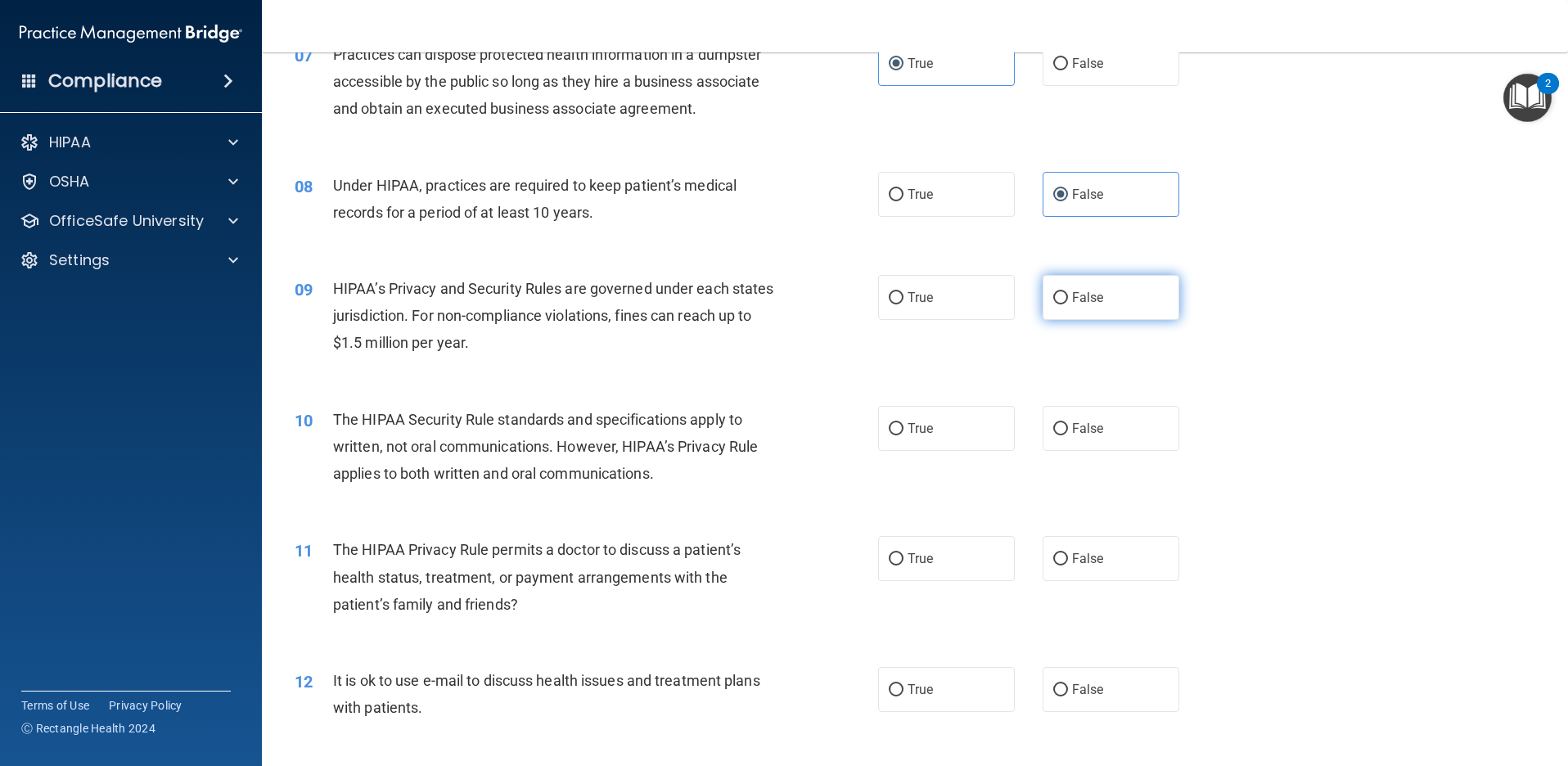
click at [1118, 297] on label "False" at bounding box center [1111, 297] width 137 height 45
click at [1068, 297] on input "False" at bounding box center [1060, 298] width 15 height 13
radio input "true"
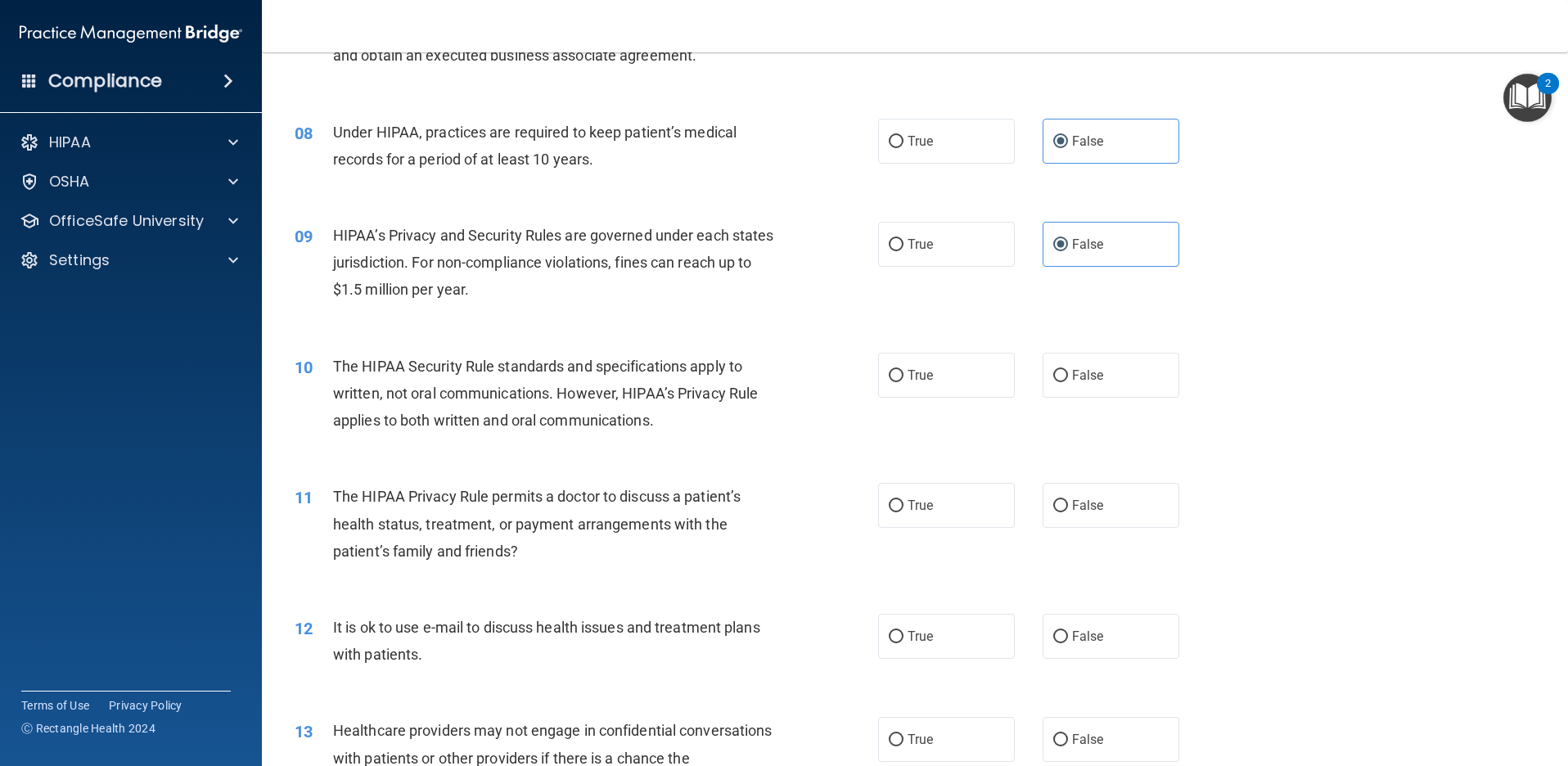
scroll to position [900, 0]
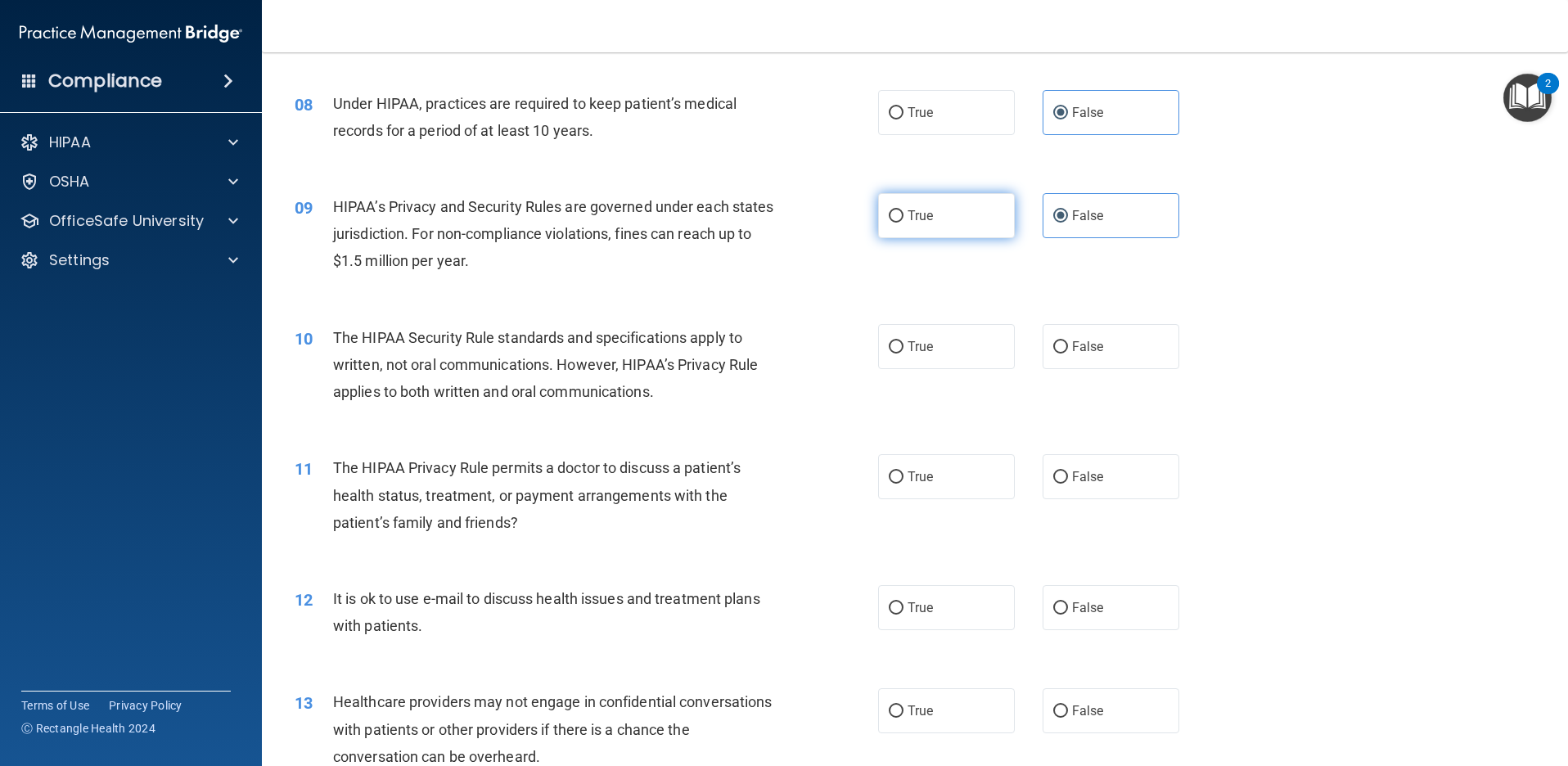
click at [914, 209] on span "True" at bounding box center [920, 216] width 25 height 16
click at [903, 211] on input "True" at bounding box center [896, 216] width 15 height 13
radio input "true"
radio input "false"
click at [913, 362] on label "True" at bounding box center [947, 347] width 137 height 45
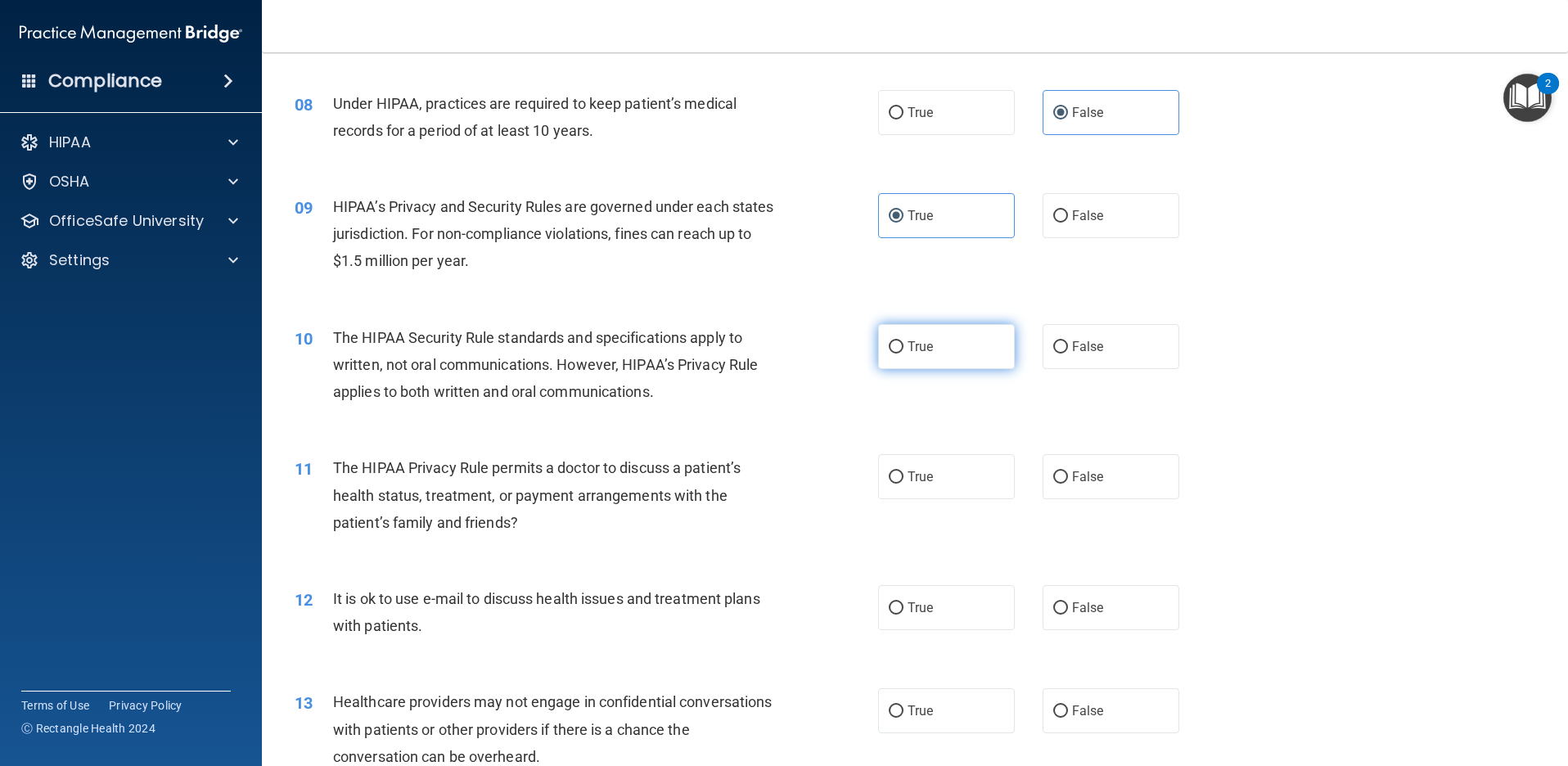
click at [903, 353] on input "True" at bounding box center [896, 347] width 15 height 13
radio input "true"
click at [928, 475] on label "True" at bounding box center [947, 477] width 137 height 45
click at [903, 475] on input "True" at bounding box center [896, 477] width 15 height 13
radio input "true"
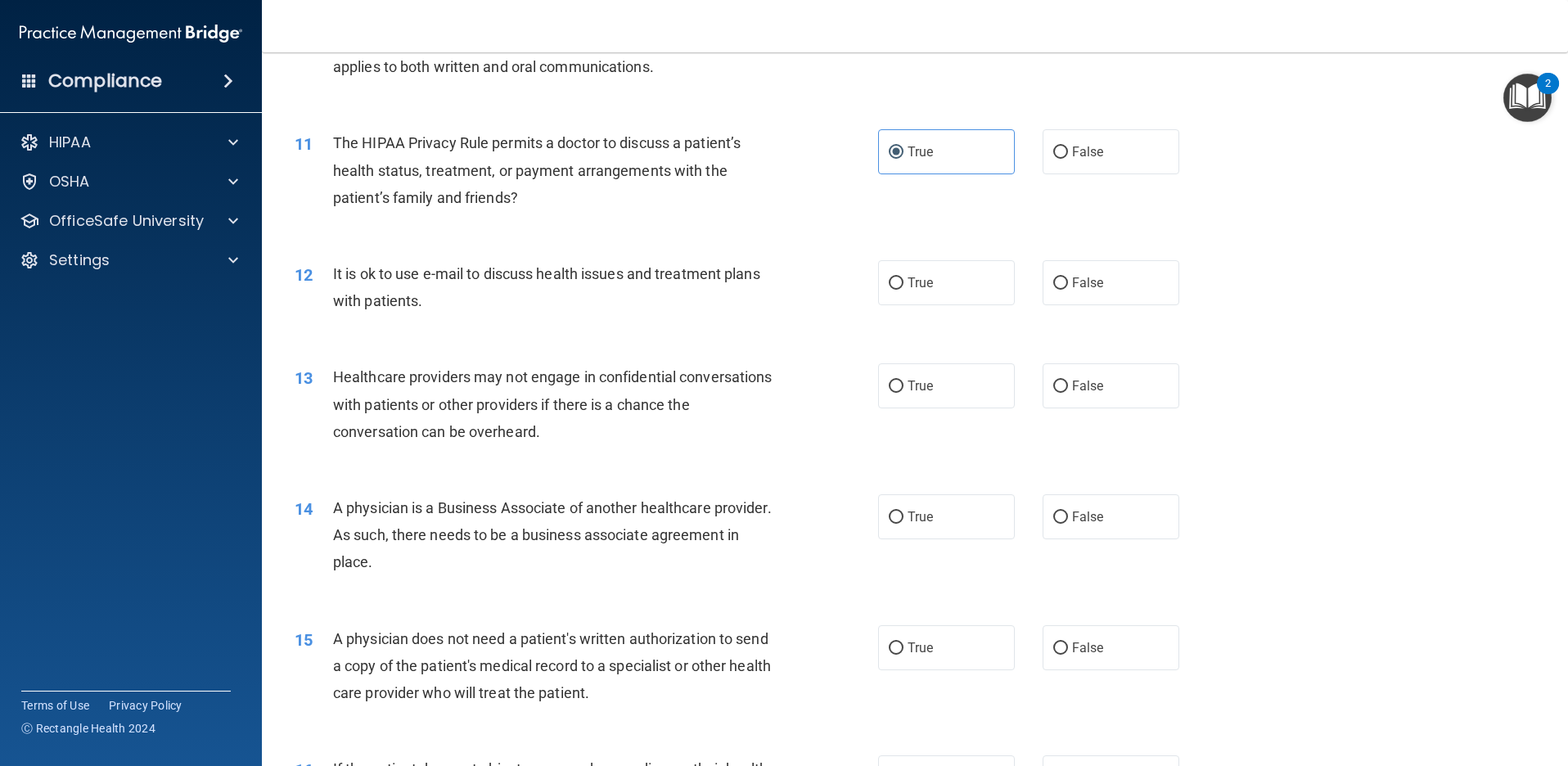
scroll to position [1228, 0]
click at [954, 273] on label "True" at bounding box center [947, 281] width 137 height 45
click at [903, 275] on input "True" at bounding box center [896, 281] width 15 height 13
radio input "true"
click at [1097, 384] on label "False" at bounding box center [1111, 383] width 137 height 45
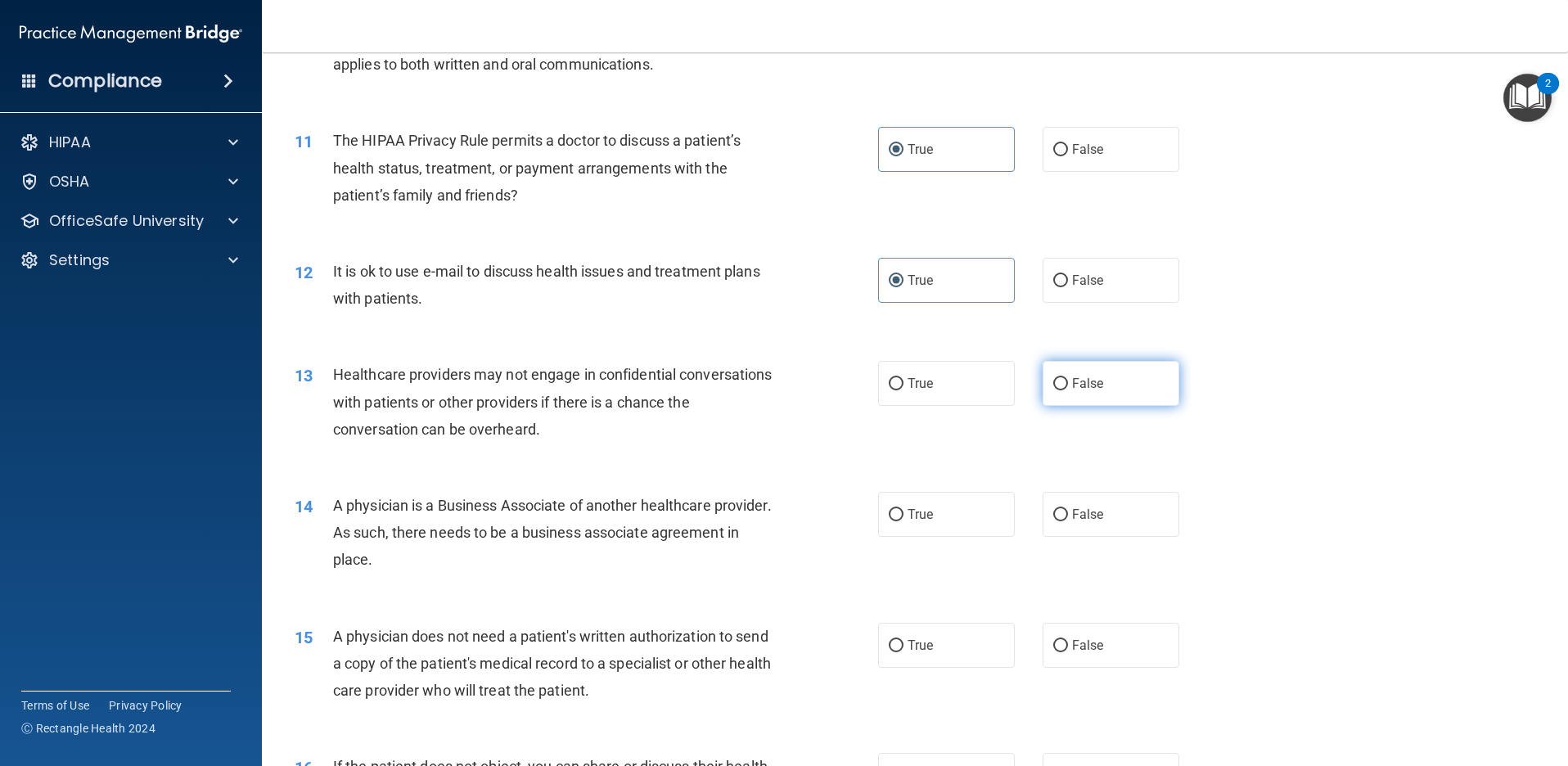
click at [1068, 384] on input "False" at bounding box center [1060, 384] width 15 height 13
radio input "true"
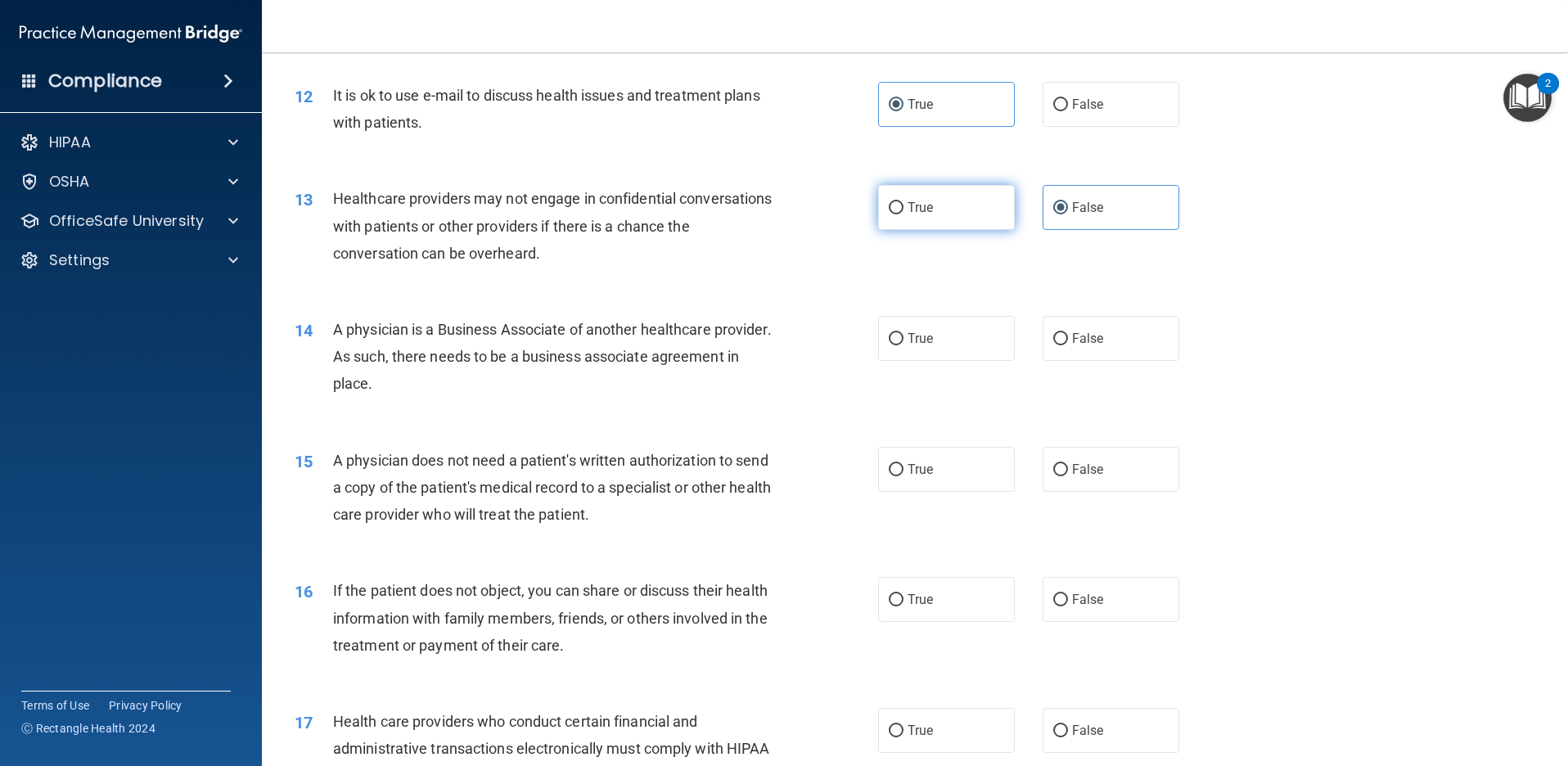
scroll to position [1474, 0]
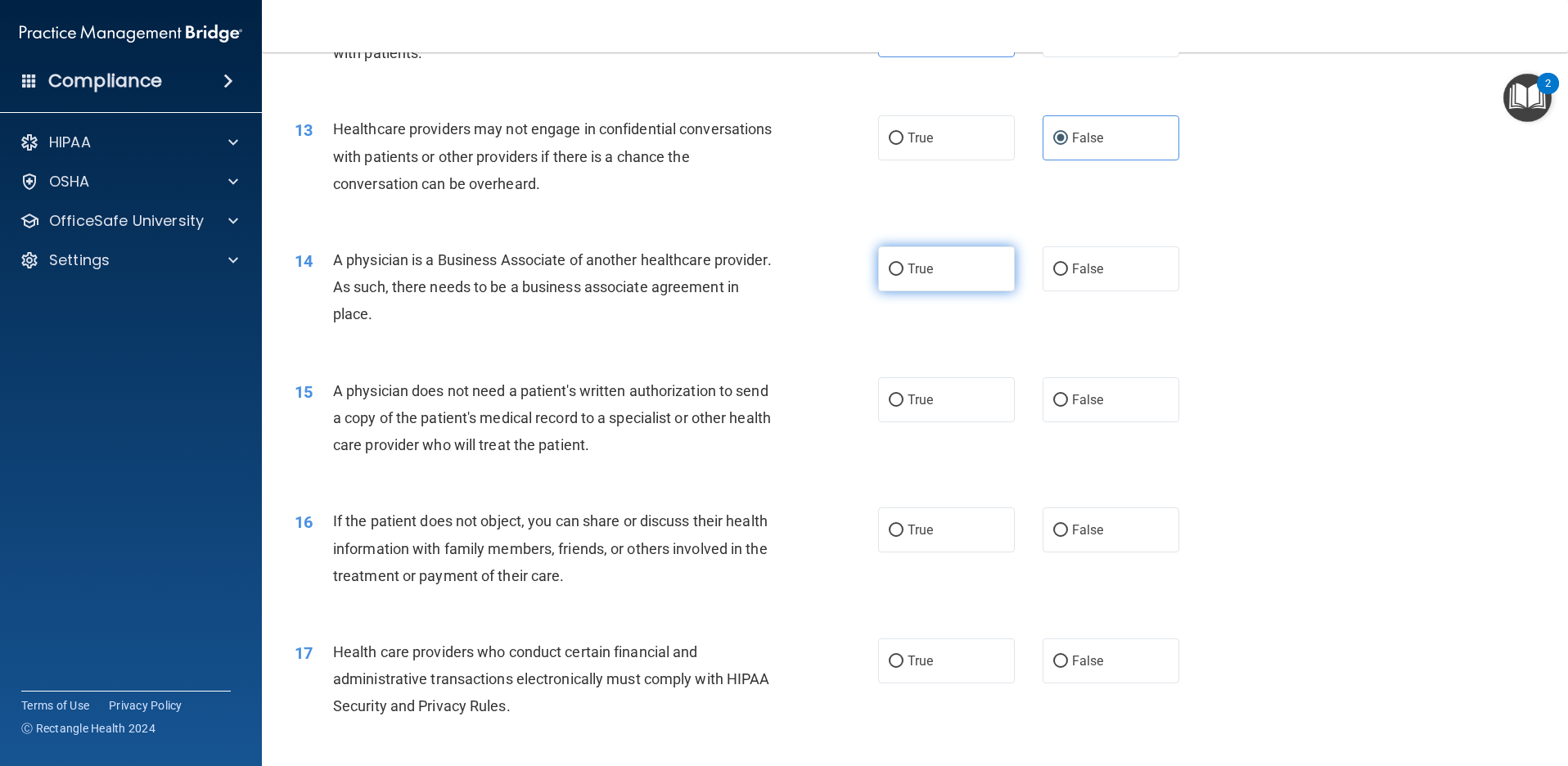
click at [937, 277] on label "True" at bounding box center [947, 269] width 137 height 45
click at [903, 276] on input "True" at bounding box center [896, 270] width 15 height 13
radio input "true"
click at [948, 417] on label "True" at bounding box center [947, 400] width 137 height 45
click at [903, 407] on input "True" at bounding box center [896, 400] width 15 height 13
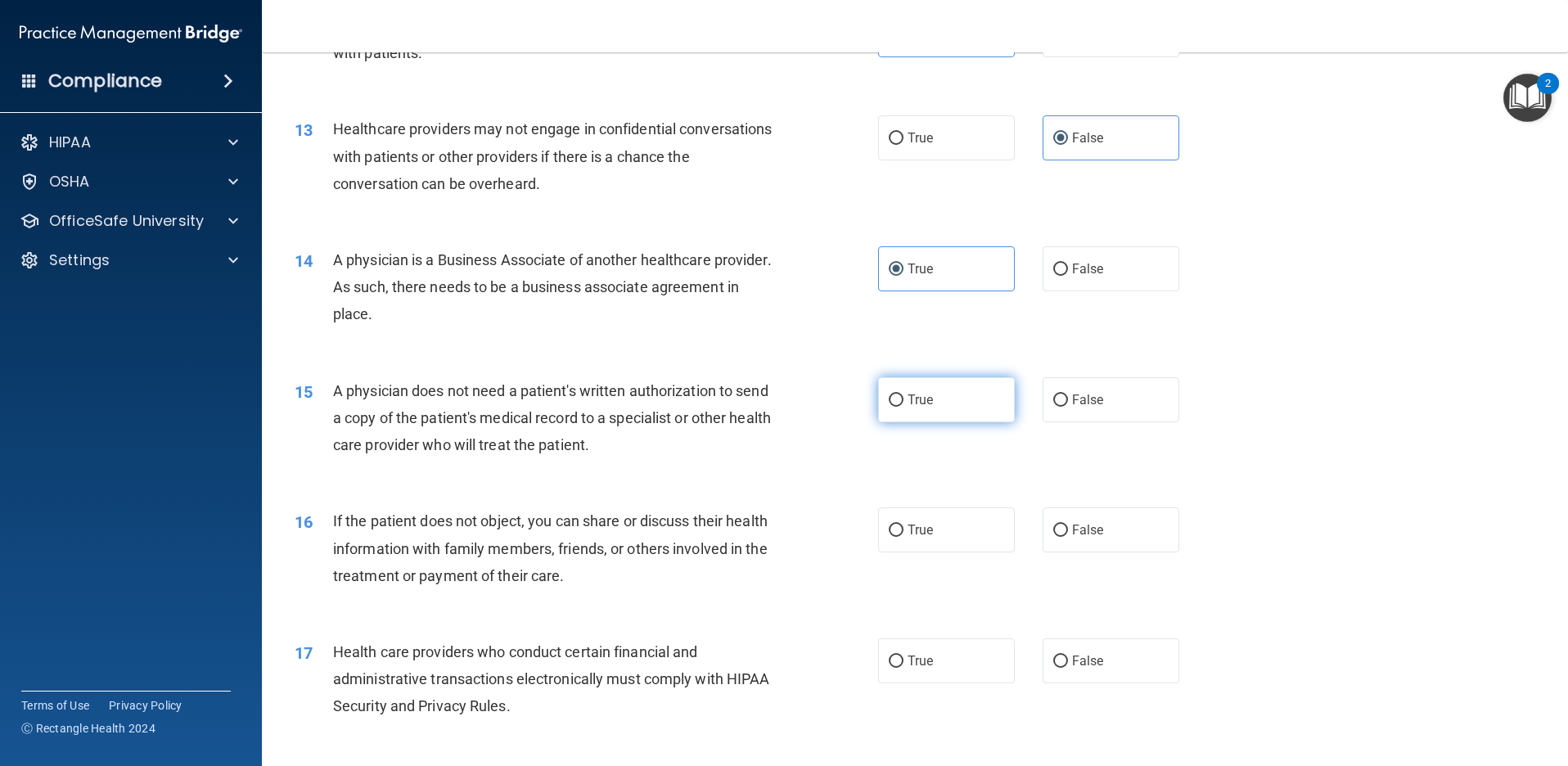
radio input "true"
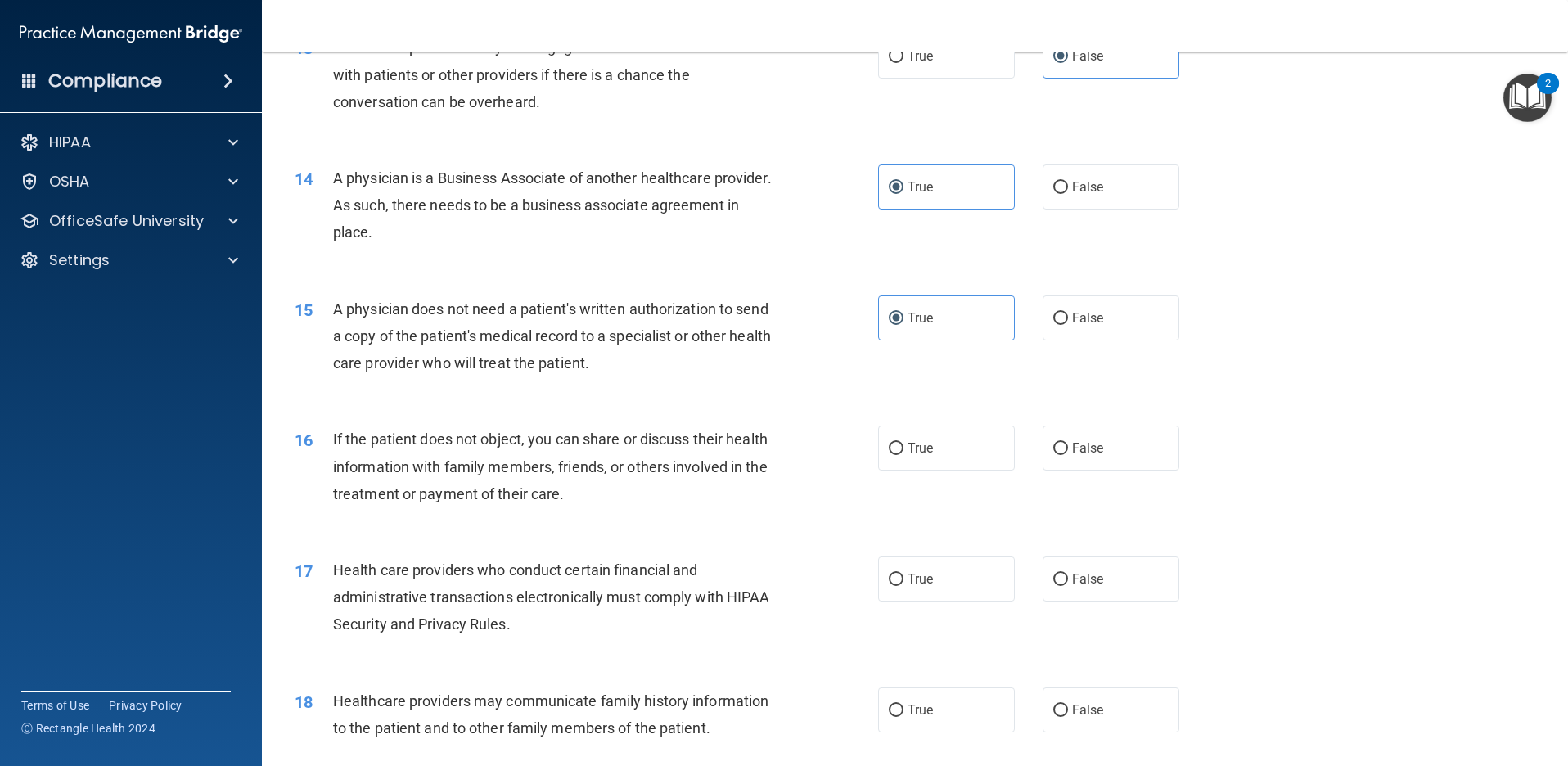
scroll to position [1637, 0]
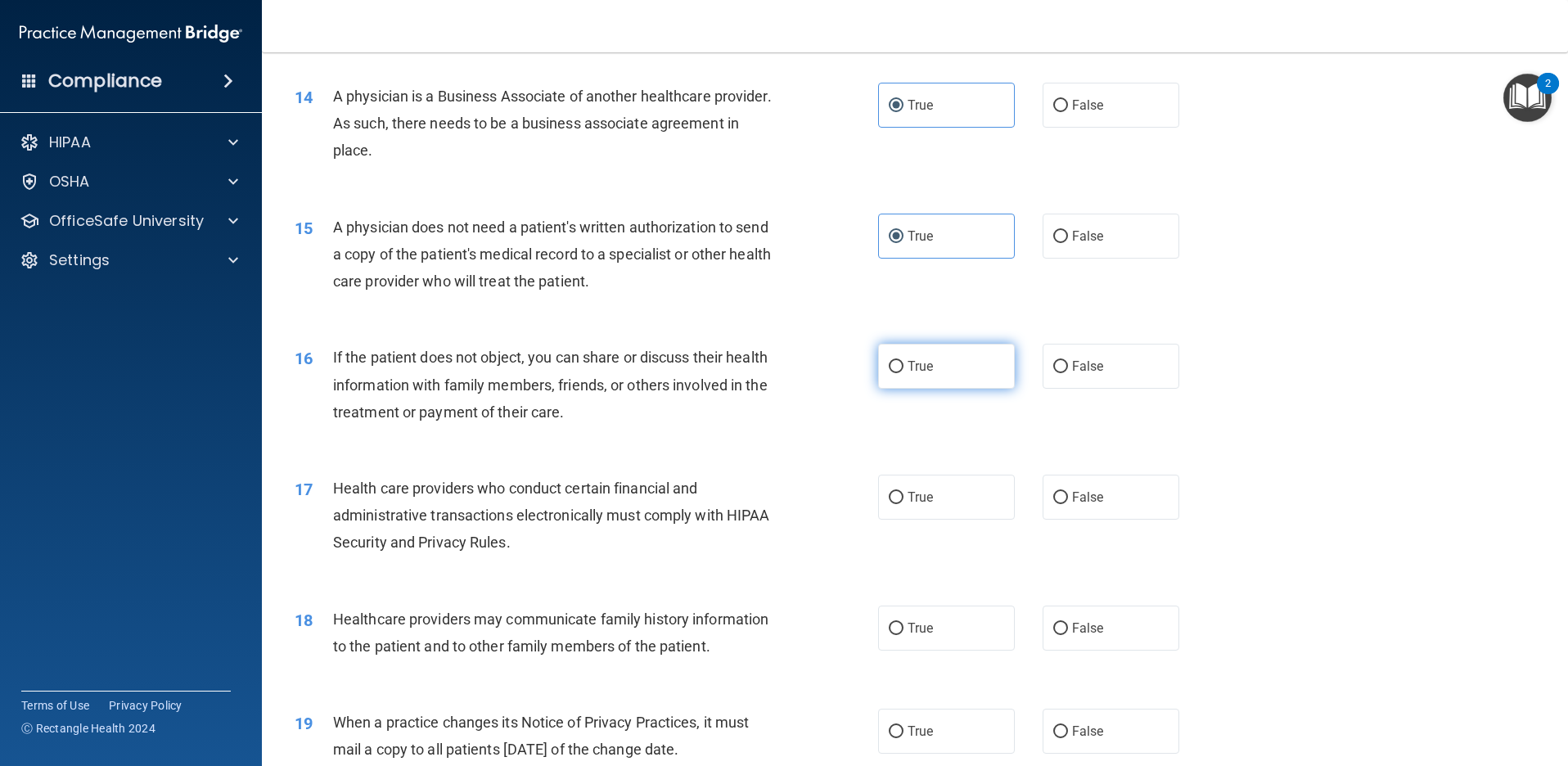
click at [939, 356] on label "True" at bounding box center [947, 367] width 137 height 45
click at [903, 361] on input "True" at bounding box center [896, 367] width 15 height 13
radio input "true"
click at [931, 497] on label "True" at bounding box center [947, 497] width 137 height 45
click at [903, 497] on input "True" at bounding box center [896, 498] width 15 height 13
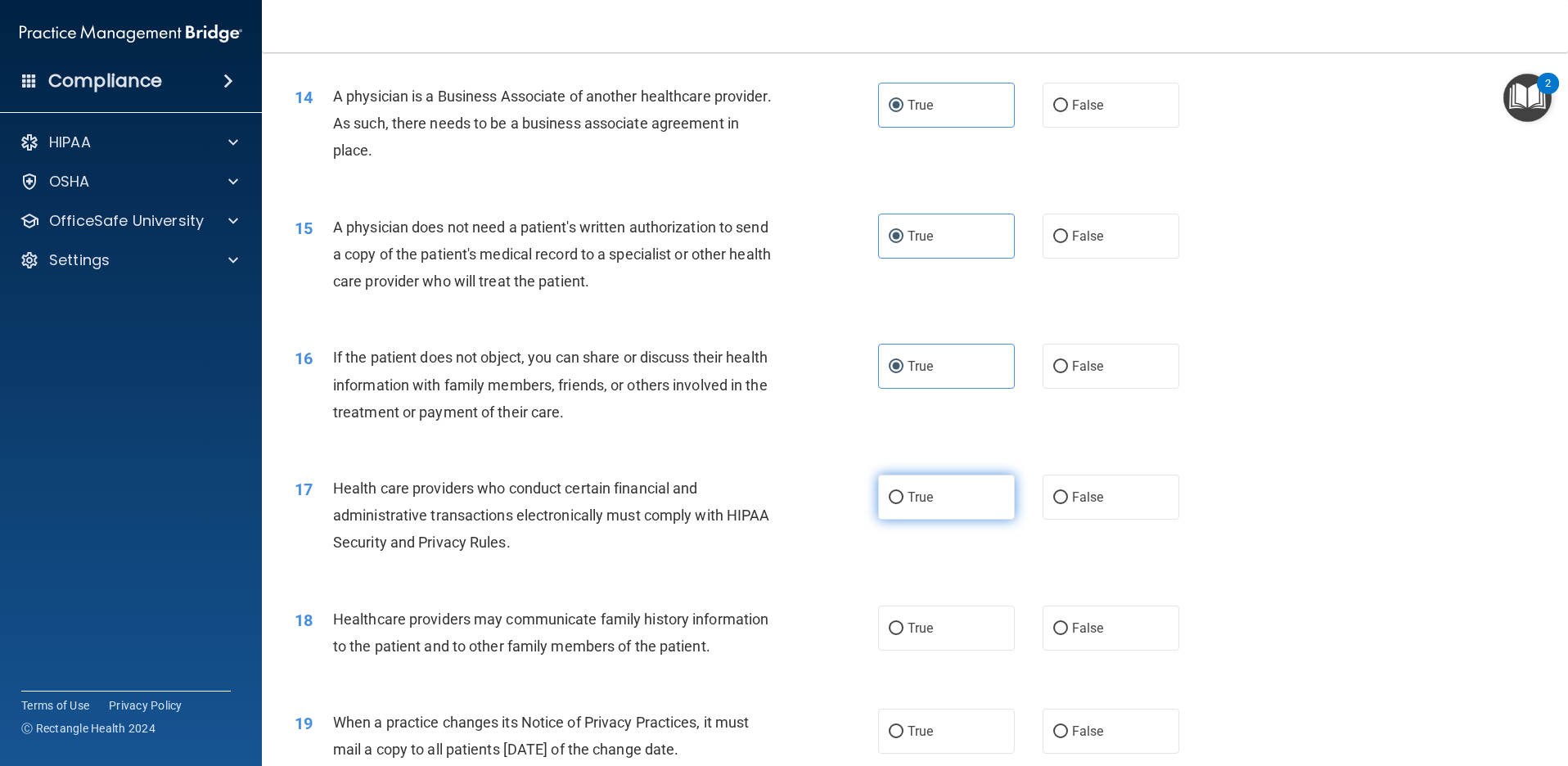
radio input "true"
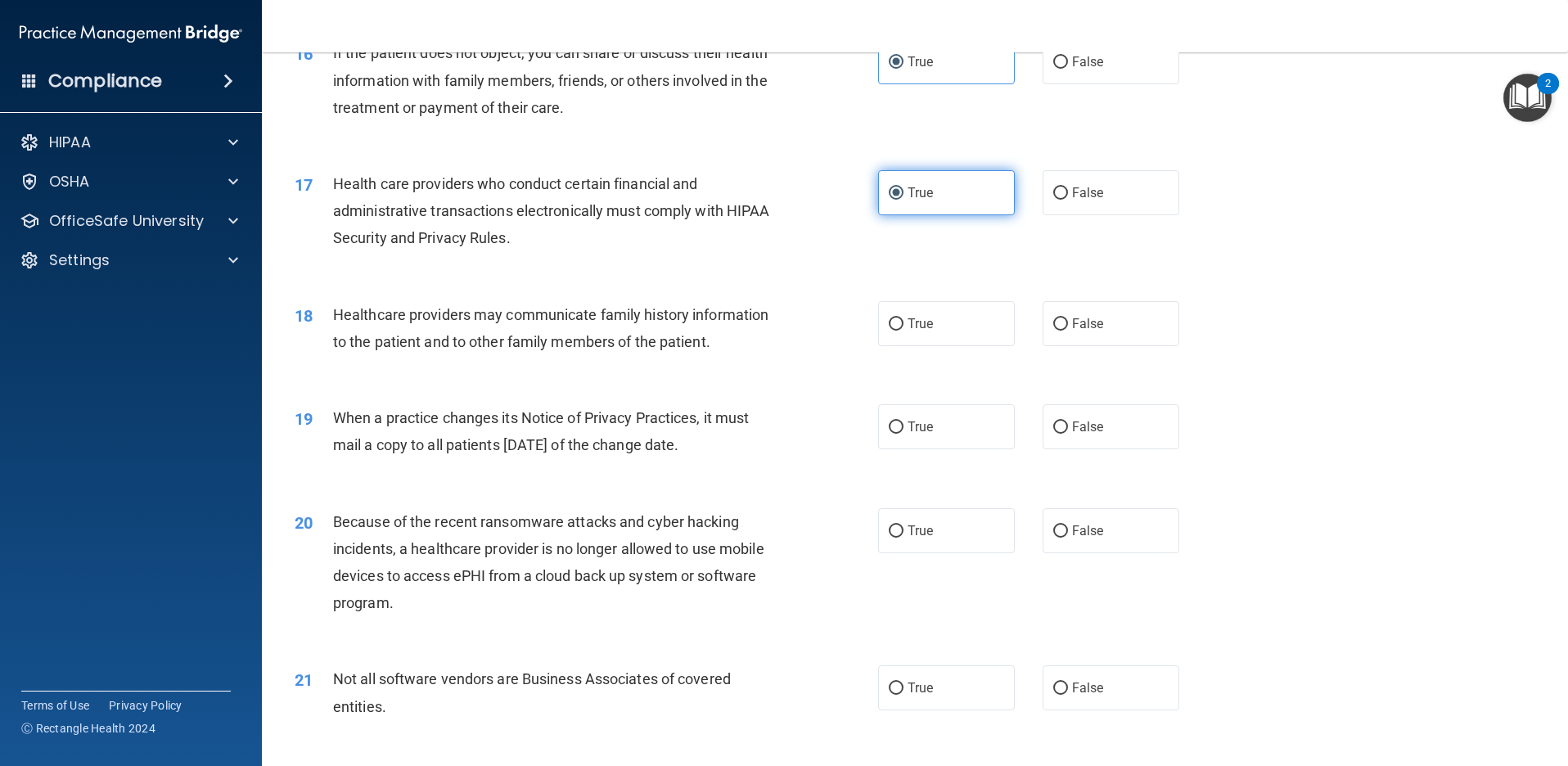
scroll to position [1965, 0]
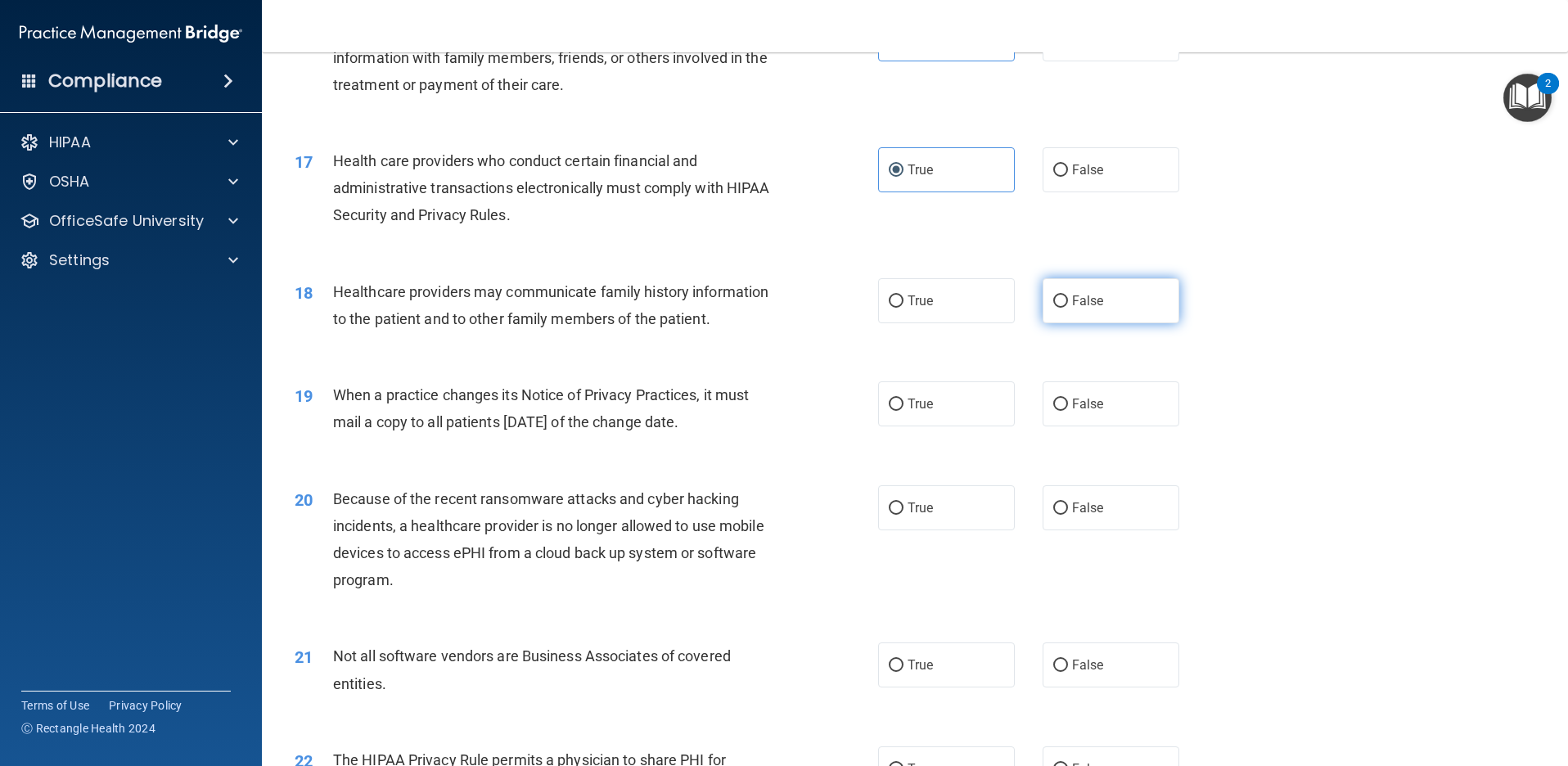
click at [1103, 313] on label "False" at bounding box center [1111, 301] width 137 height 45
click at [1068, 307] on input "False" at bounding box center [1060, 302] width 15 height 13
radio input "true"
click at [1100, 399] on label "False" at bounding box center [1111, 404] width 137 height 45
click at [1068, 399] on input "False" at bounding box center [1060, 404] width 15 height 13
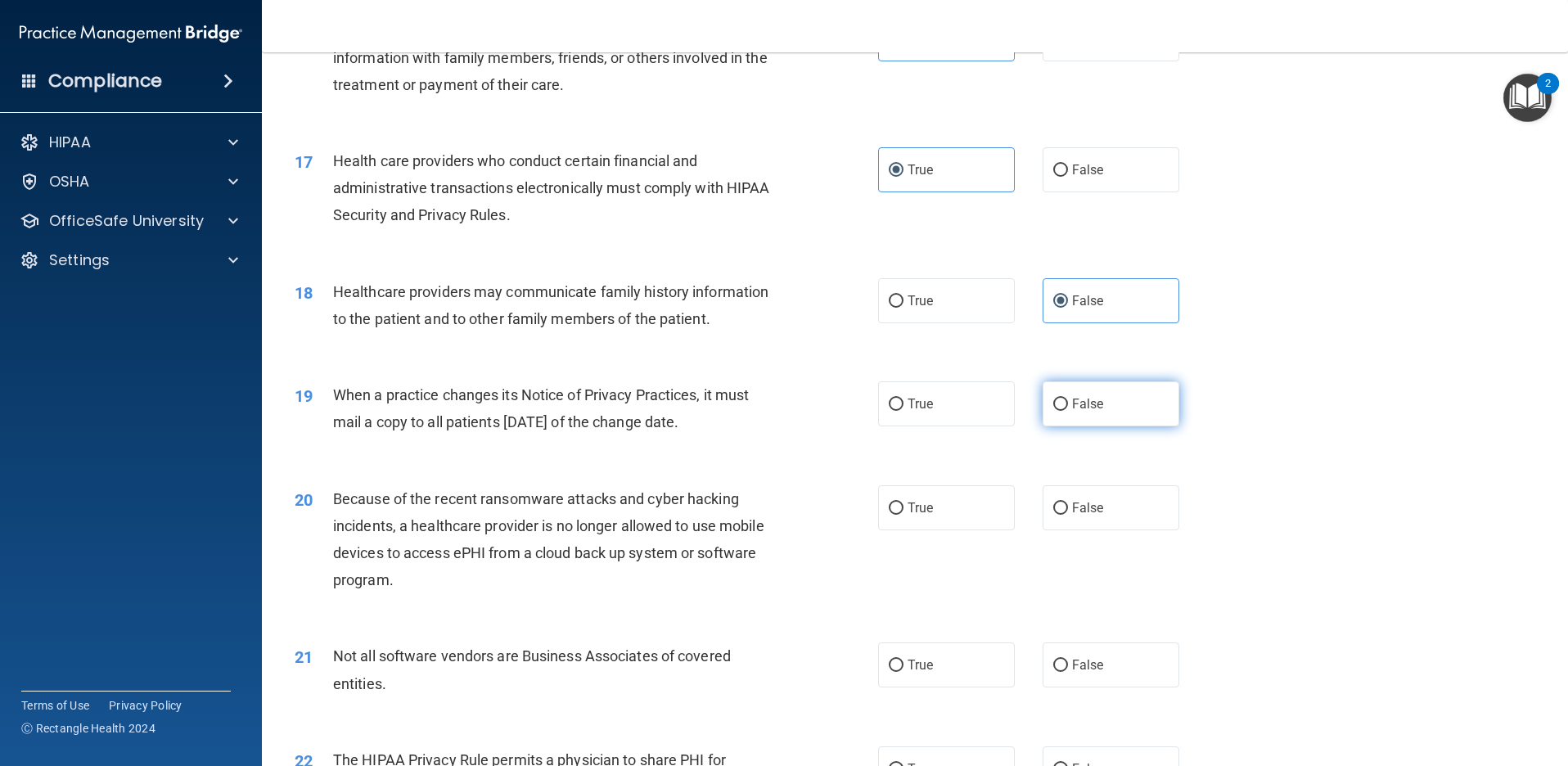
radio input "true"
click at [1070, 498] on label "False" at bounding box center [1111, 508] width 137 height 45
click at [1068, 503] on input "False" at bounding box center [1060, 509] width 15 height 13
radio input "true"
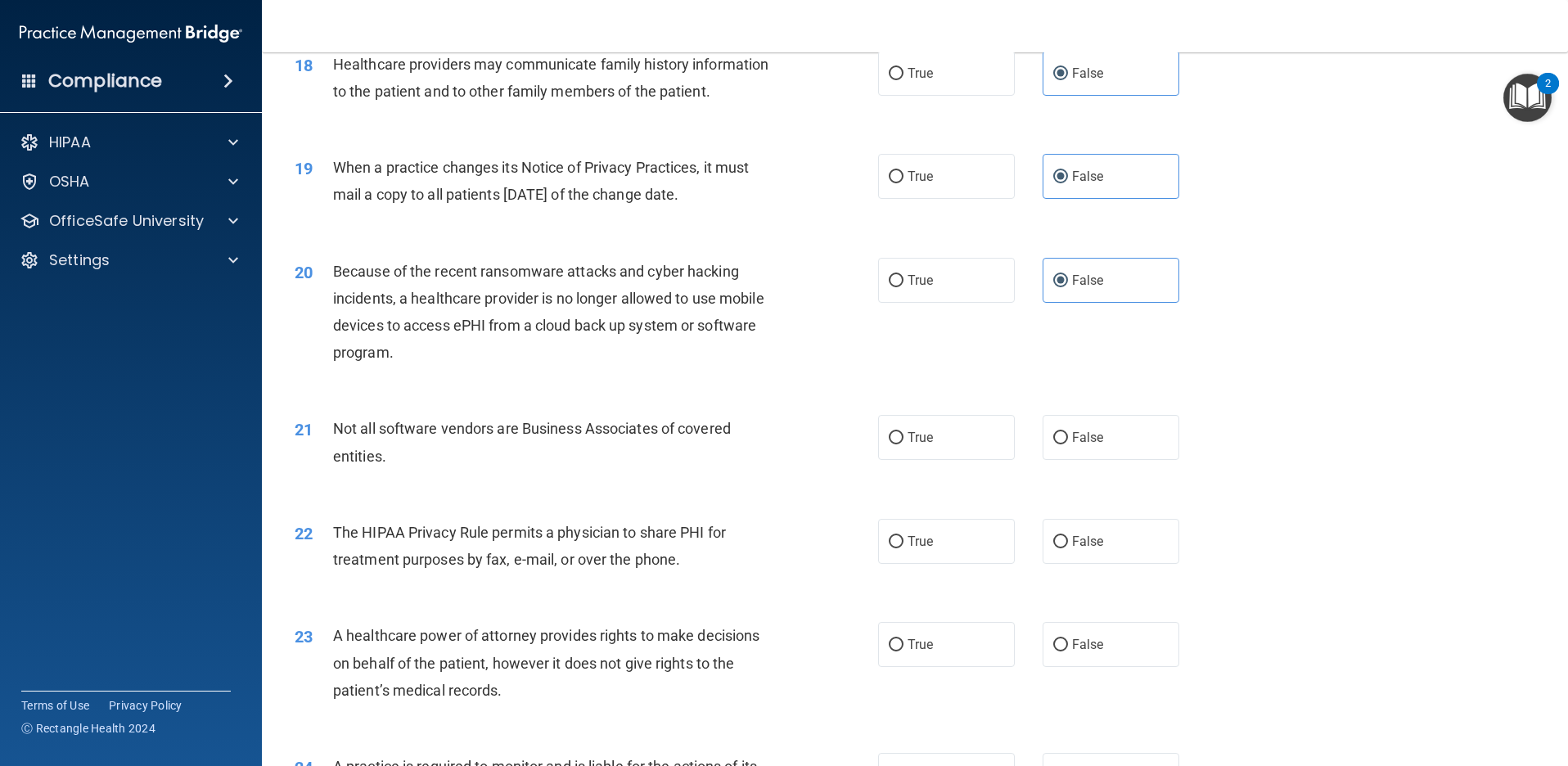
scroll to position [2210, 0]
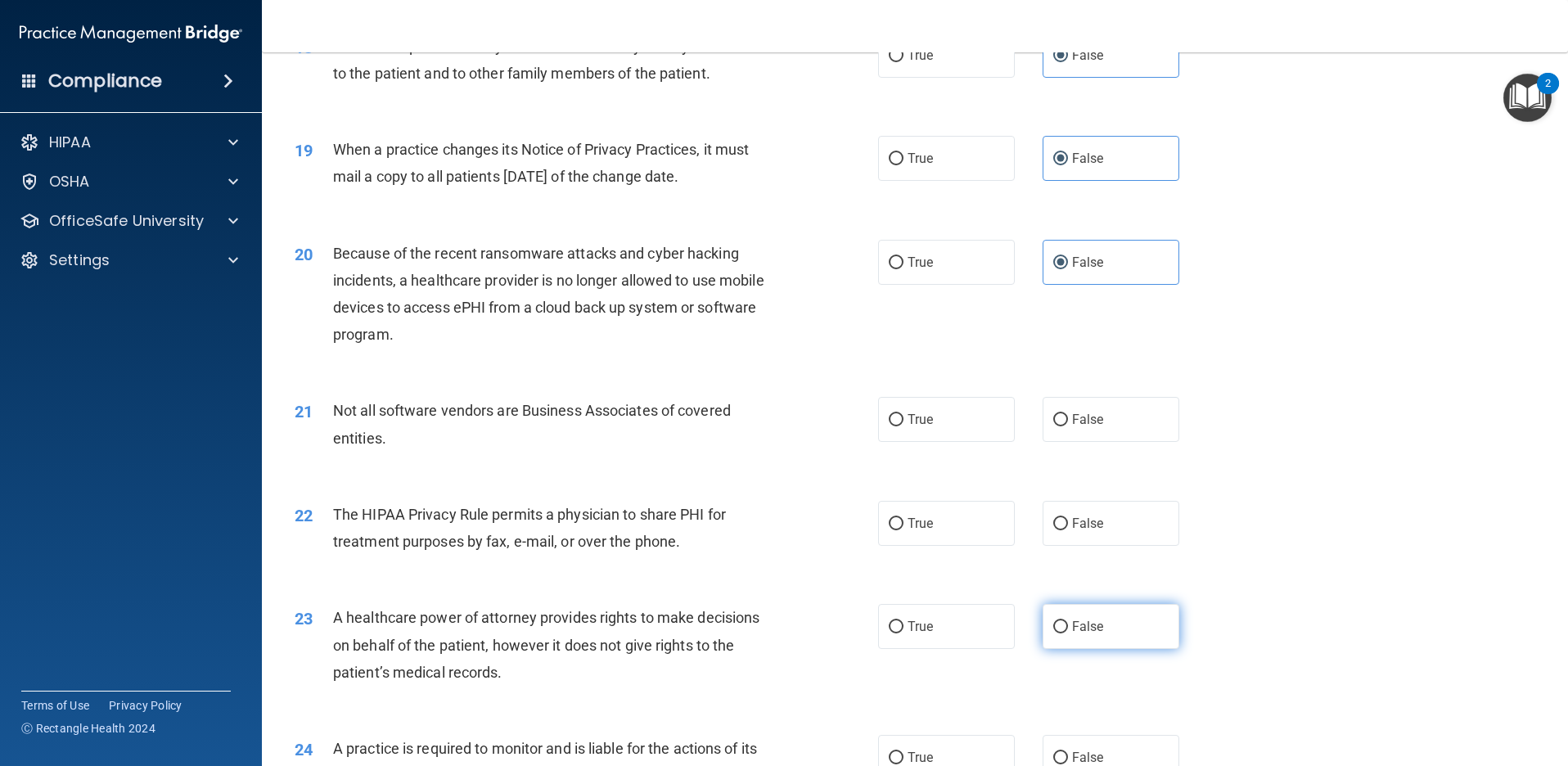
click at [1098, 629] on label "False" at bounding box center [1111, 626] width 137 height 45
click at [1068, 629] on input "False" at bounding box center [1060, 627] width 15 height 13
radio input "true"
click at [1092, 750] on span "False" at bounding box center [1088, 758] width 32 height 16
click at [1068, 753] on input "False" at bounding box center [1060, 758] width 15 height 13
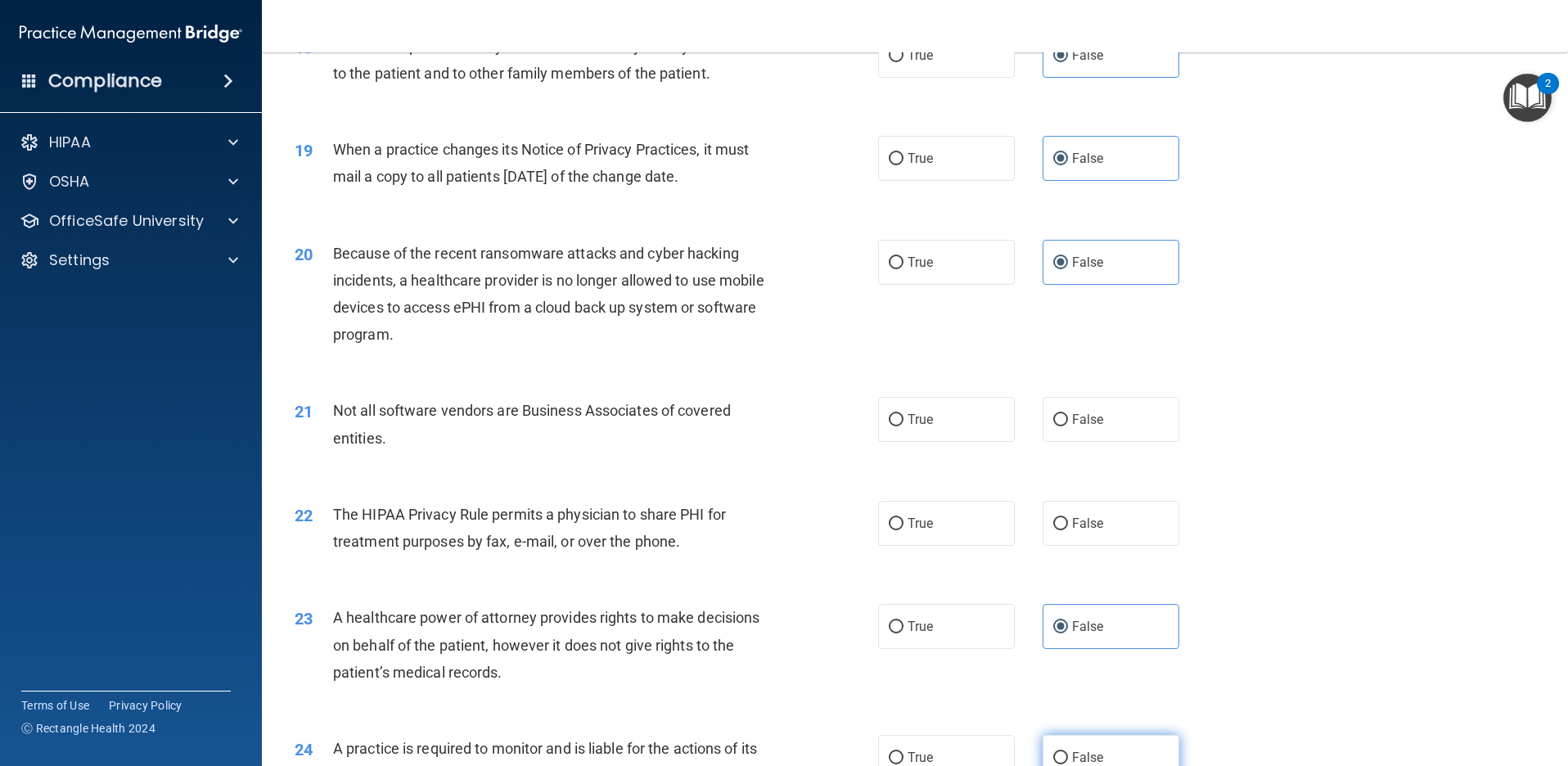
radio input "true"
click at [1072, 522] on span "False" at bounding box center [1088, 523] width 32 height 16
click at [1068, 522] on input "False" at bounding box center [1060, 524] width 15 height 13
radio input "true"
click at [975, 422] on label "True" at bounding box center [947, 419] width 137 height 45
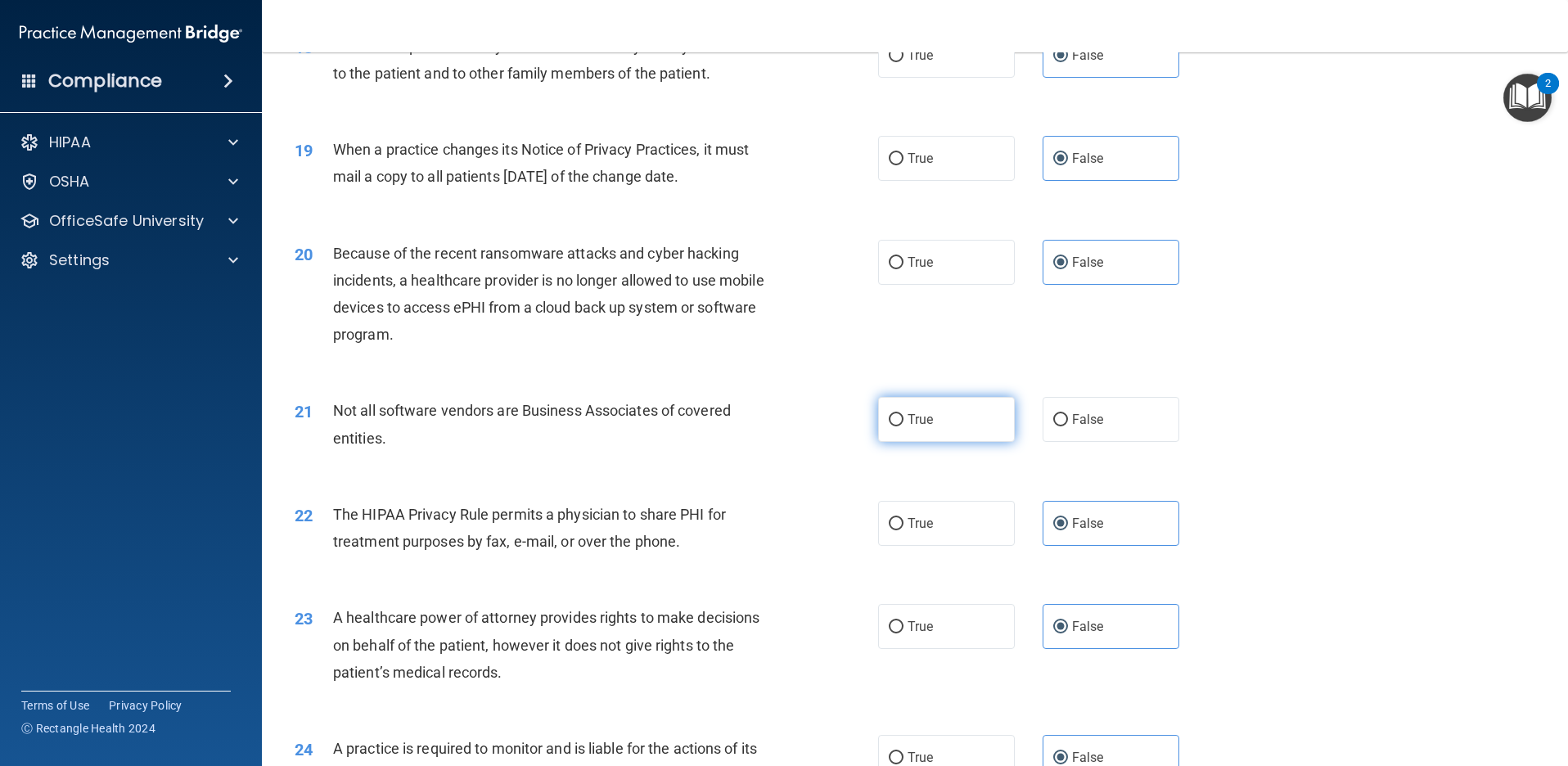
click at [903, 422] on input "True" at bounding box center [896, 420] width 15 height 13
radio input "true"
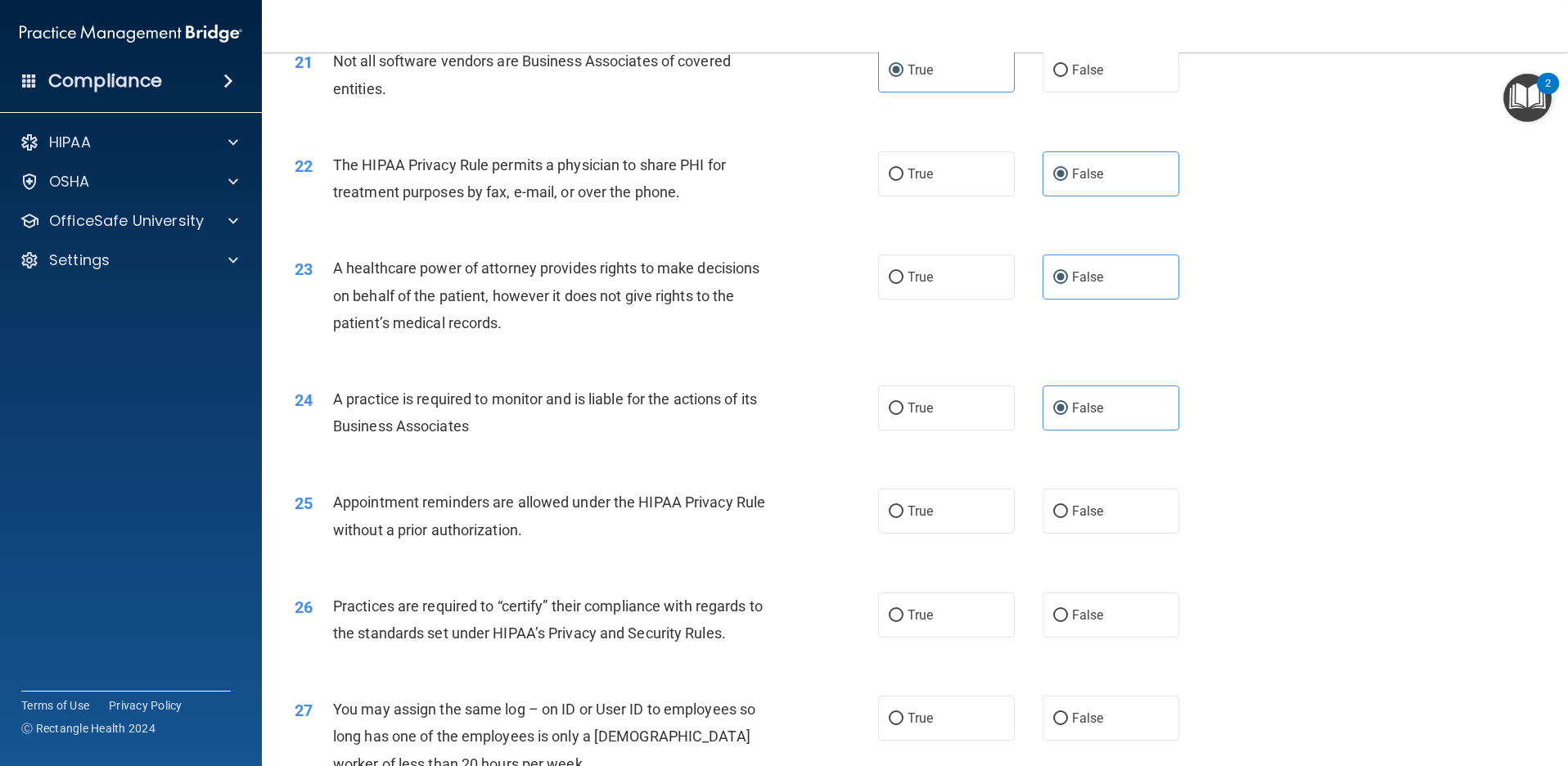
scroll to position [2620, 0]
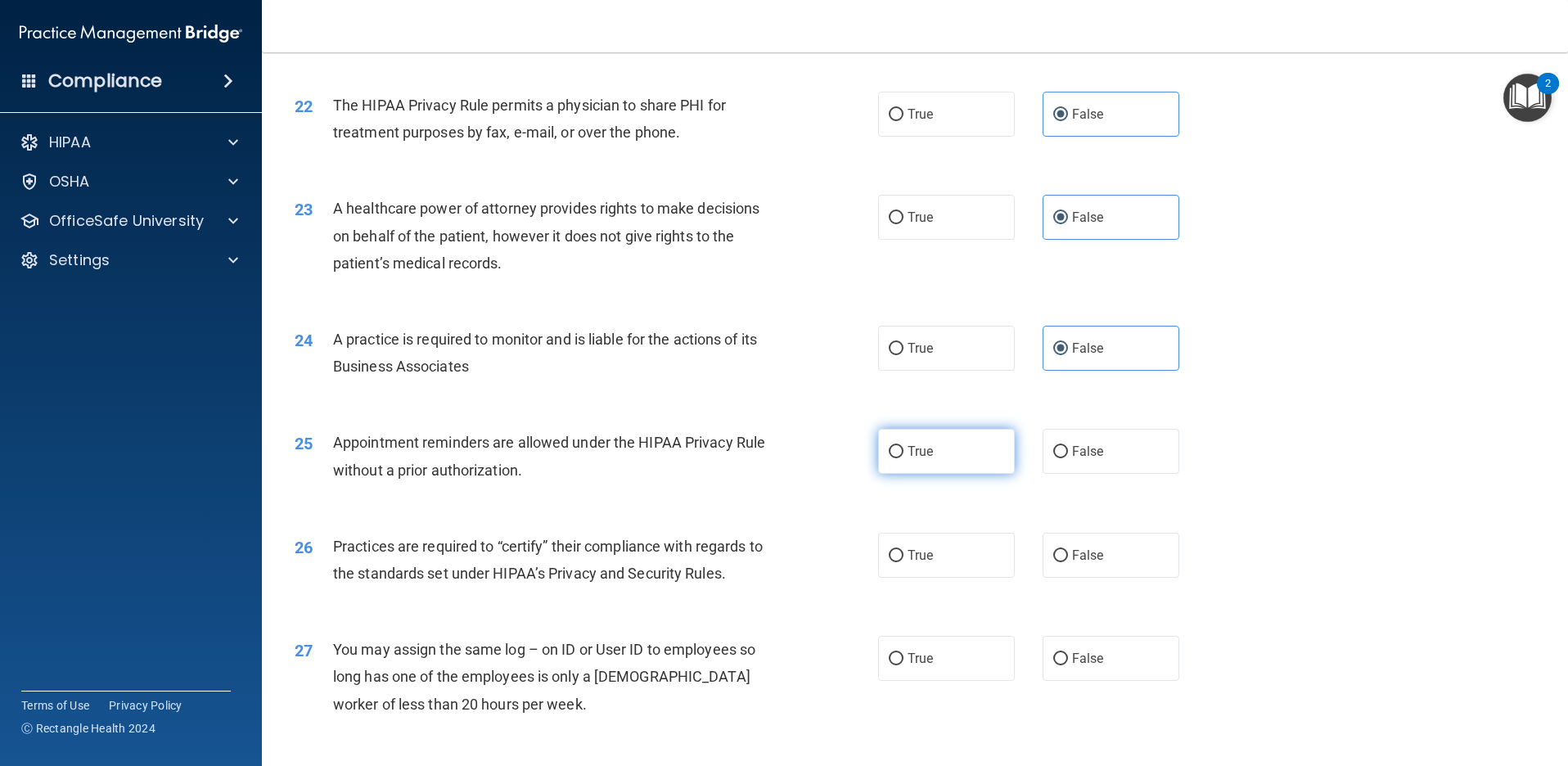
click at [943, 469] on label "True" at bounding box center [947, 452] width 137 height 45
click at [903, 459] on input "True" at bounding box center [896, 452] width 15 height 13
radio input "true"
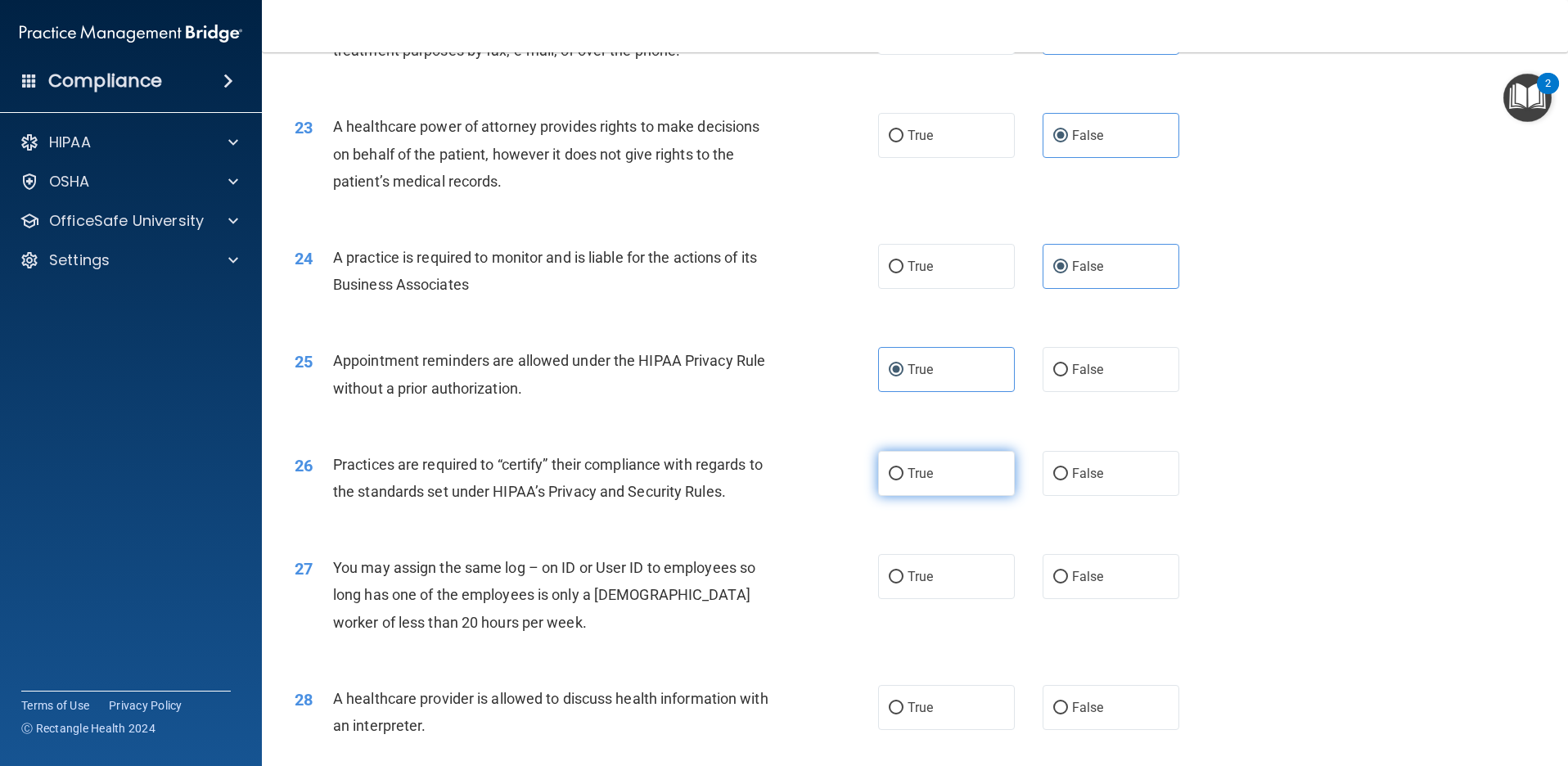
click at [888, 484] on label "True" at bounding box center [947, 474] width 137 height 45
click at [888, 480] on input "True" at bounding box center [896, 474] width 15 height 13
radio input "true"
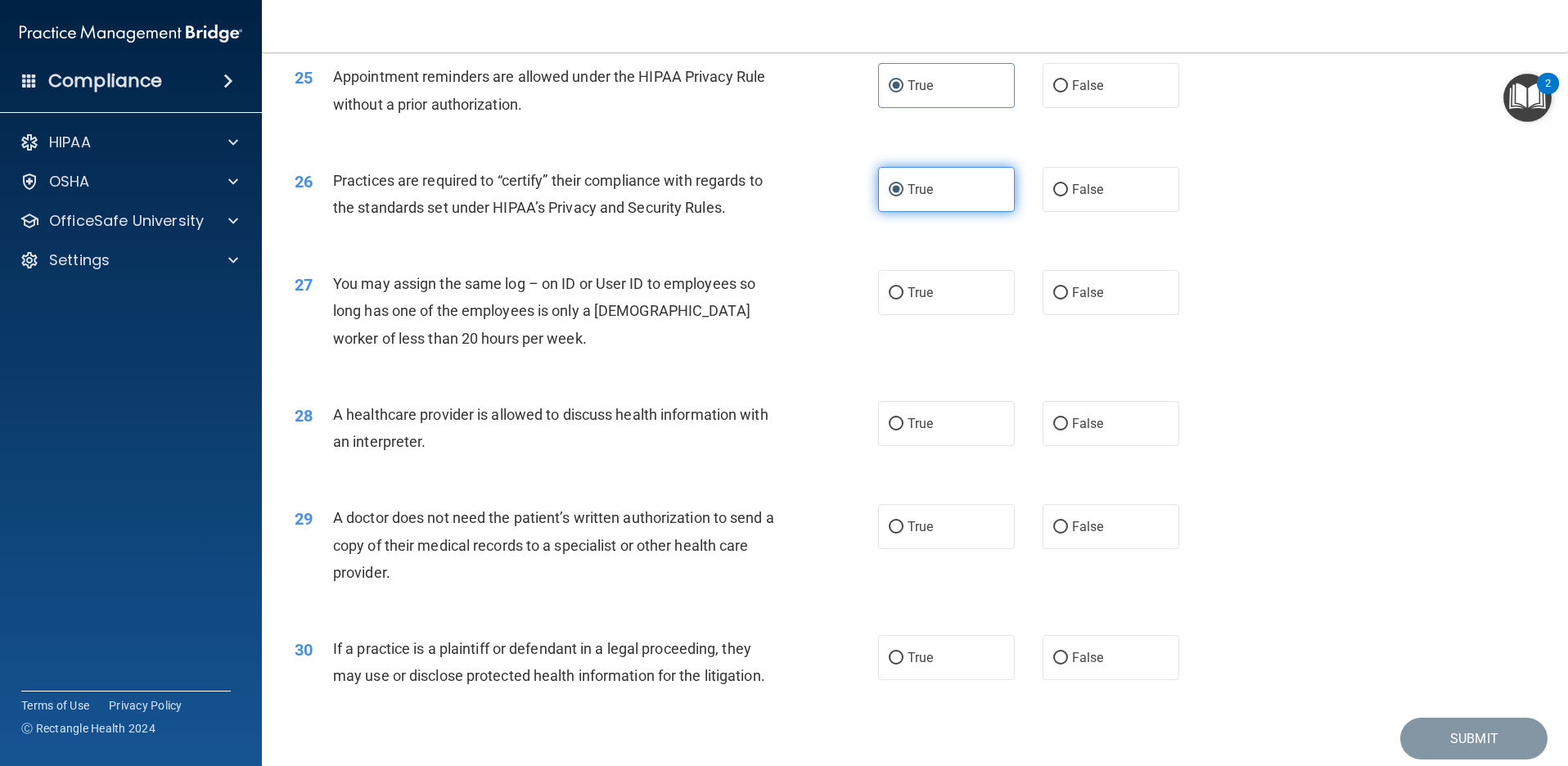
scroll to position [3029, 0]
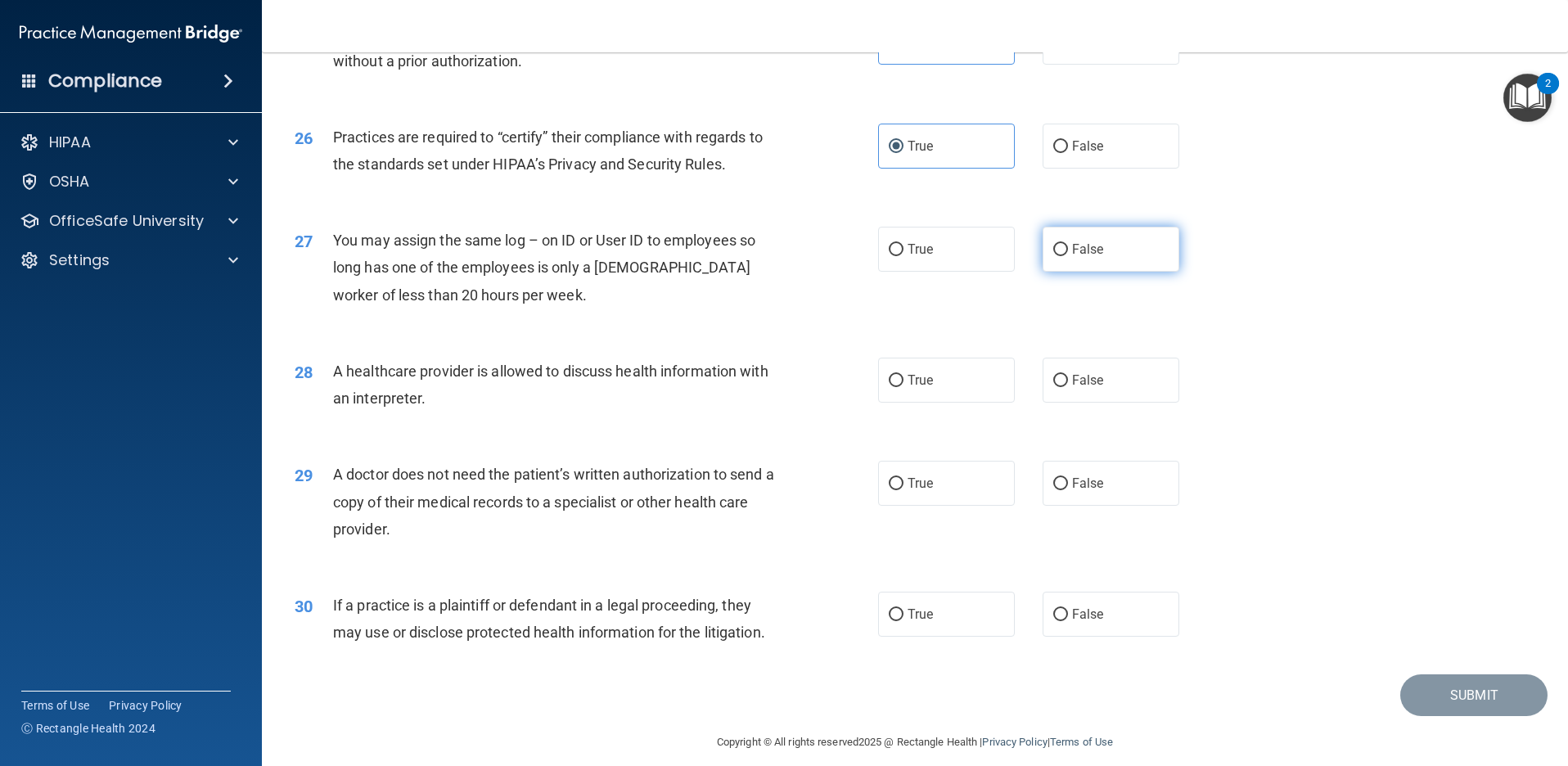
click at [1080, 254] on span "False" at bounding box center [1088, 249] width 32 height 16
click at [1068, 254] on input "False" at bounding box center [1060, 250] width 15 height 13
radio input "true"
click at [938, 374] on label "True" at bounding box center [947, 380] width 137 height 45
click at [903, 375] on input "True" at bounding box center [896, 381] width 15 height 13
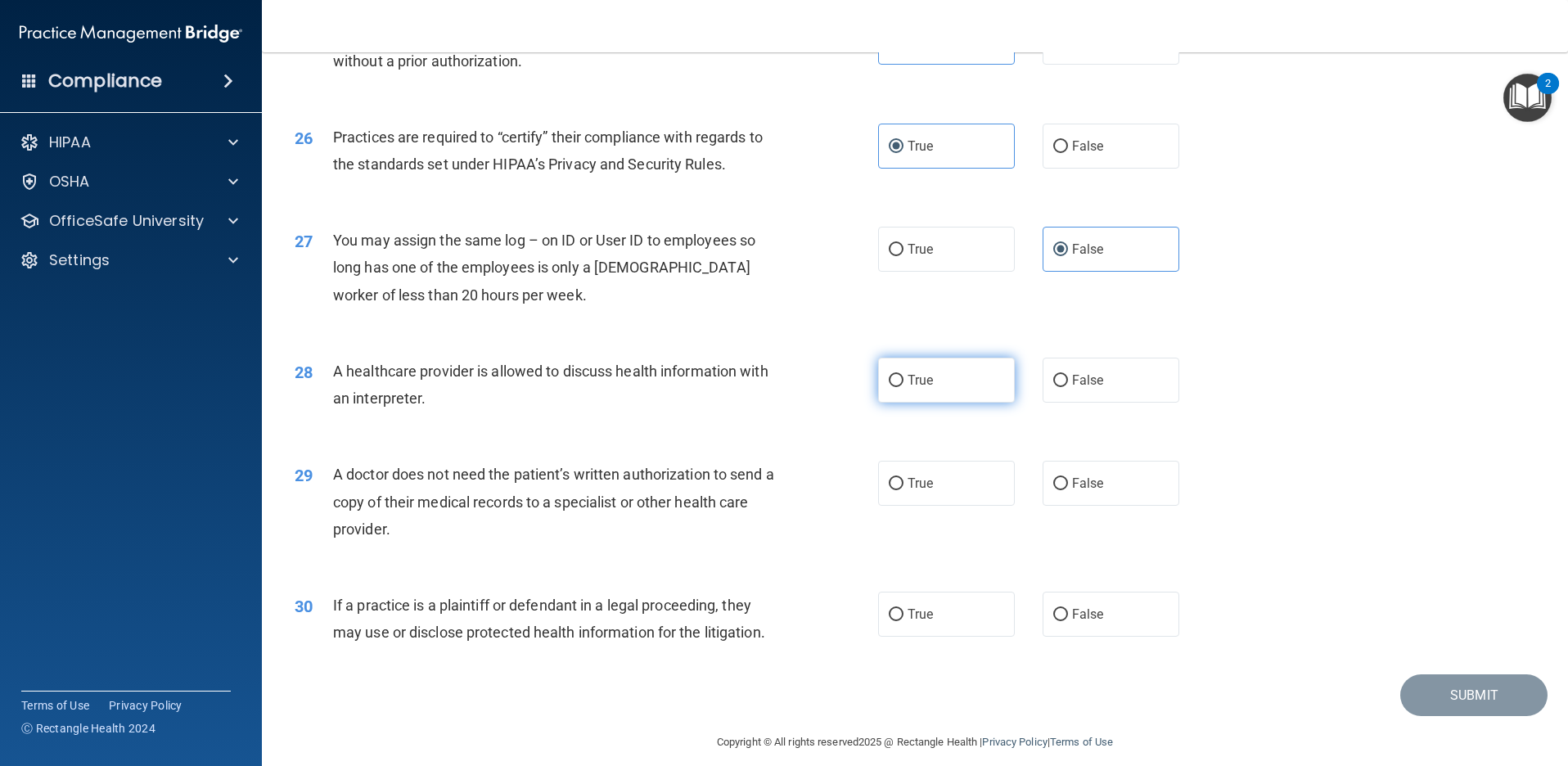
radio input "true"
click at [944, 597] on label "True" at bounding box center [947, 615] width 137 height 45
click at [903, 609] on input "True" at bounding box center [896, 615] width 15 height 13
radio input "true"
click at [912, 484] on span "True" at bounding box center [920, 483] width 25 height 16
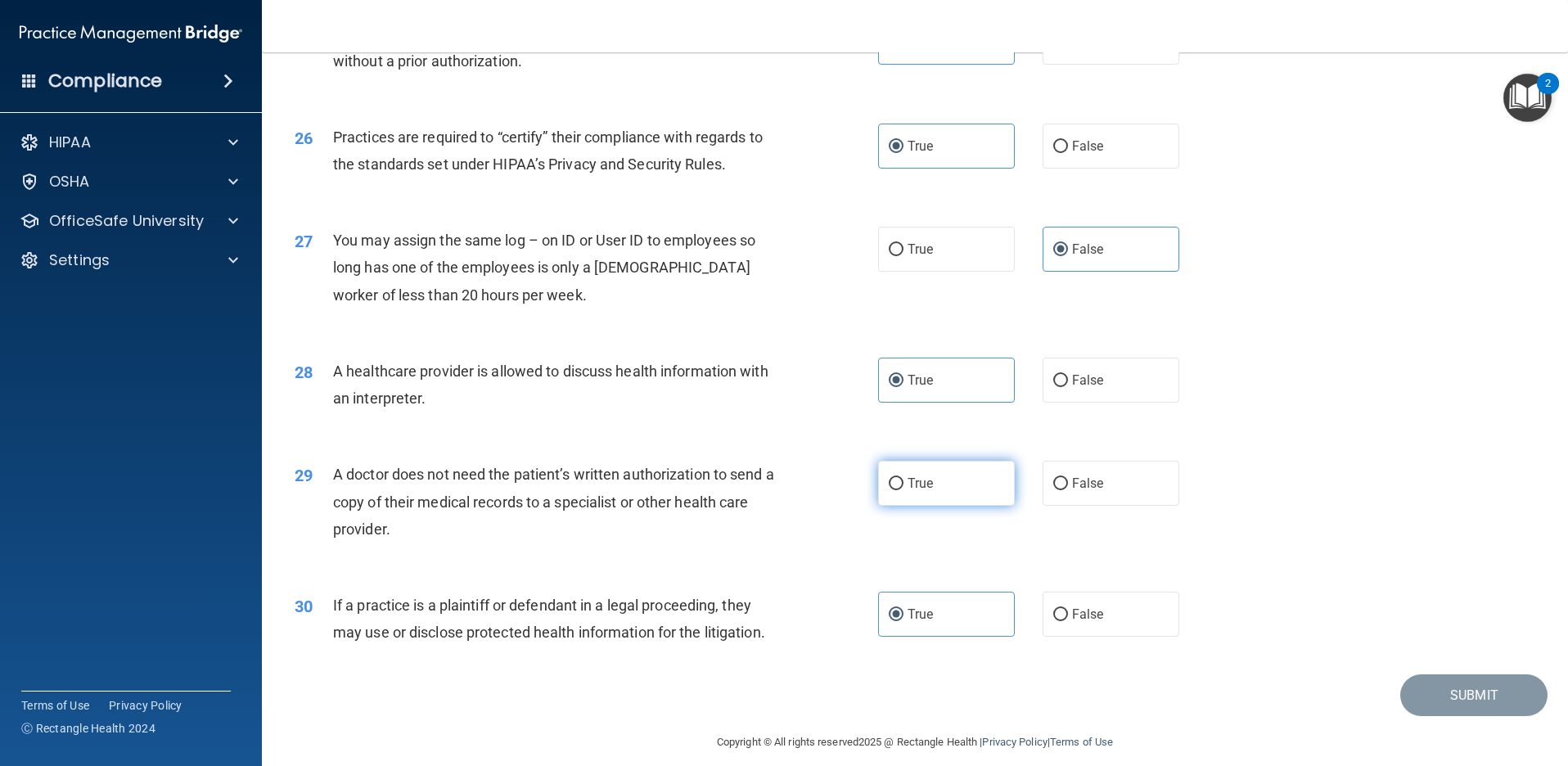
click at [903, 484] on input "True" at bounding box center [896, 484] width 15 height 13
radio input "true"
click at [1449, 703] on button "Submit" at bounding box center [1474, 696] width 147 height 42
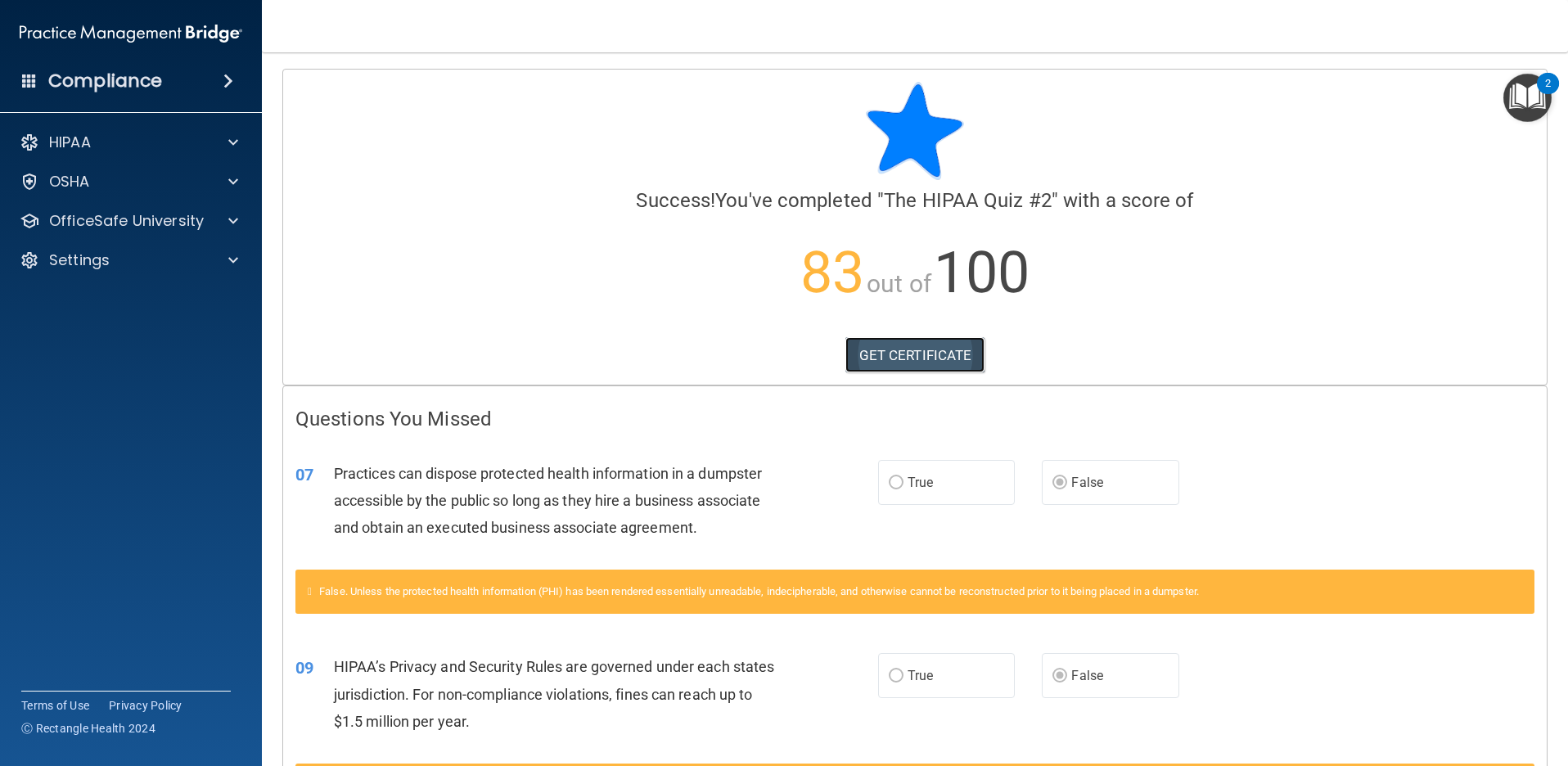
click at [918, 353] on link "GET CERTIFICATE" at bounding box center [915, 355] width 140 height 36
click at [88, 181] on p "OSHA" at bounding box center [69, 182] width 41 height 20
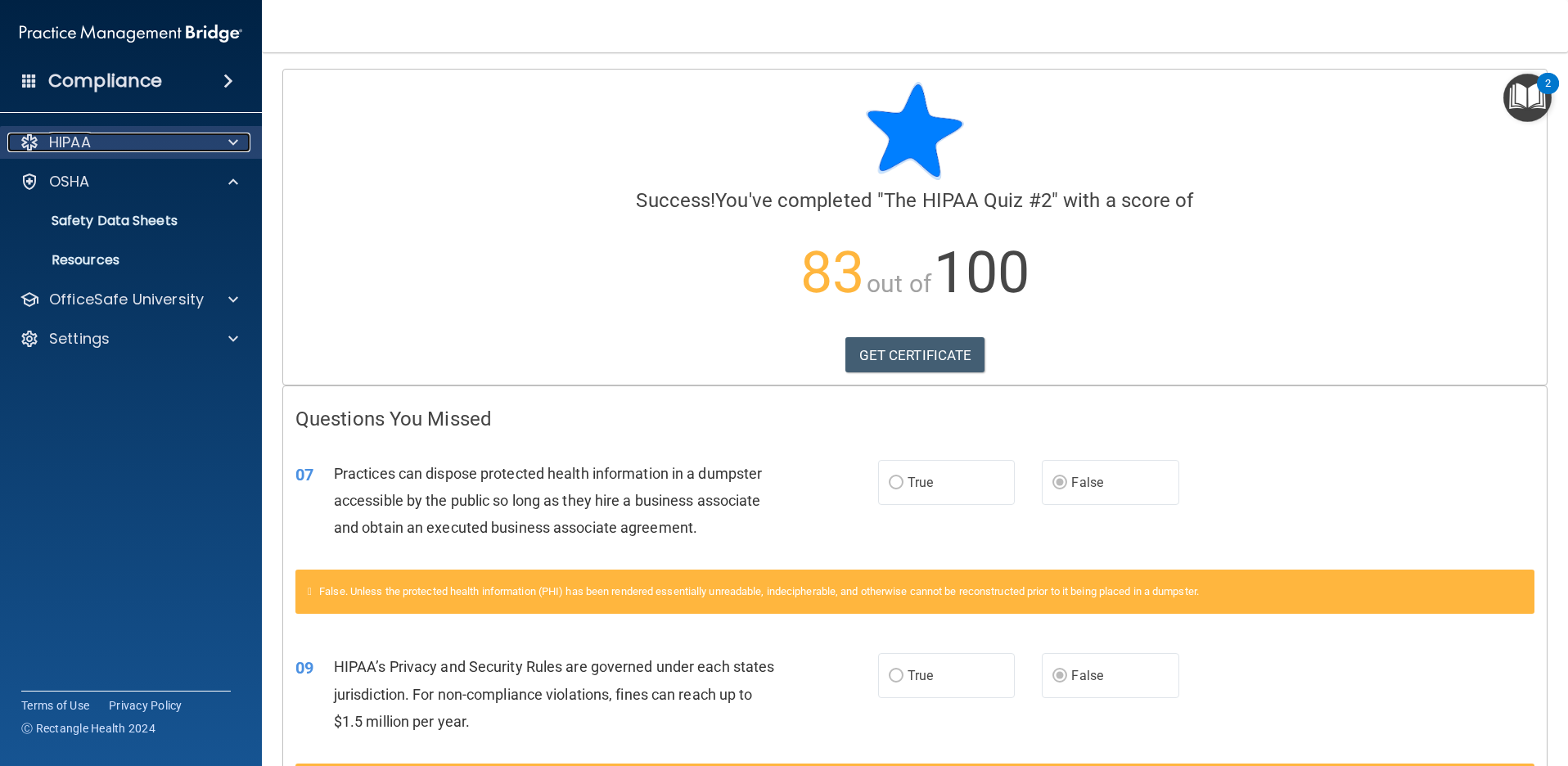
click at [86, 143] on p "HIPAA" at bounding box center [70, 143] width 42 height 20
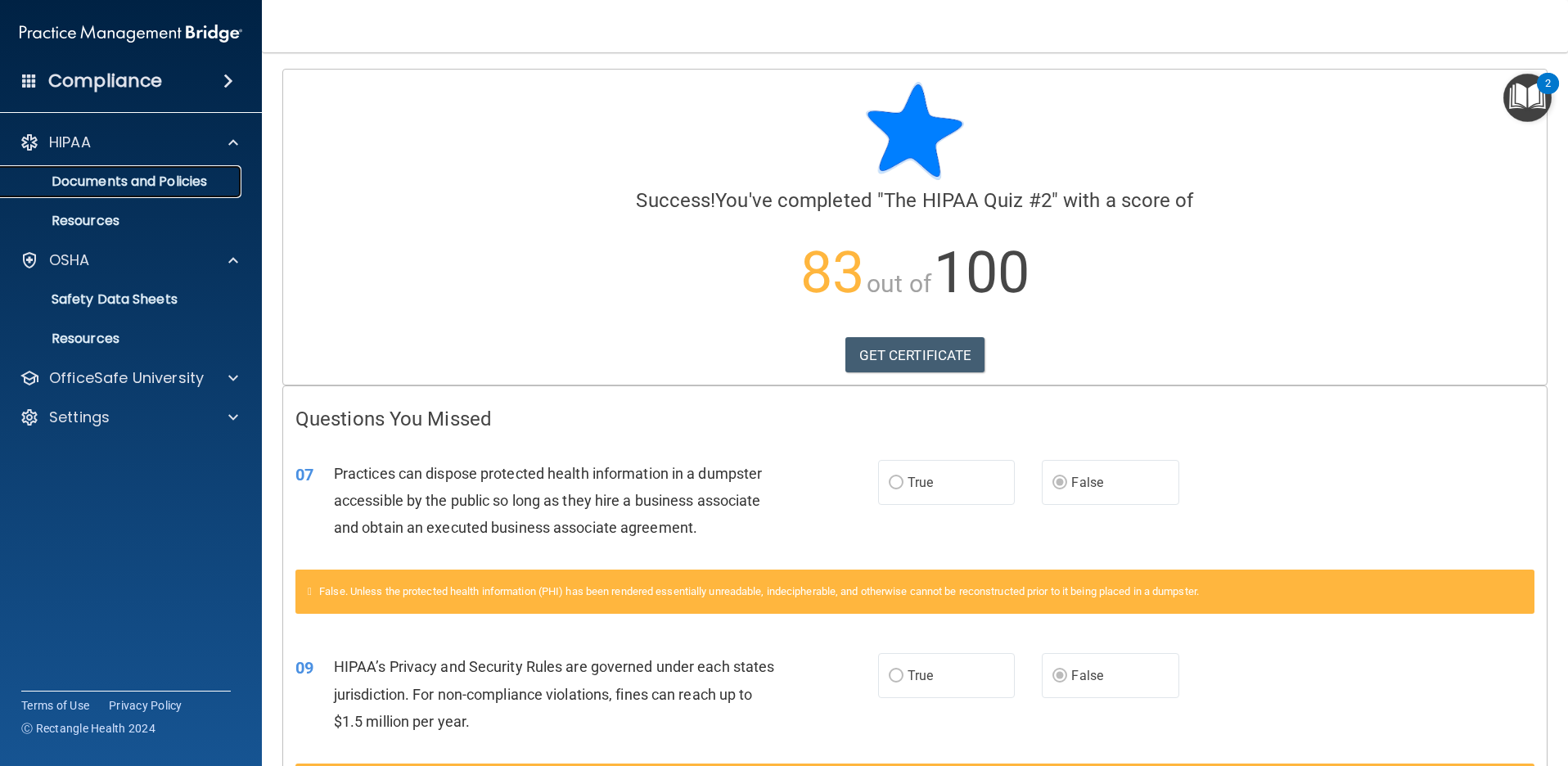
click at [87, 176] on p "Documents and Policies" at bounding box center [123, 182] width 224 height 17
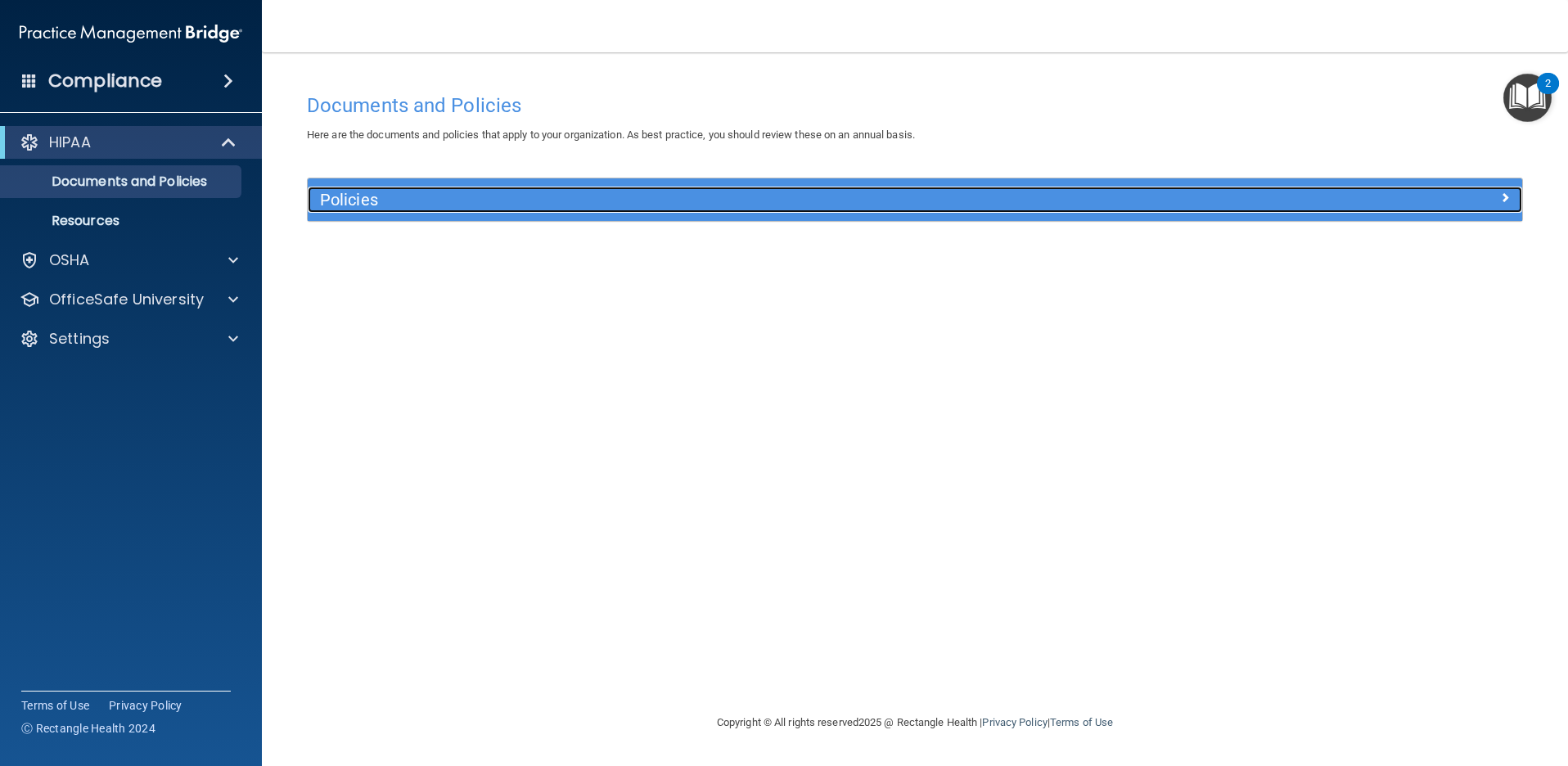
click at [364, 194] on h5 "Policies" at bounding box center [762, 200] width 886 height 18
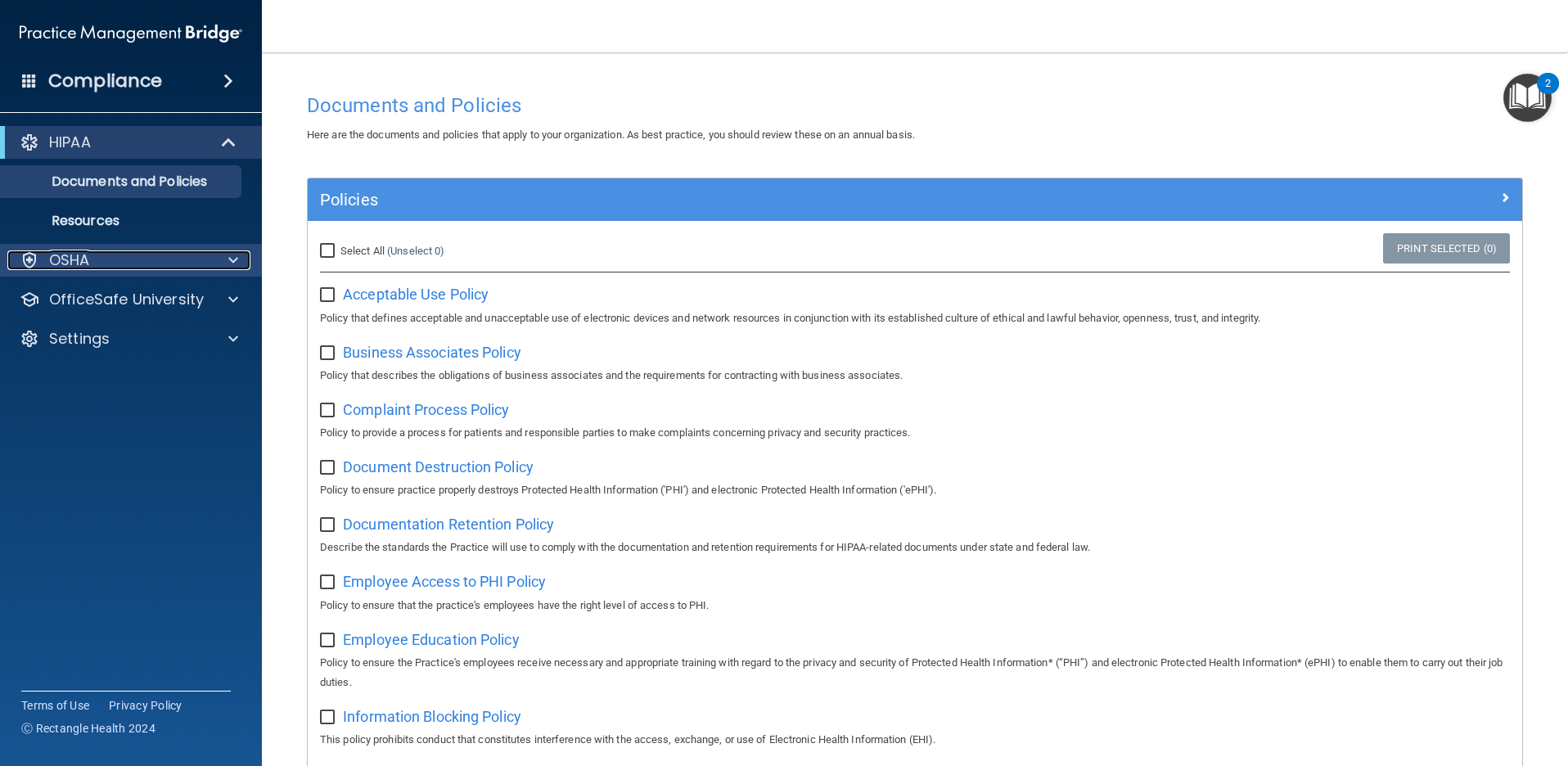
click at [78, 252] on p "OSHA" at bounding box center [69, 261] width 41 height 20
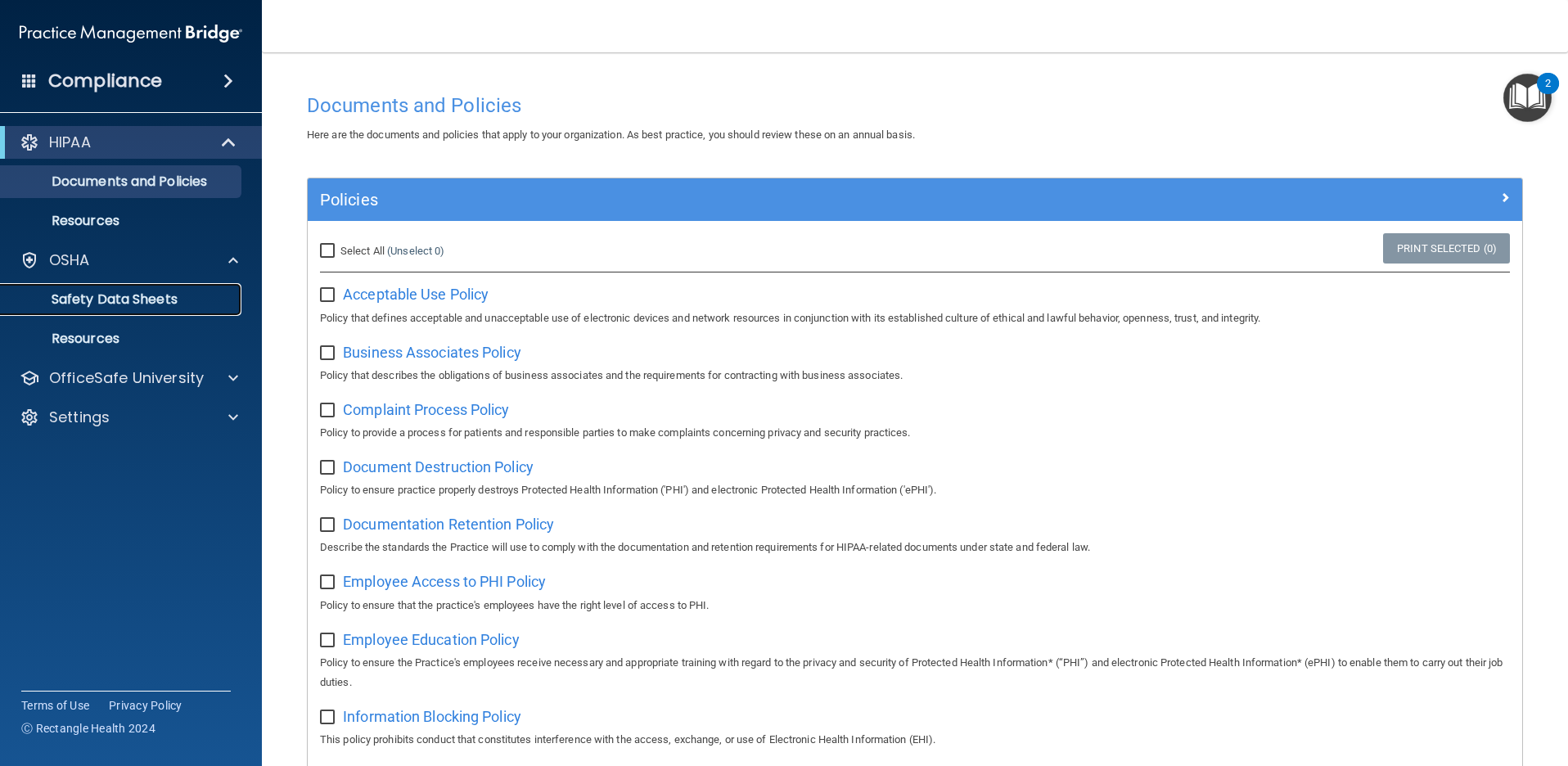
click at [95, 296] on p "Safety Data Sheets" at bounding box center [123, 300] width 224 height 17
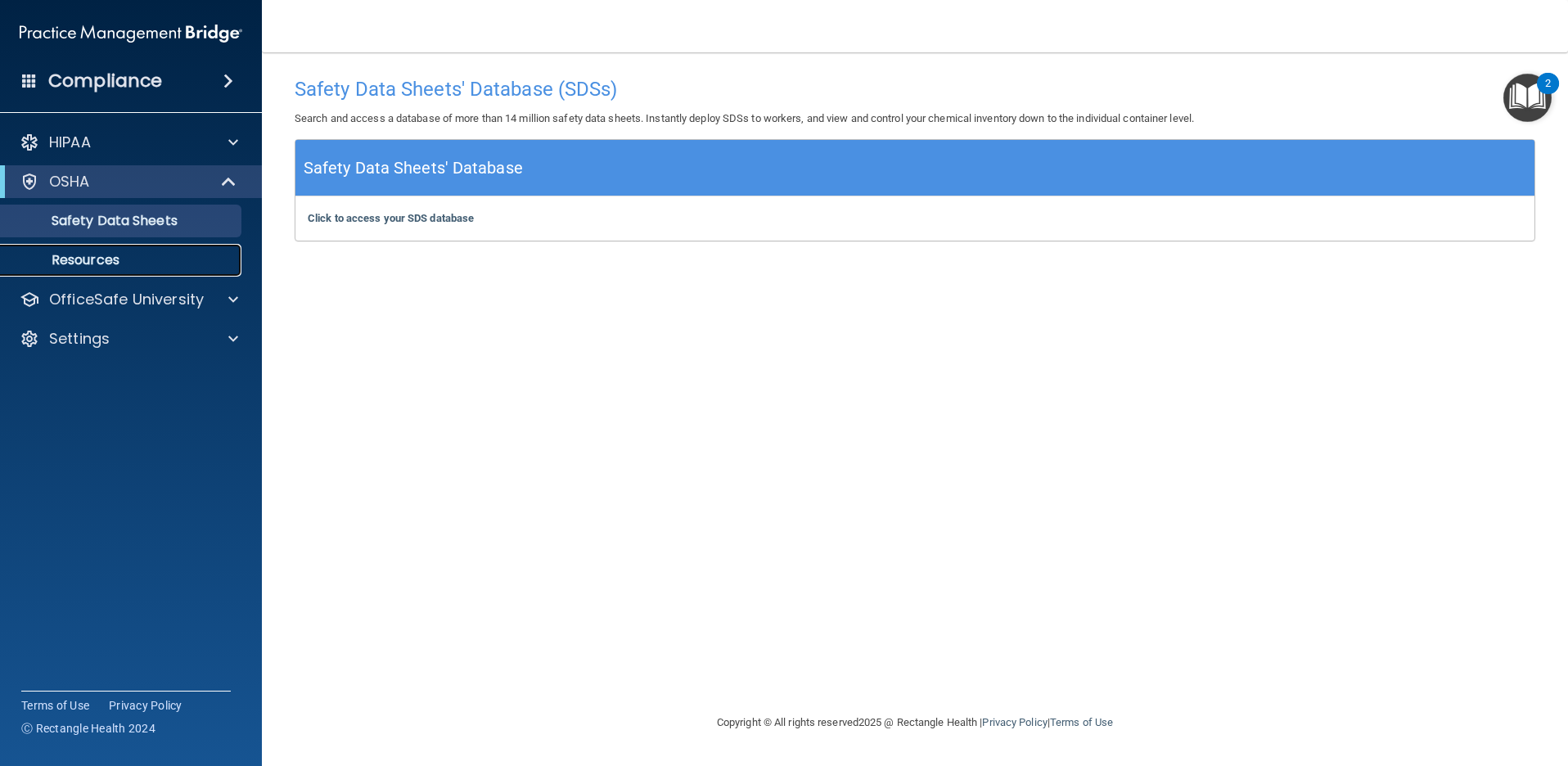
click at [78, 259] on p "Resources" at bounding box center [123, 261] width 224 height 17
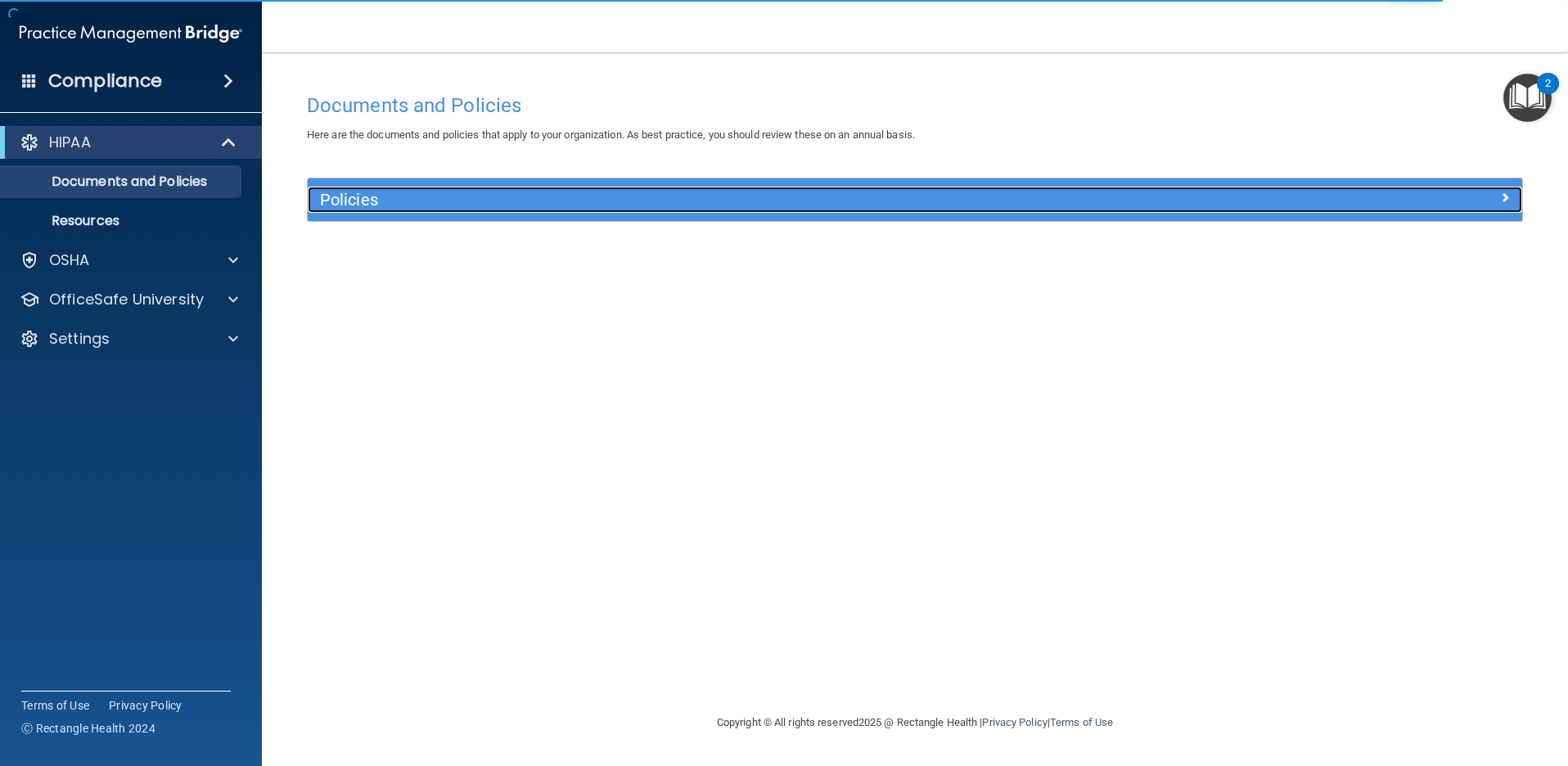
click at [1490, 200] on div at bounding box center [1370, 196] width 304 height 20
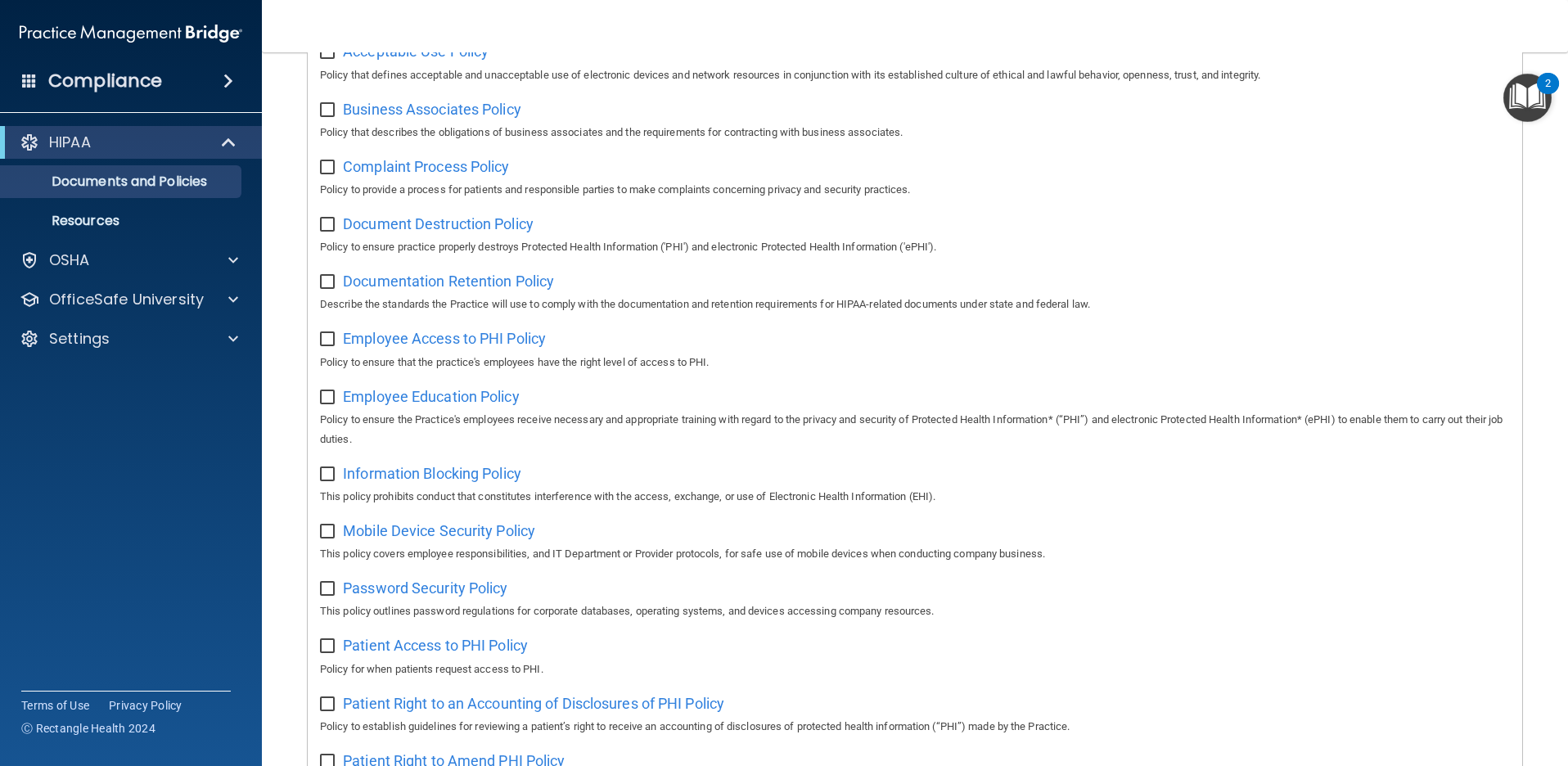
scroll to position [204, 0]
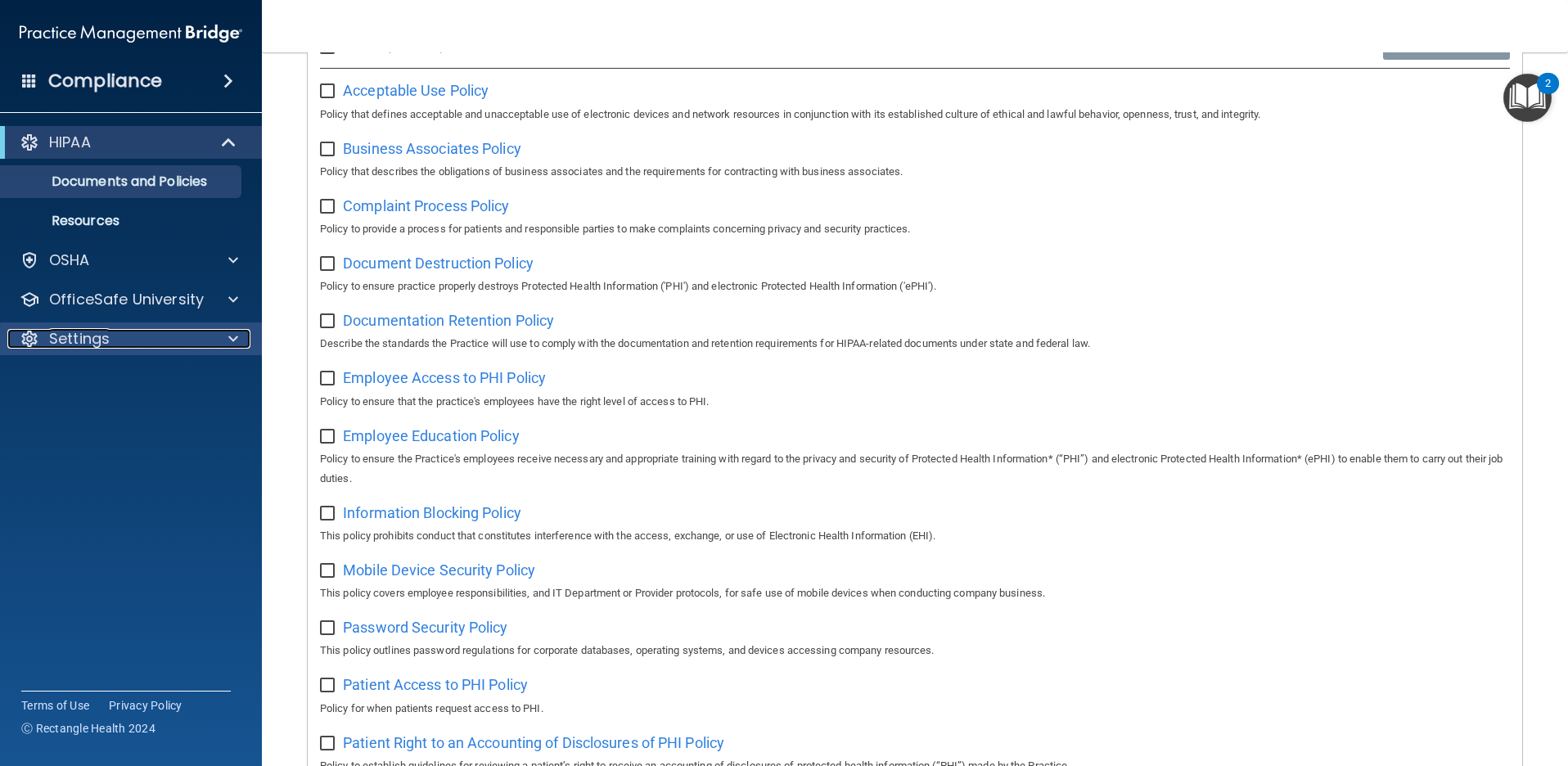
click at [105, 342] on p "Settings" at bounding box center [79, 339] width 61 height 20
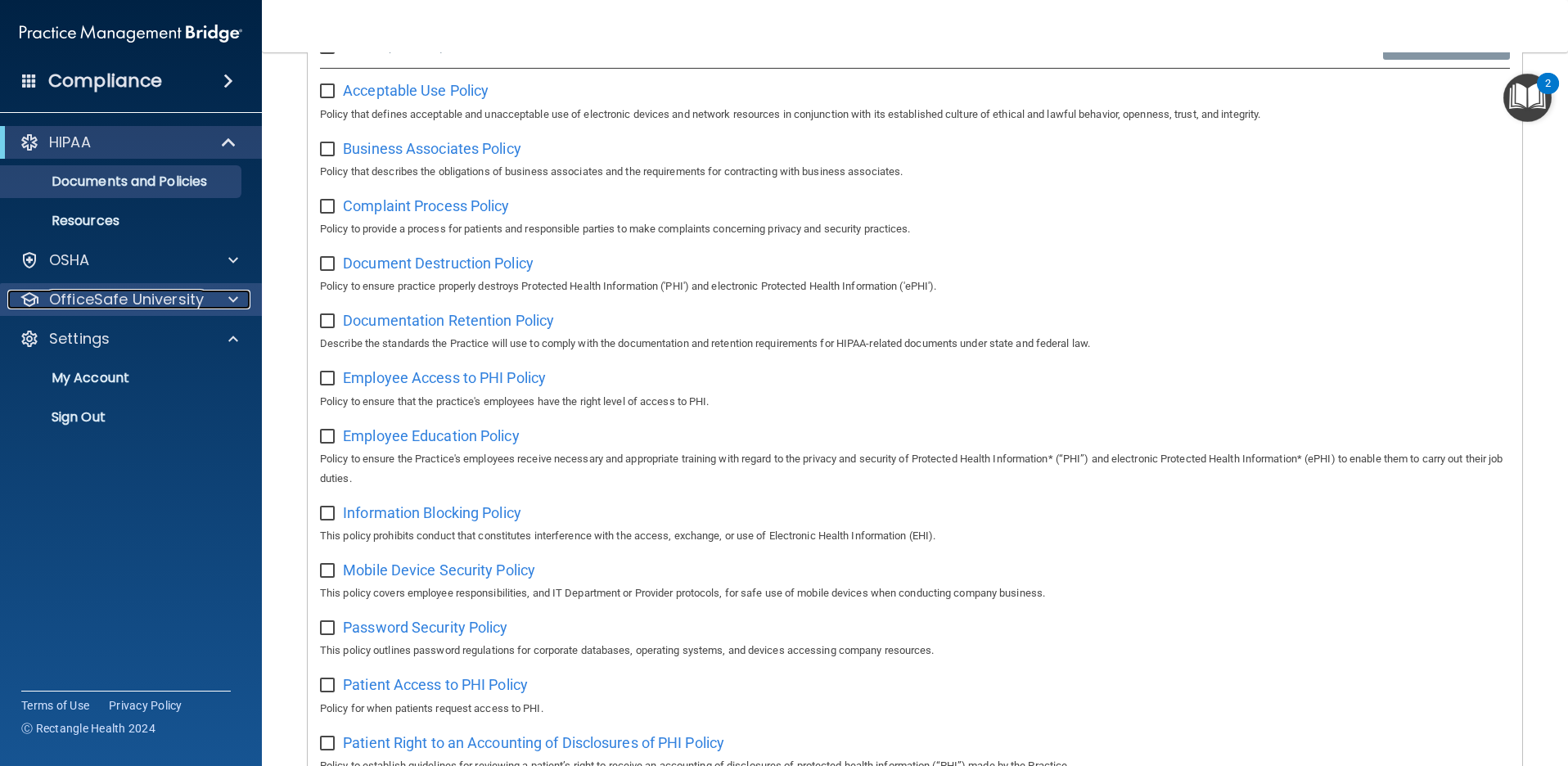
click at [109, 295] on p "OfficeSafe University" at bounding box center [126, 300] width 154 height 20
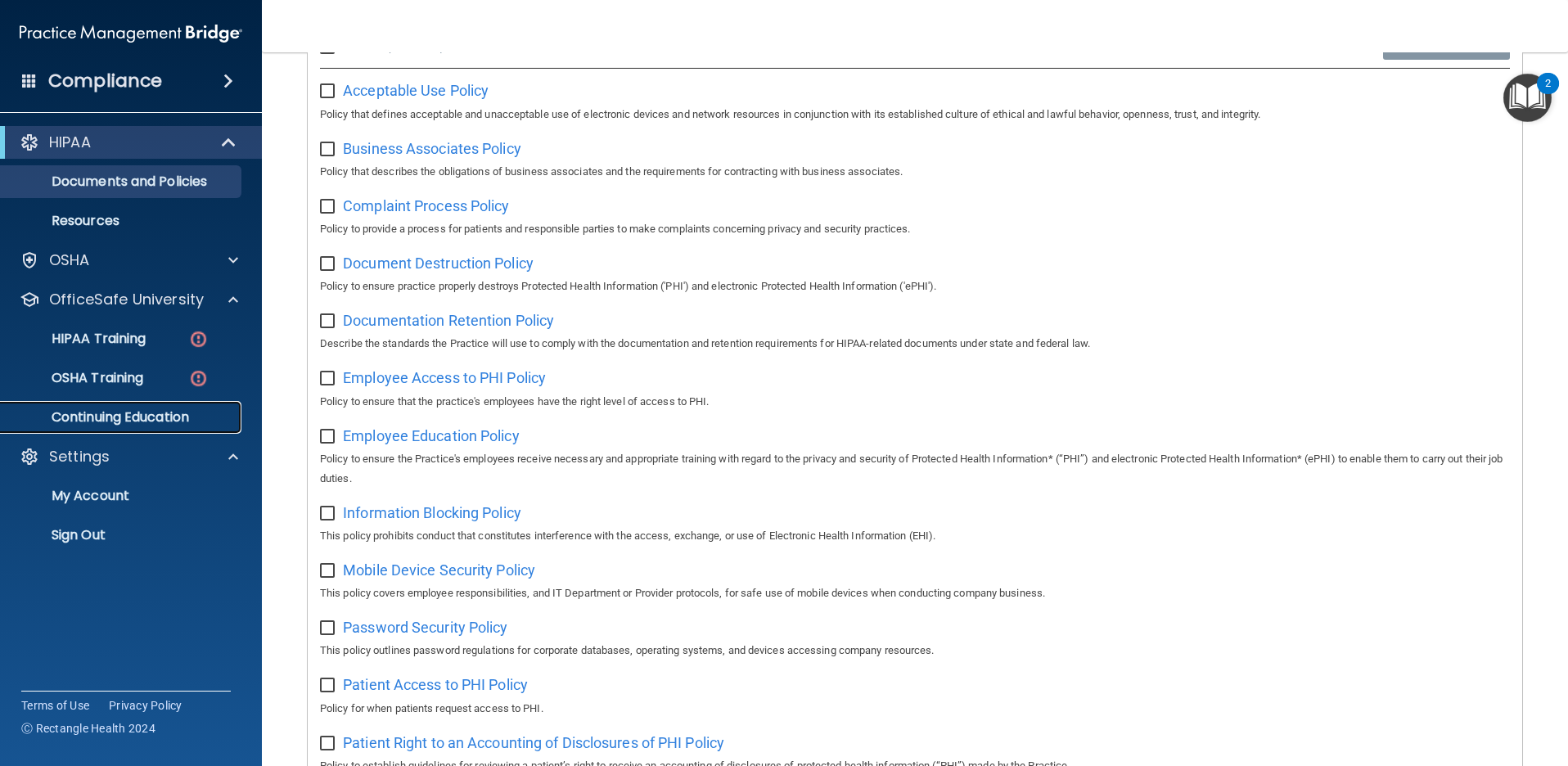
click at [114, 423] on p "Continuing Education" at bounding box center [123, 418] width 224 height 17
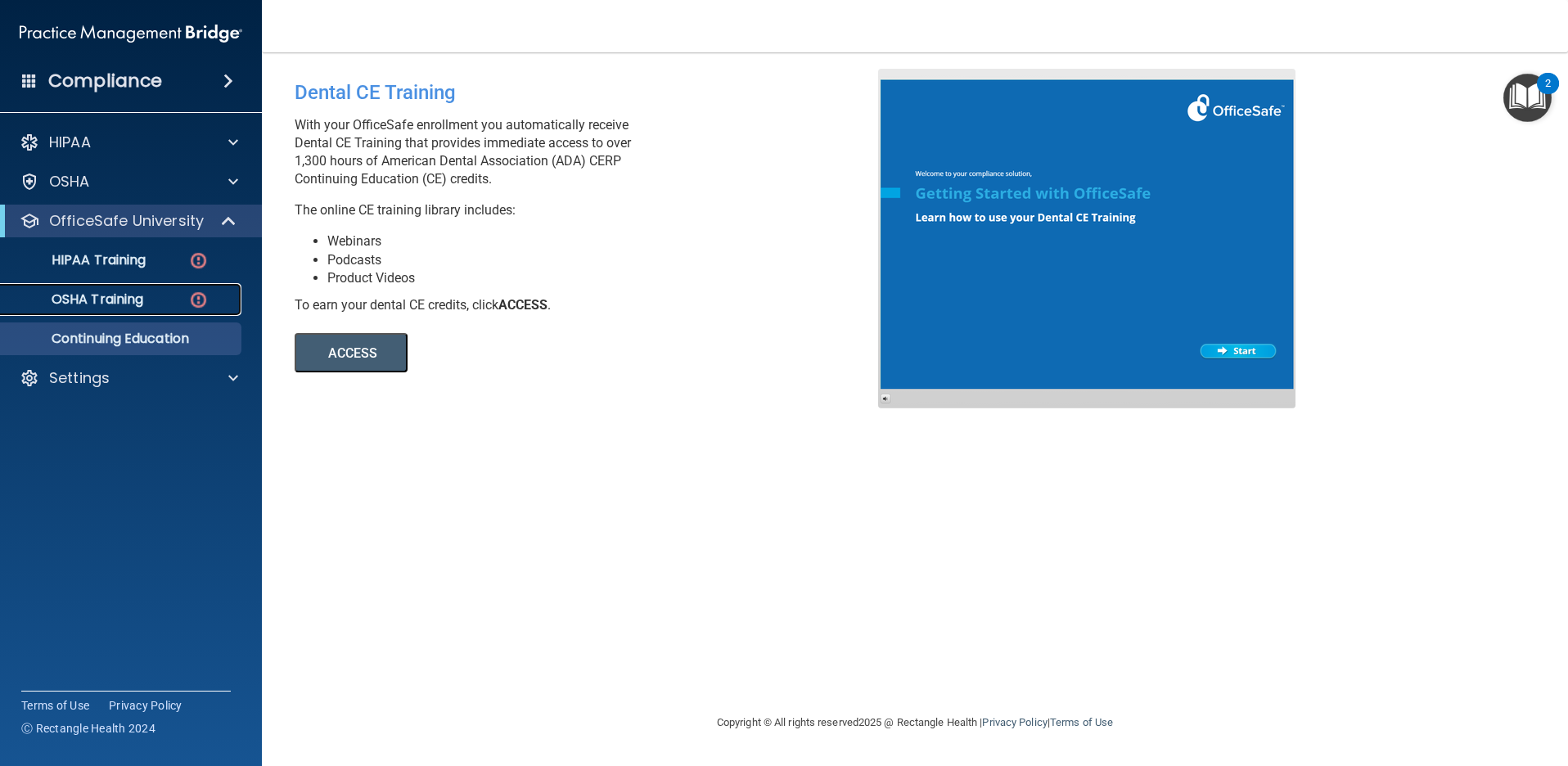
click at [94, 307] on p "OSHA Training" at bounding box center [77, 300] width 133 height 17
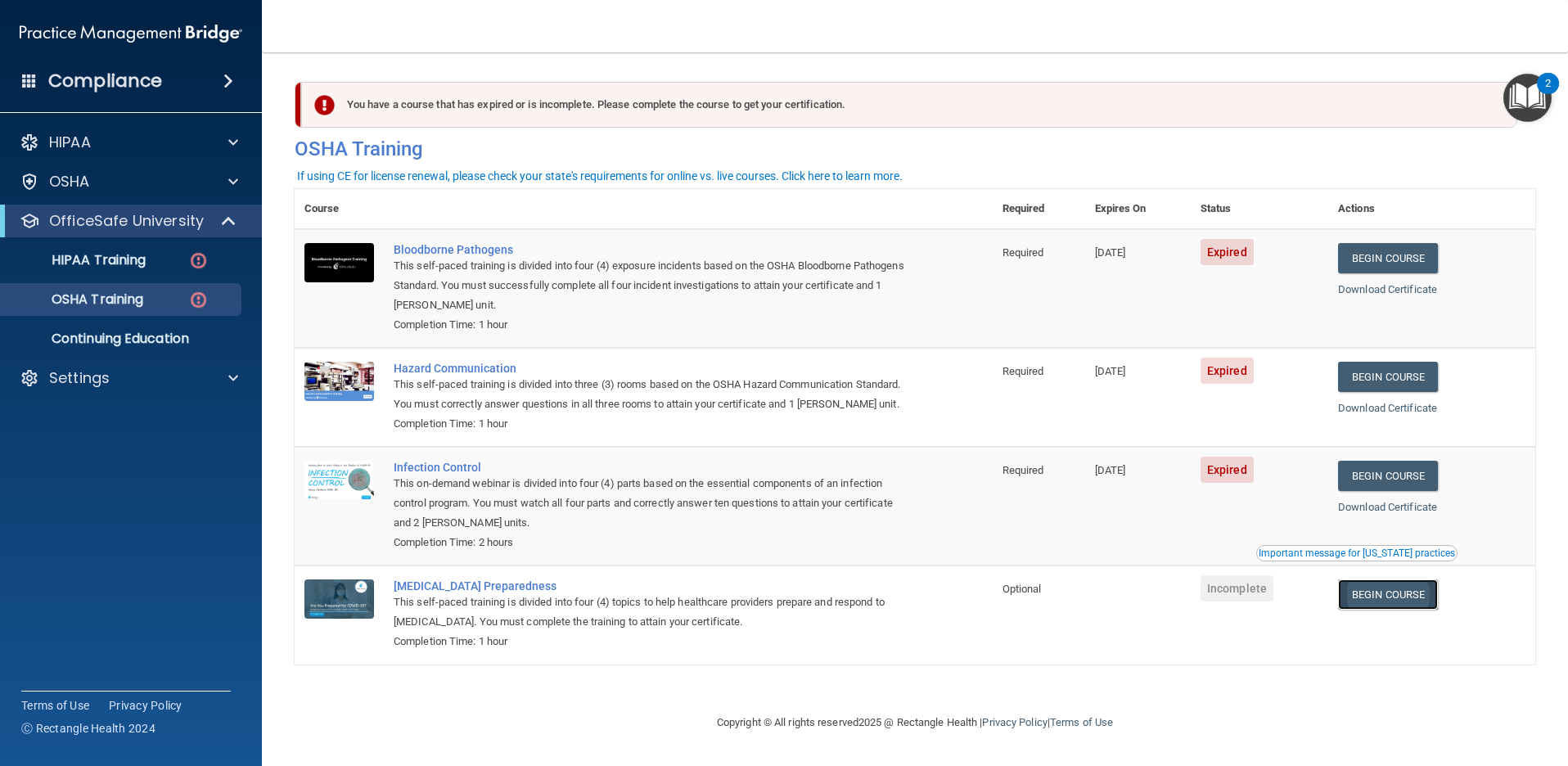
click at [1409, 591] on link "Begin Course" at bounding box center [1388, 595] width 100 height 30
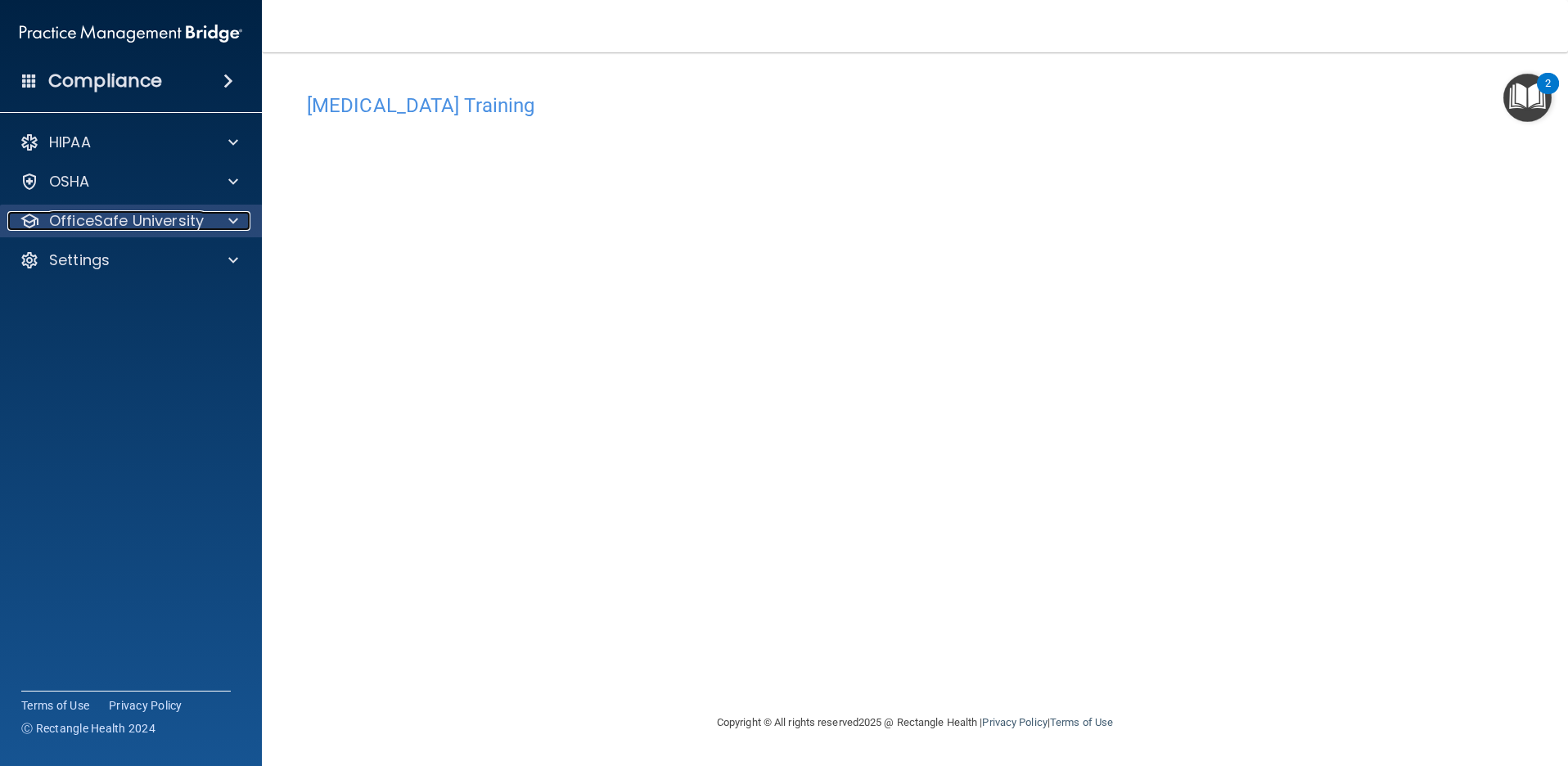
click at [87, 226] on p "OfficeSafe University" at bounding box center [126, 221] width 154 height 20
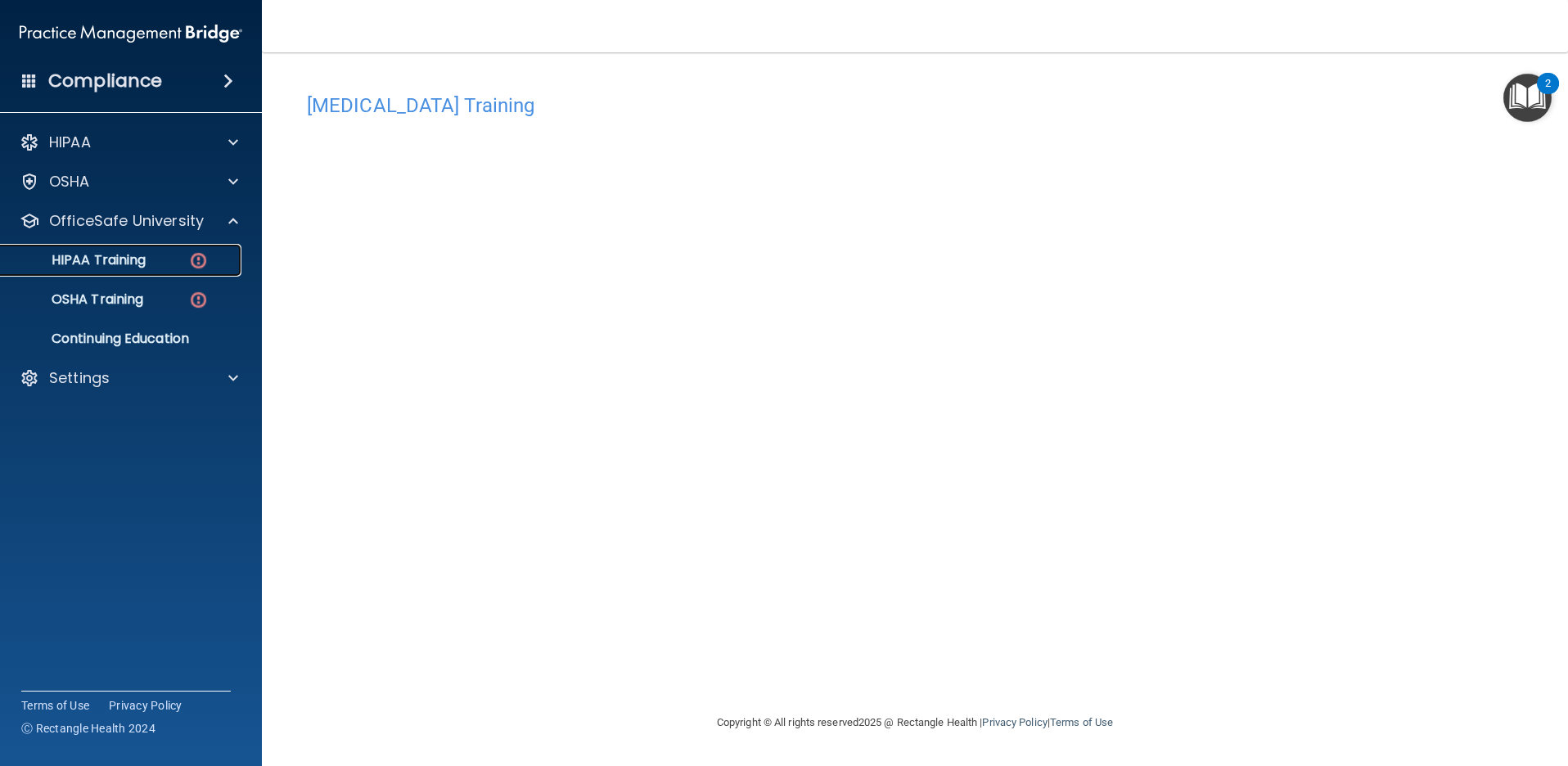
click at [131, 259] on p "HIPAA Training" at bounding box center [78, 261] width 135 height 17
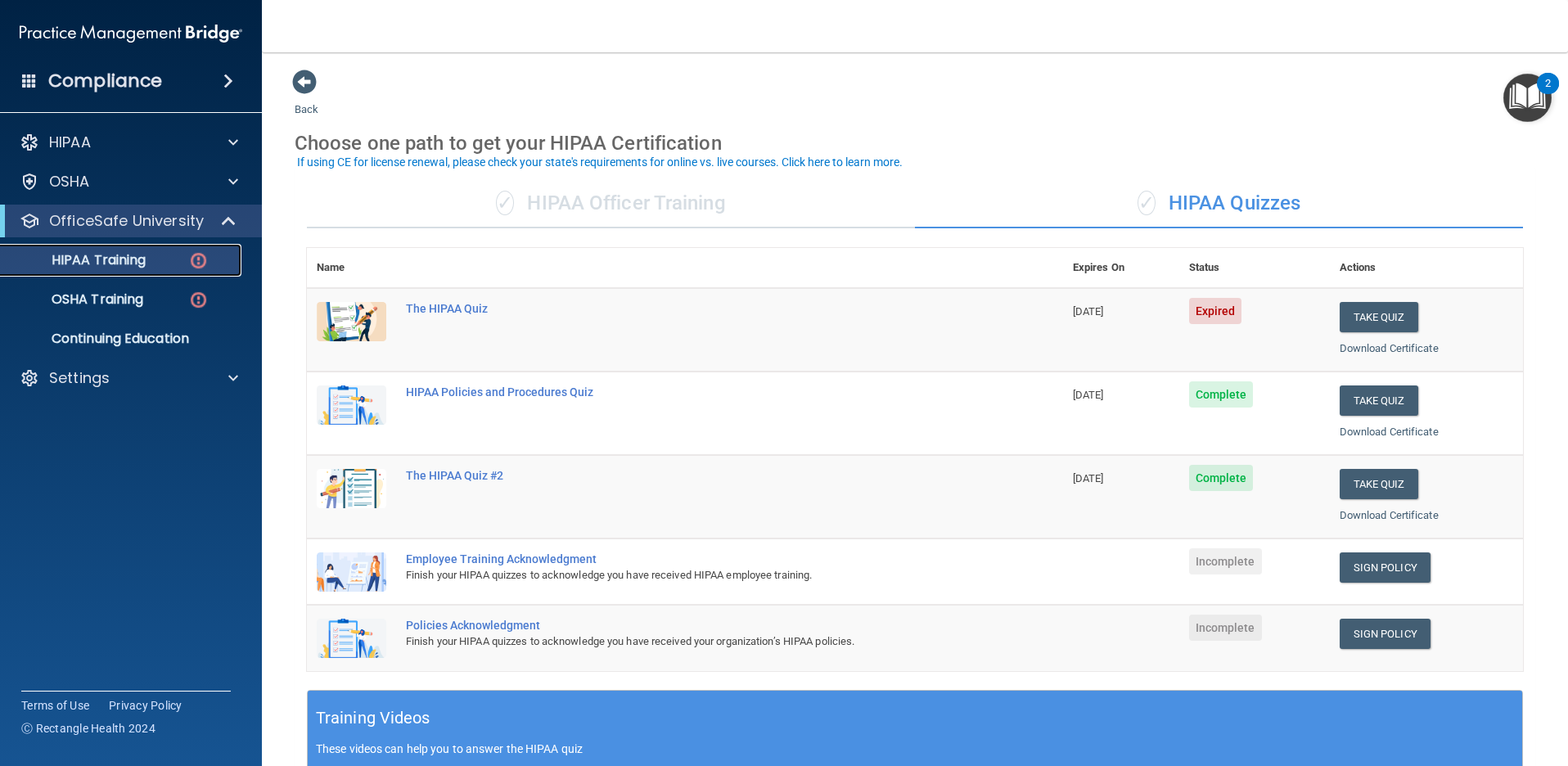
scroll to position [82, 0]
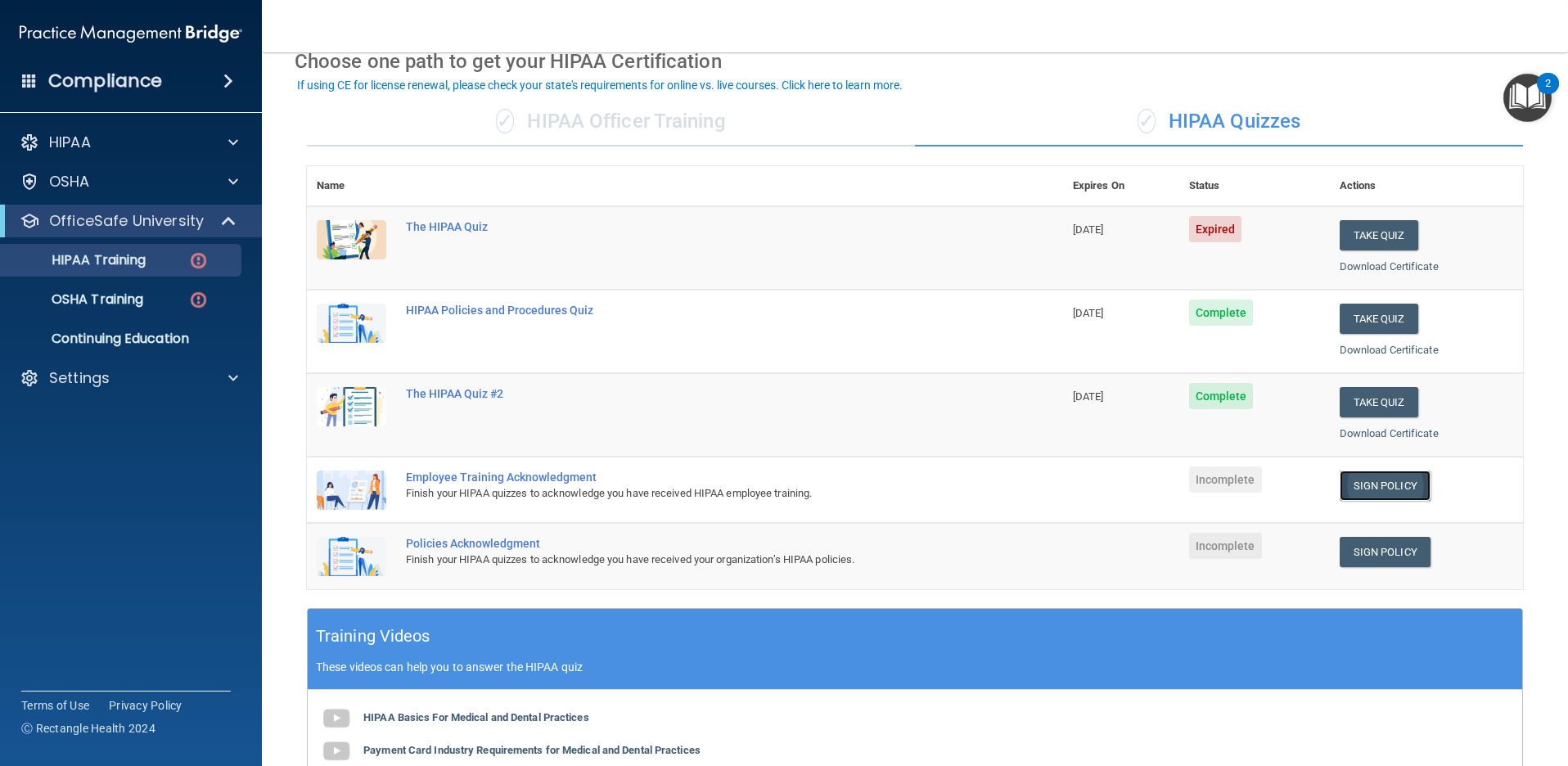
click at [1388, 487] on link "Sign Policy" at bounding box center [1384, 485] width 91 height 30
click at [1378, 554] on link "Sign Policy" at bounding box center [1384, 552] width 91 height 30
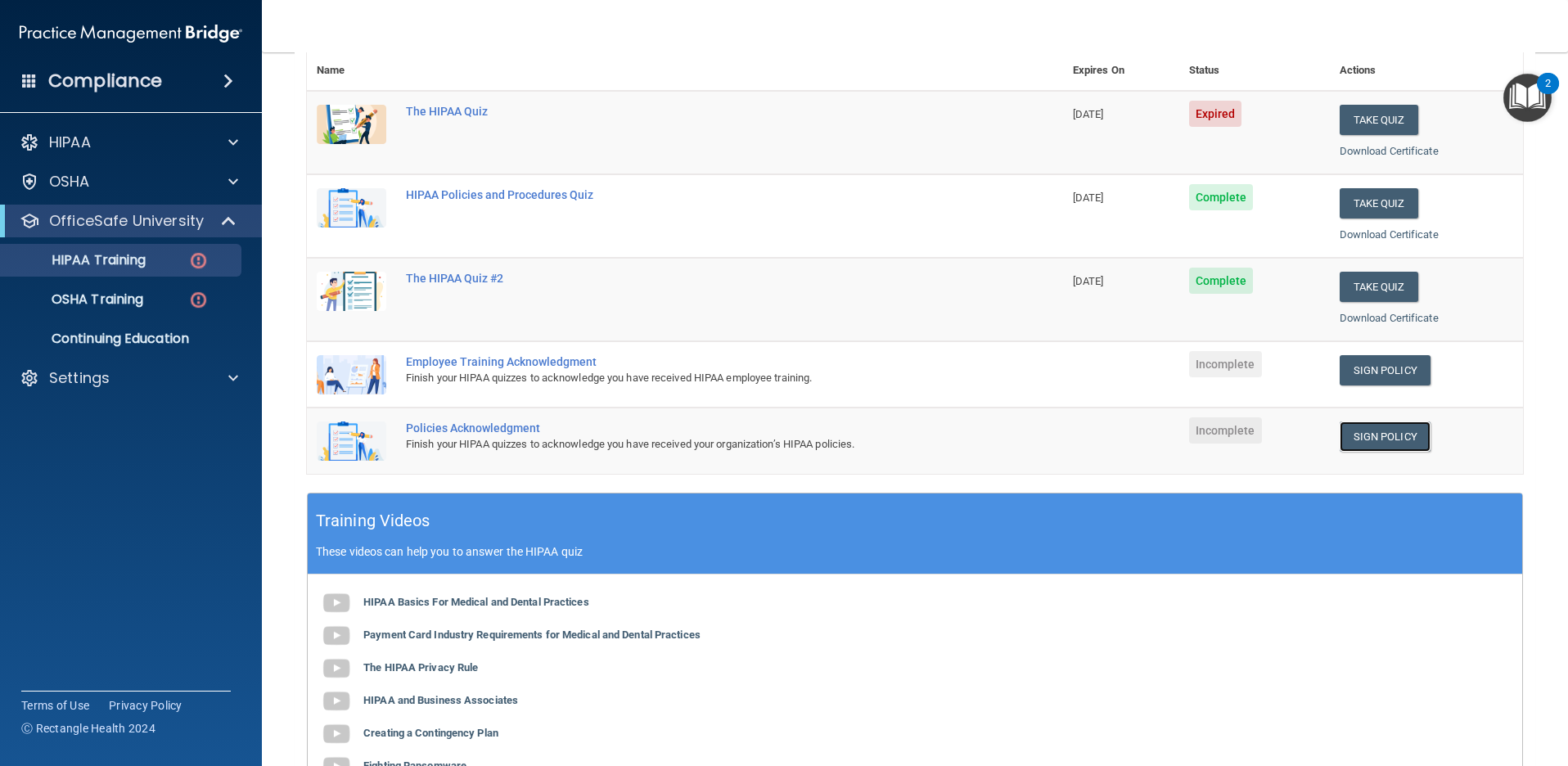
scroll to position [104, 0]
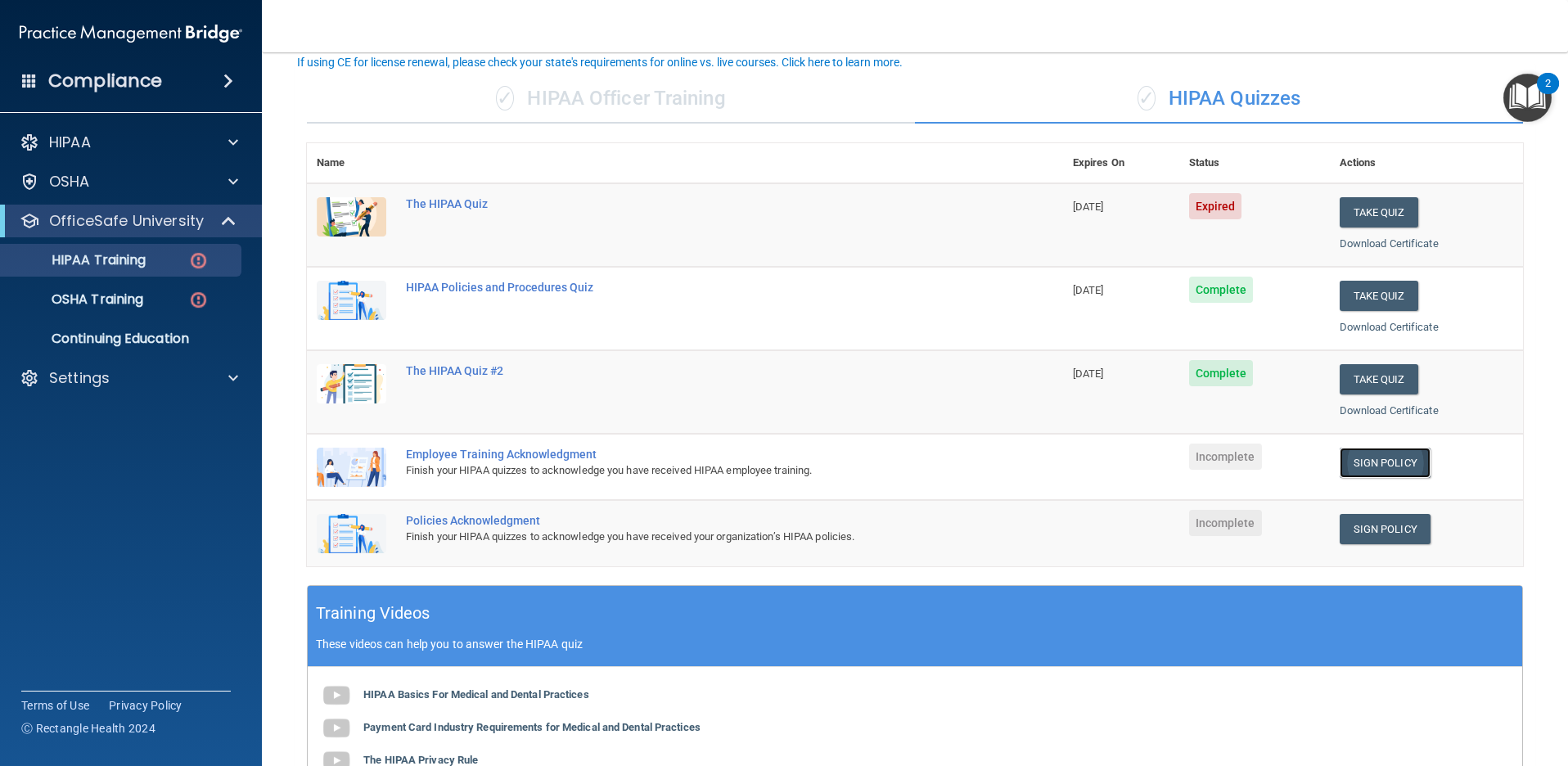
click at [1390, 460] on link "Sign Policy" at bounding box center [1384, 463] width 91 height 30
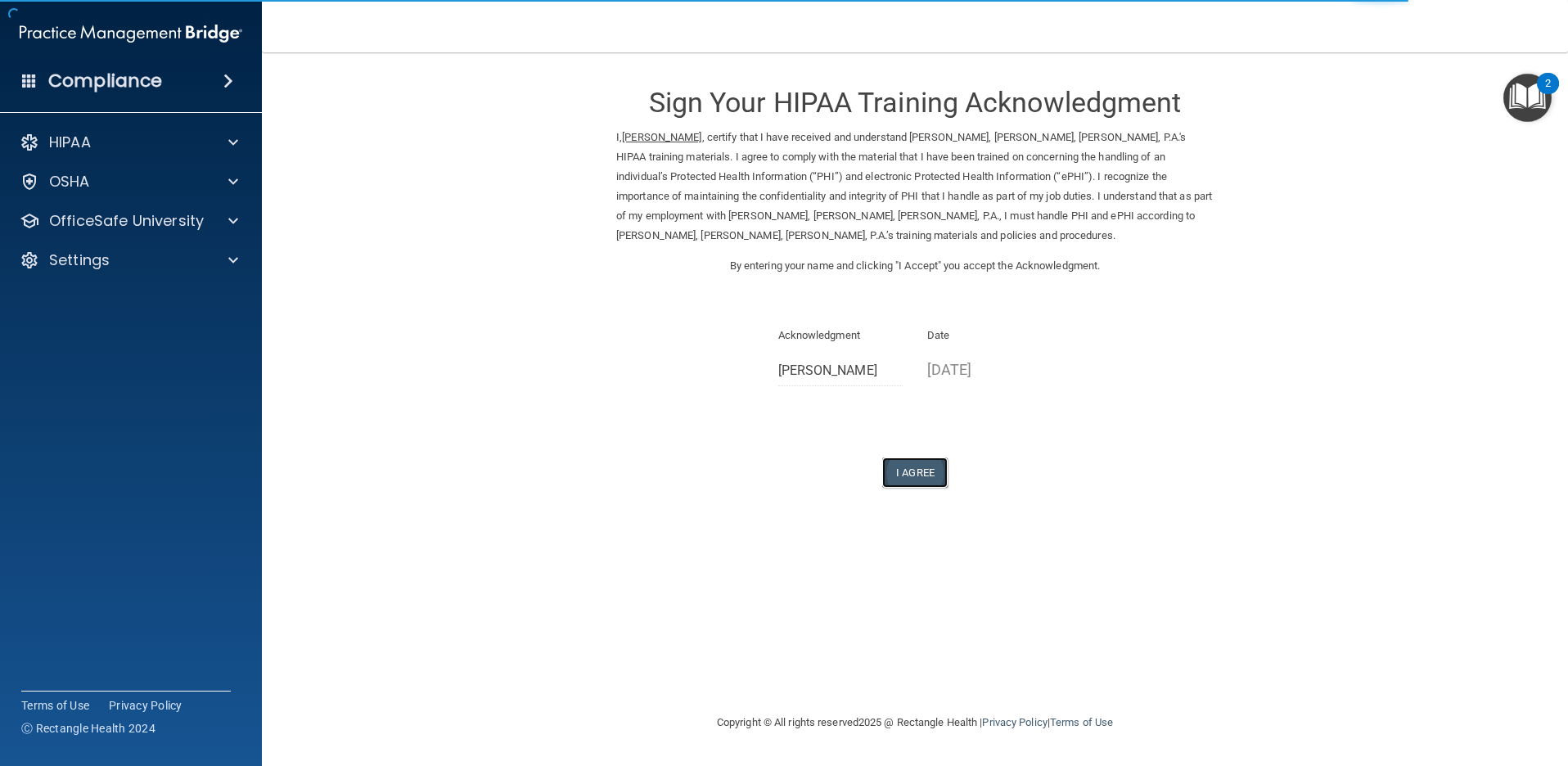
click at [922, 458] on button "I Agree" at bounding box center [914, 473] width 65 height 30
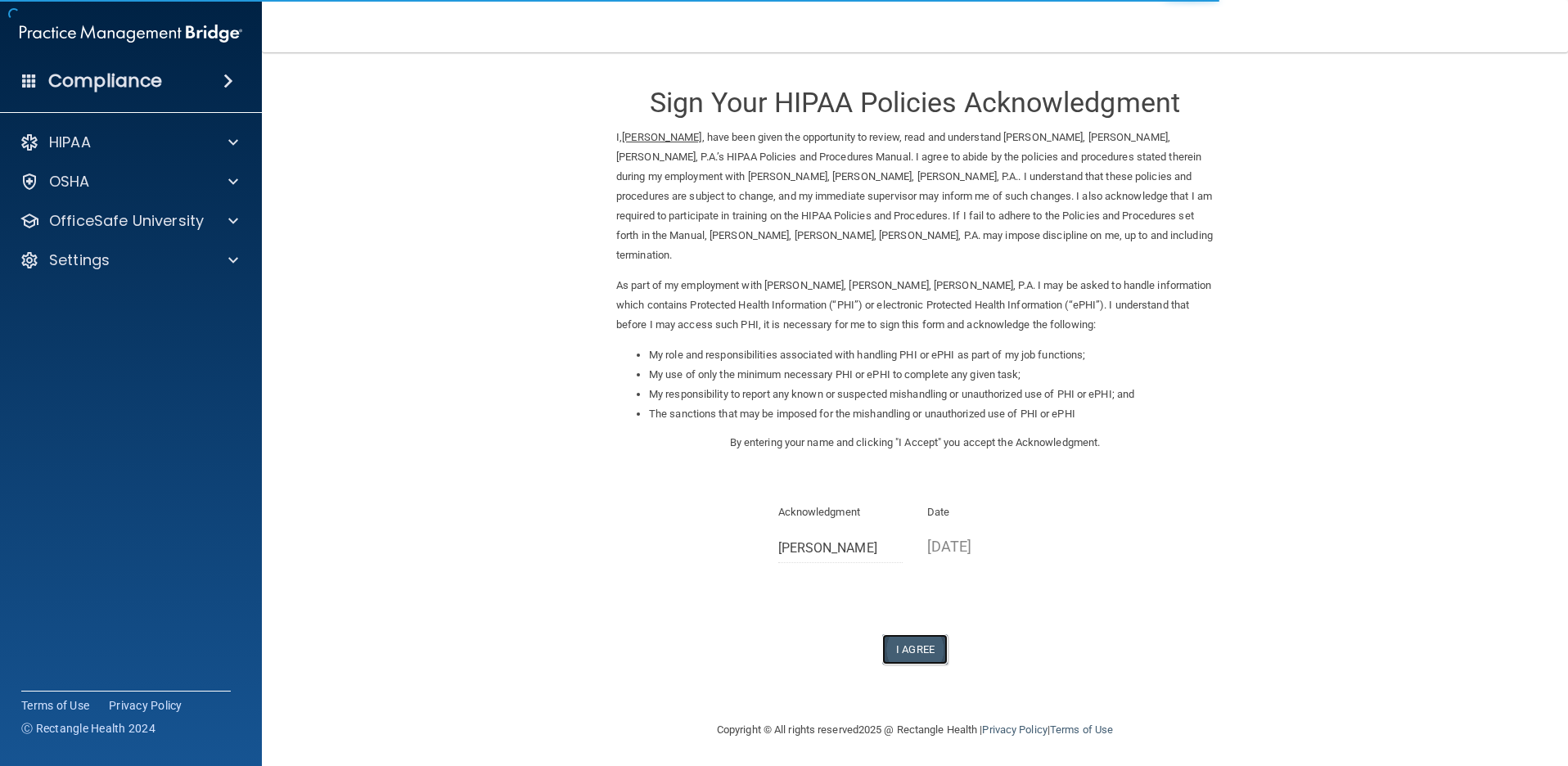
click at [919, 634] on button "I Agree" at bounding box center [914, 649] width 65 height 30
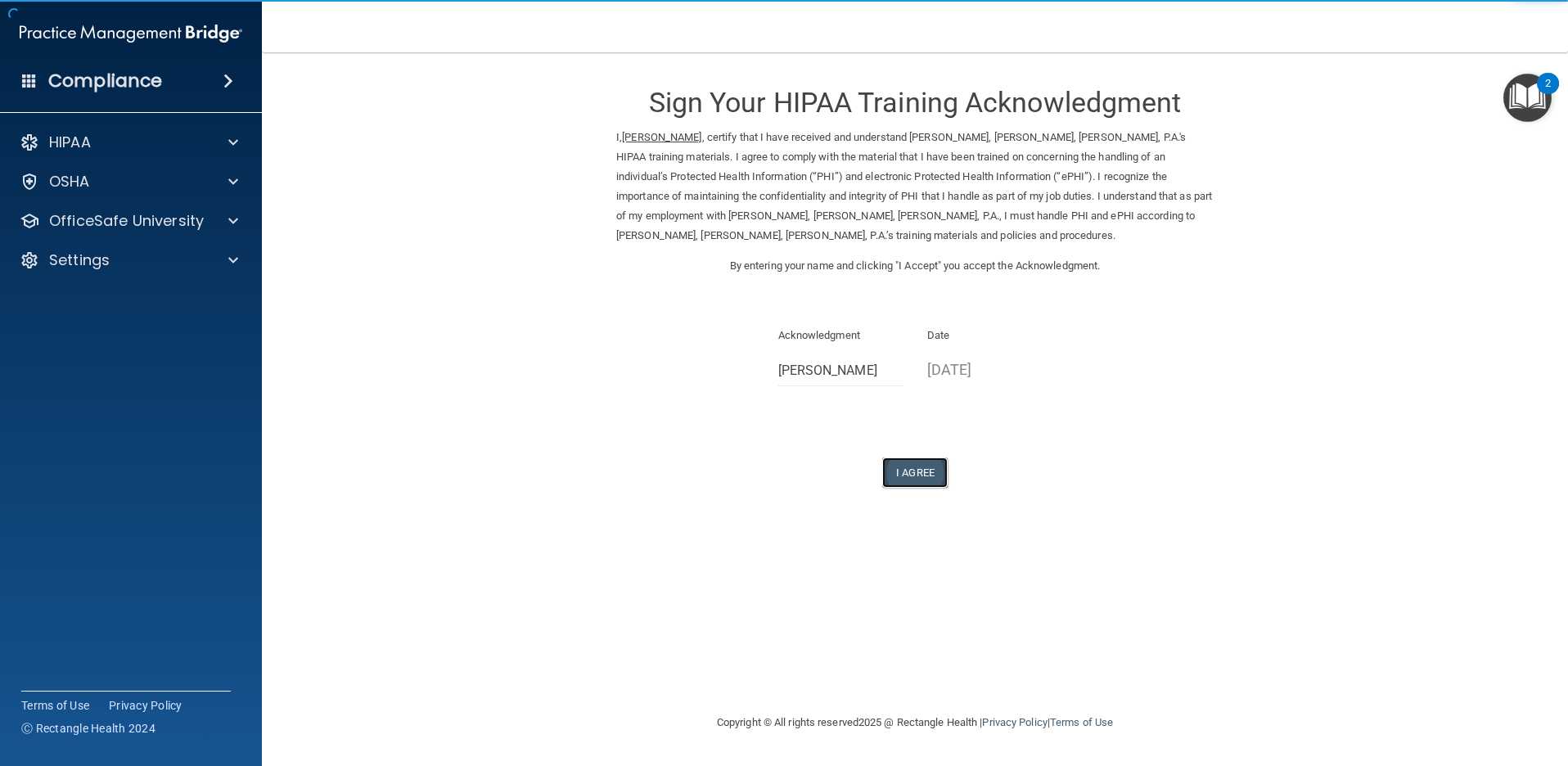
click at [931, 458] on button "I Agree" at bounding box center [914, 473] width 65 height 30
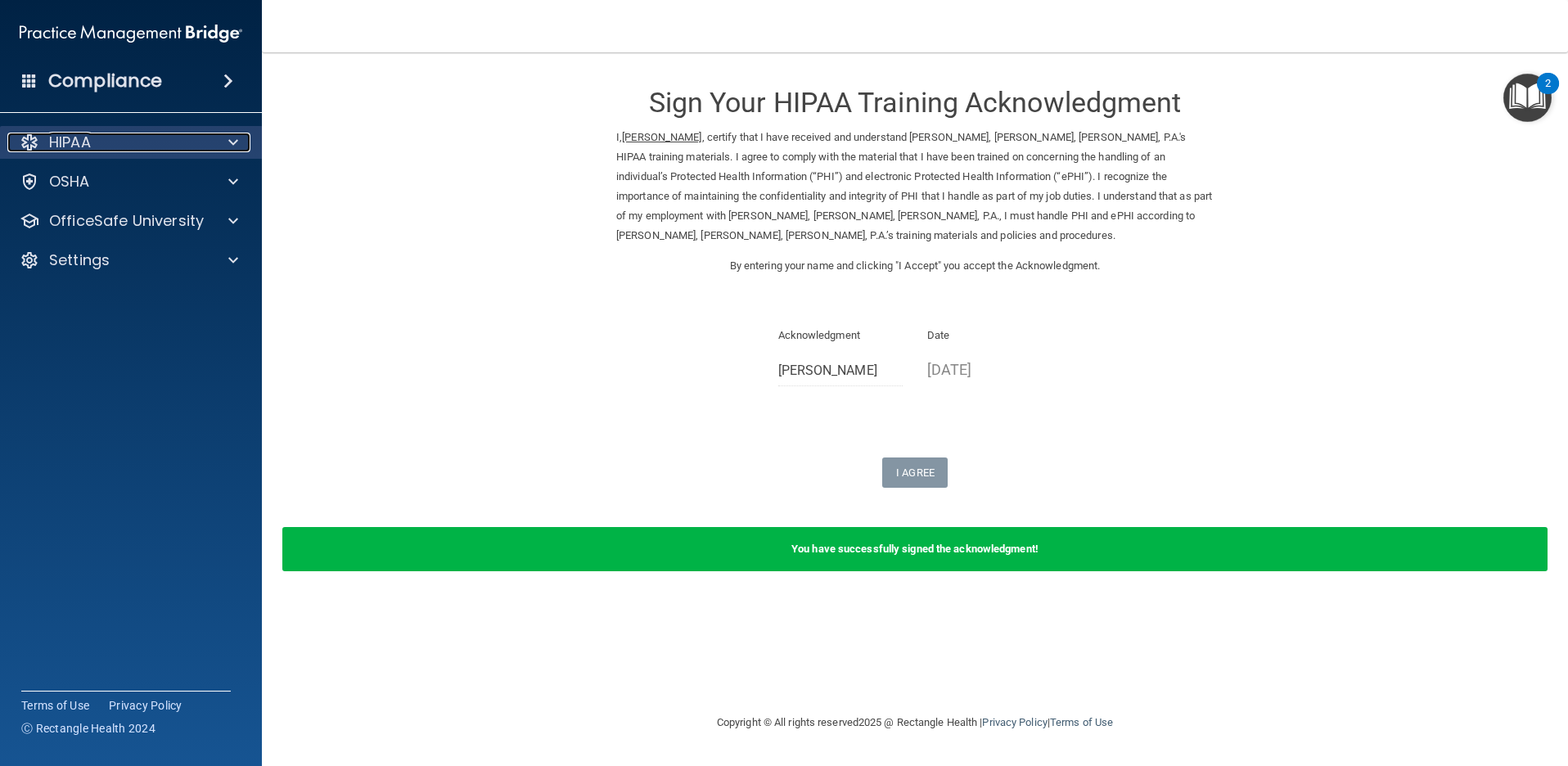
click at [78, 145] on p "HIPAA" at bounding box center [70, 143] width 42 height 20
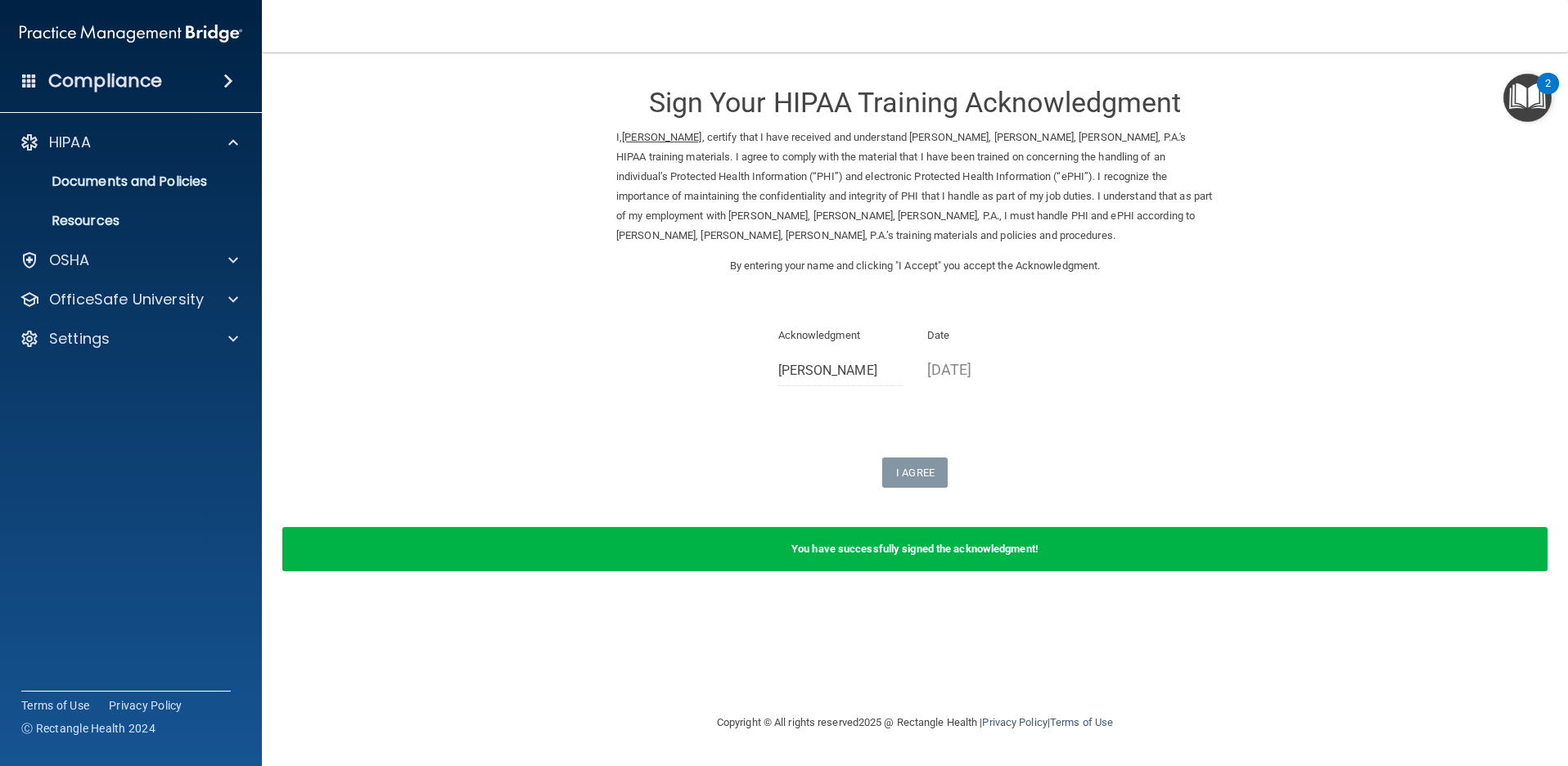
click at [78, 88] on h4 "Compliance" at bounding box center [105, 80] width 114 height 23
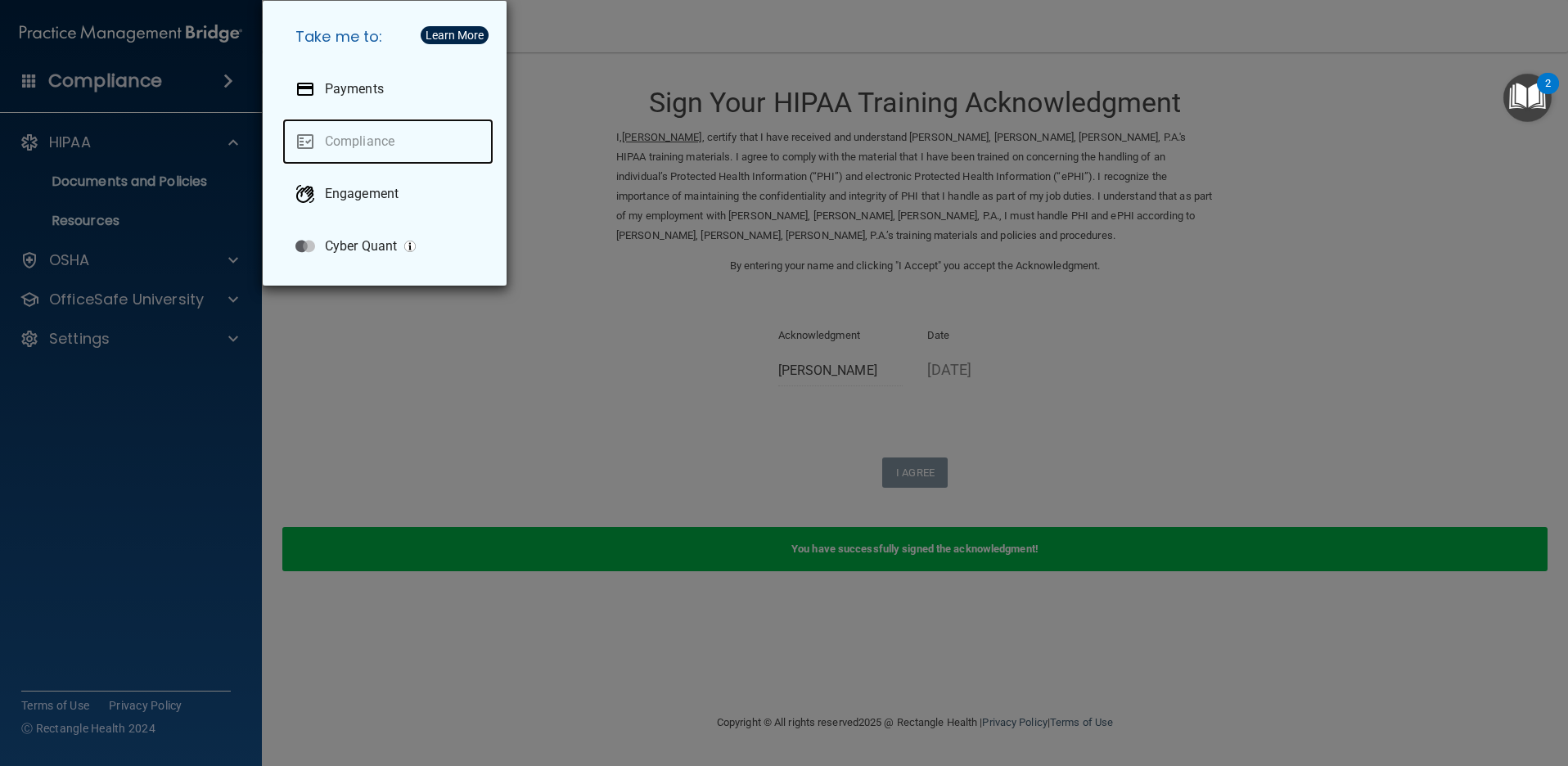
click at [367, 142] on link "Compliance" at bounding box center [387, 141] width 211 height 46
click at [50, 413] on div "Take me to: Payments Compliance Engagement Cyber Quant" at bounding box center [784, 383] width 1568 height 766
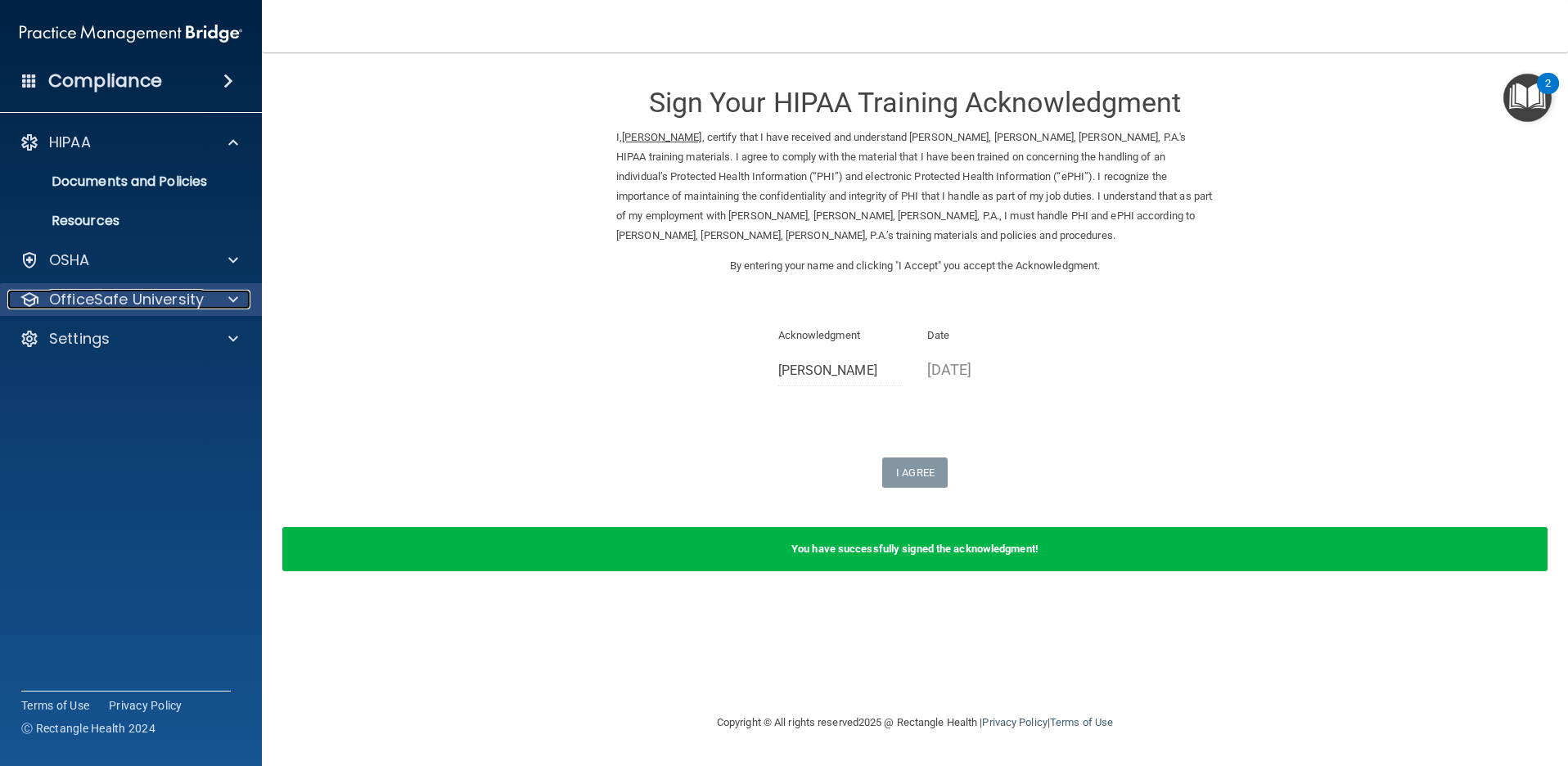
click at [62, 305] on p "OfficeSafe University" at bounding box center [126, 300] width 154 height 20
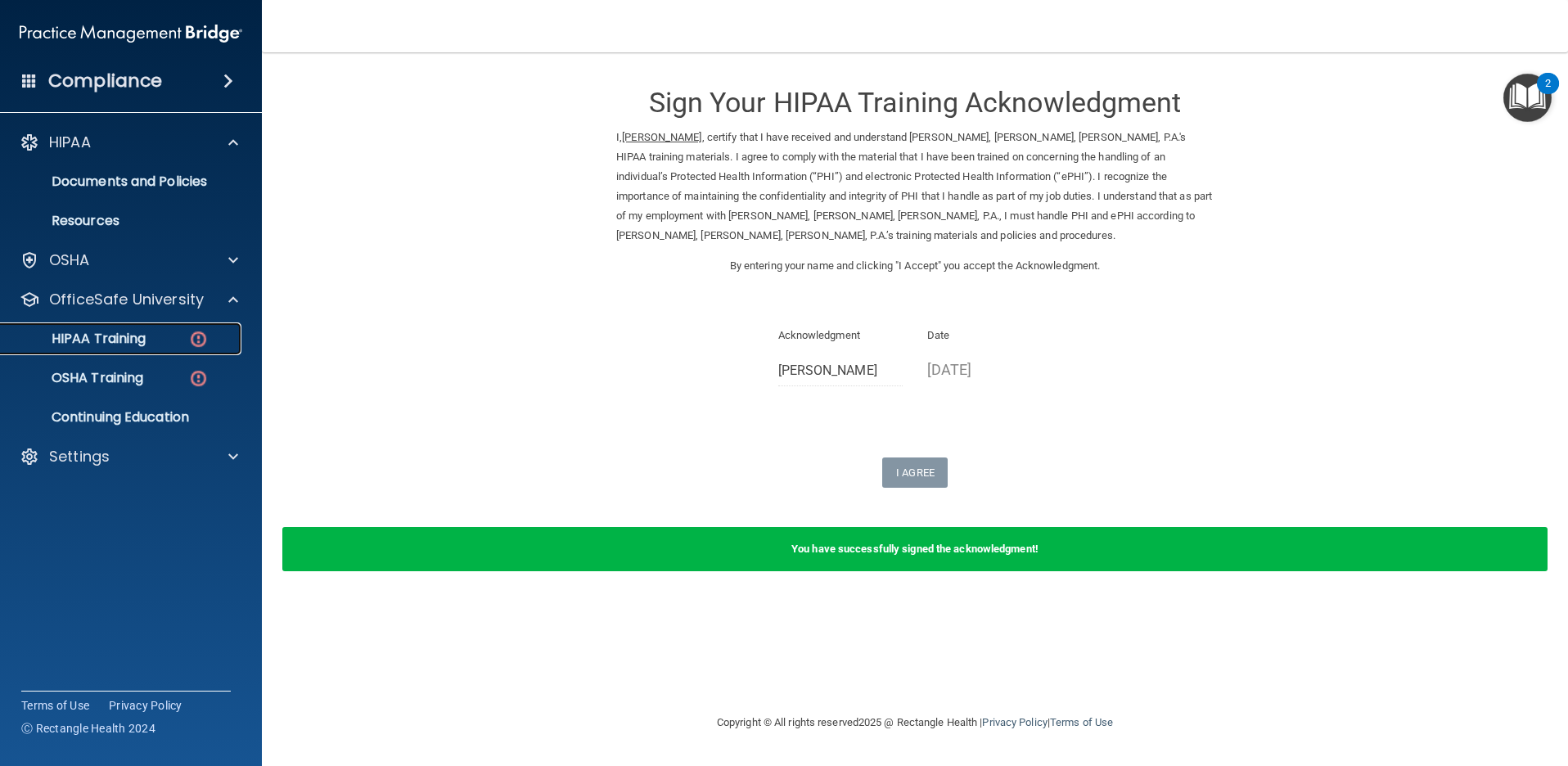
click at [66, 336] on p "HIPAA Training" at bounding box center [78, 339] width 135 height 17
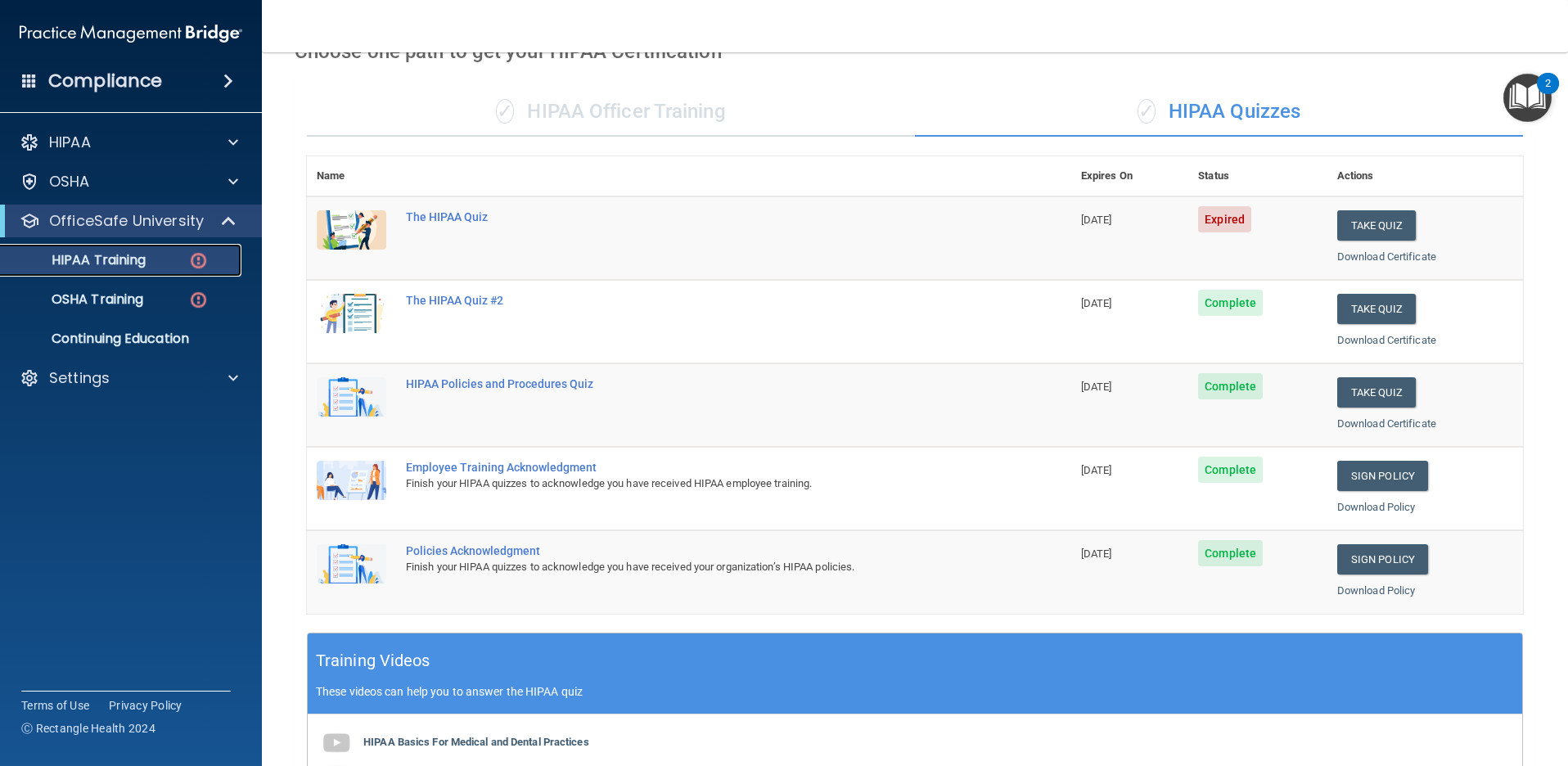
scroll to position [58, 0]
